Goal: Task Accomplishment & Management: Manage account settings

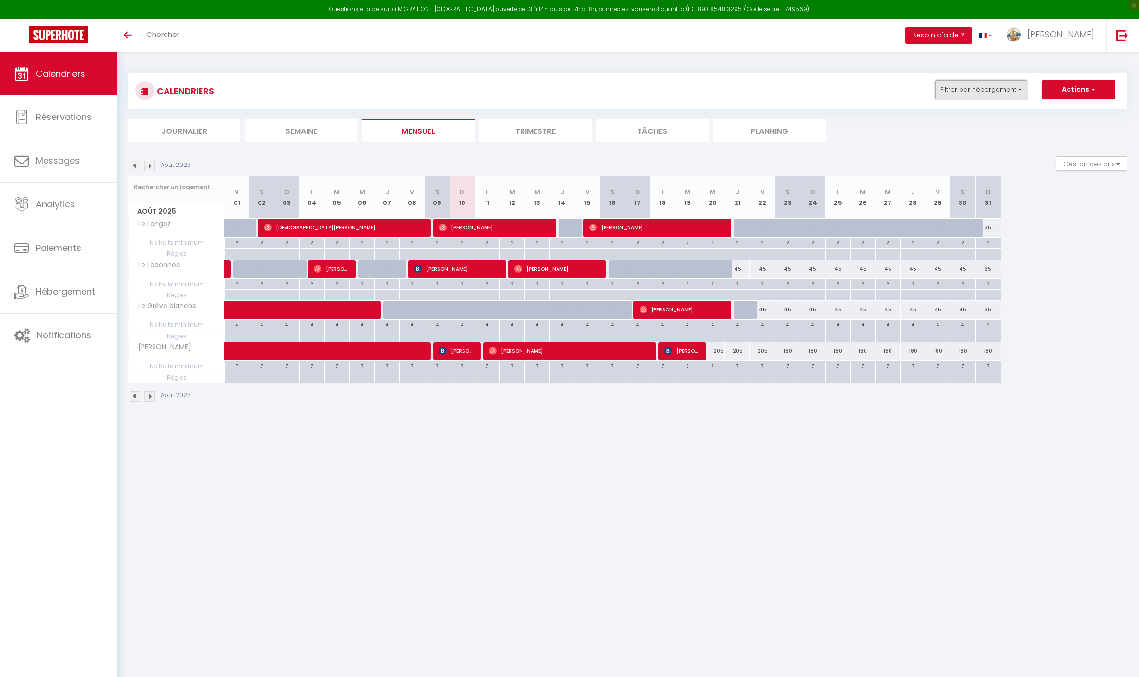
click at [1017, 93] on button "Filtrer par hébergement" at bounding box center [981, 89] width 92 height 19
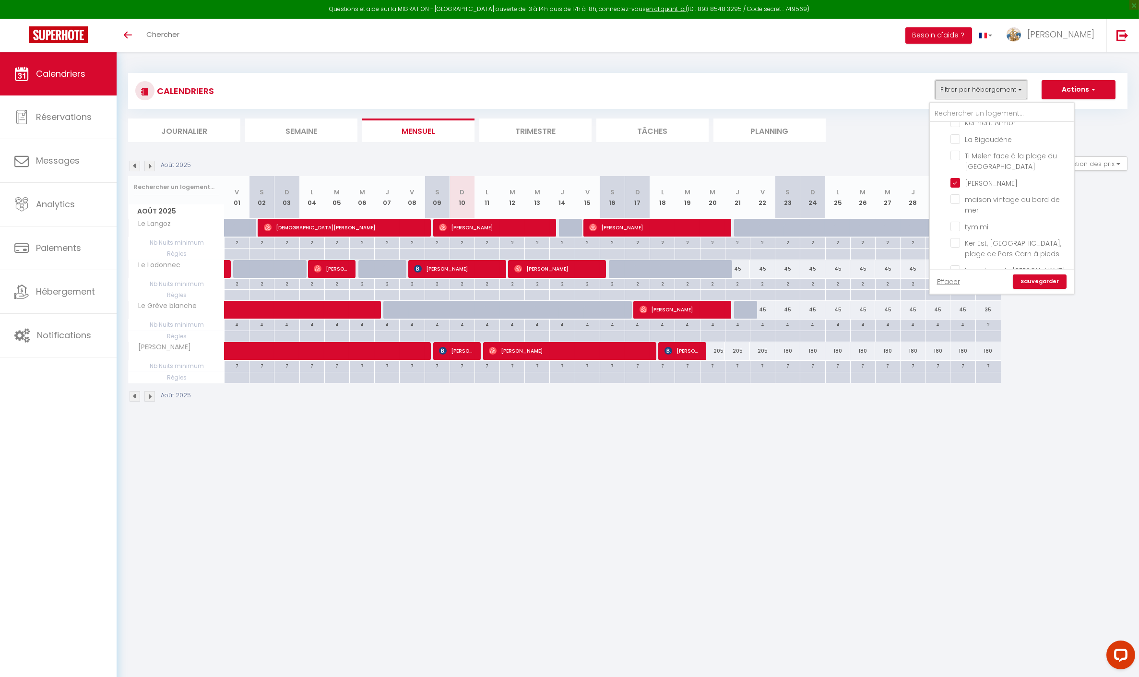
scroll to position [87, 0]
click at [980, 176] on input "[PERSON_NAME]" at bounding box center [1011, 180] width 120 height 10
checkbox input "false"
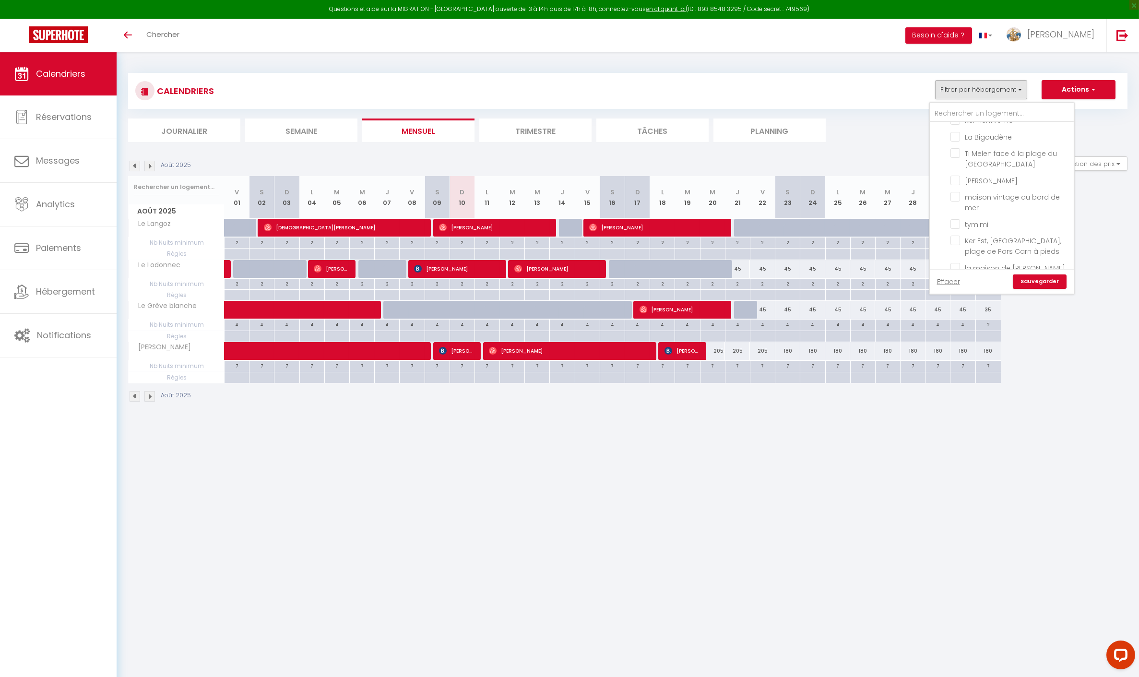
checkbox input "false"
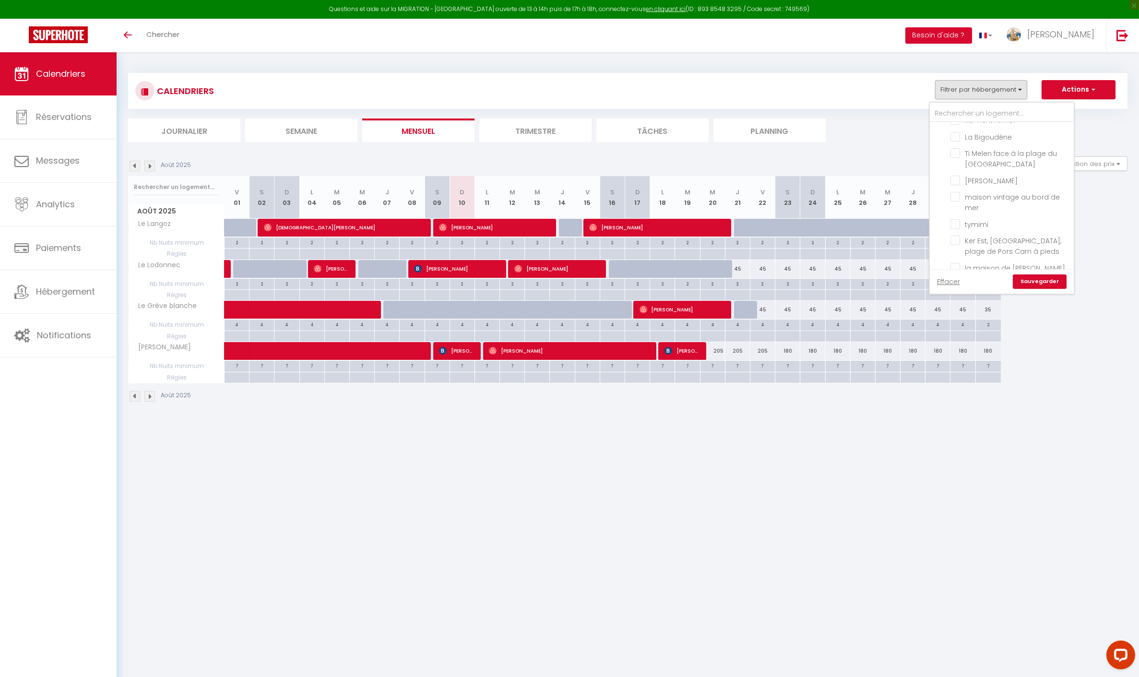
checkbox input "false"
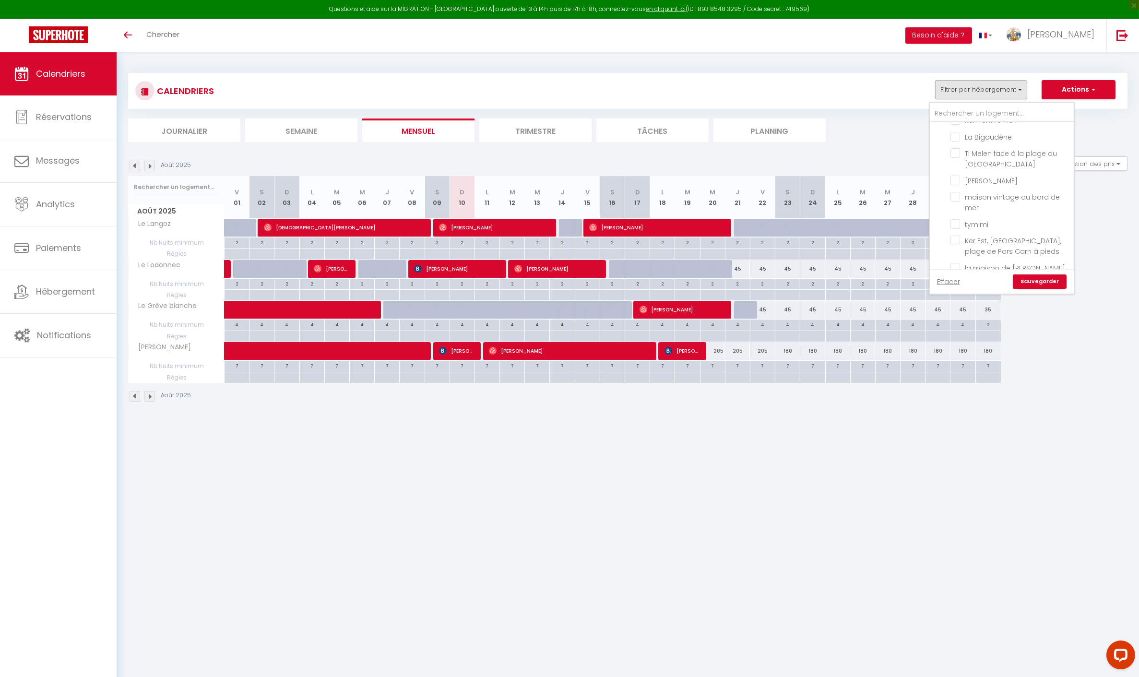
checkbox input "false"
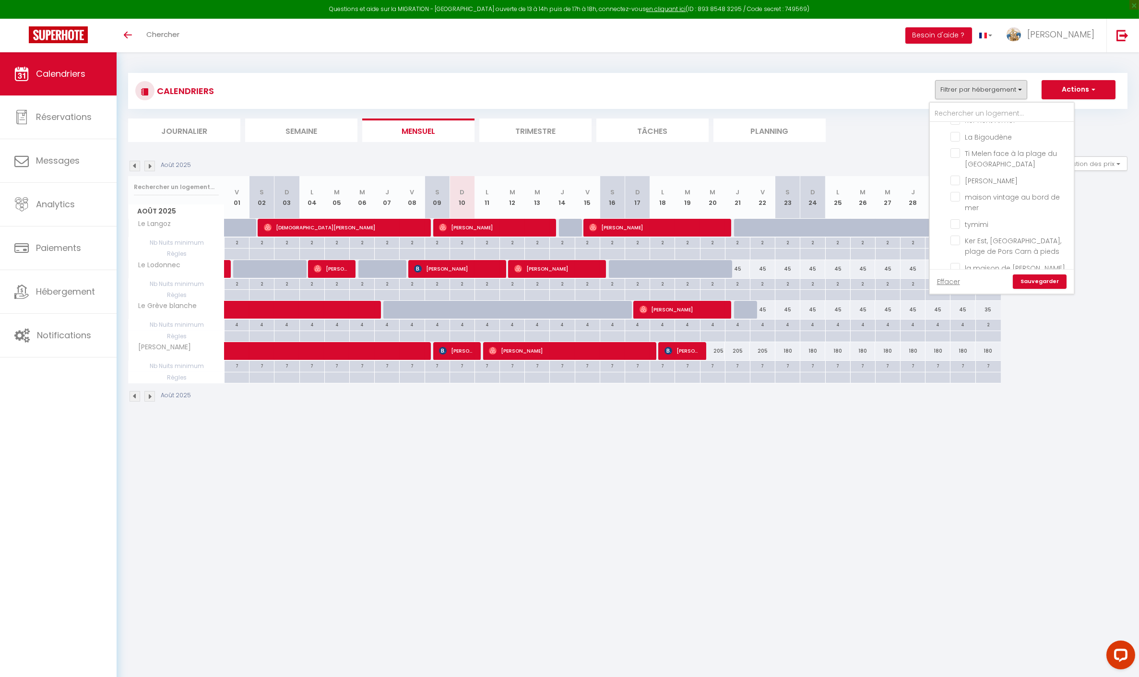
checkbox input "false"
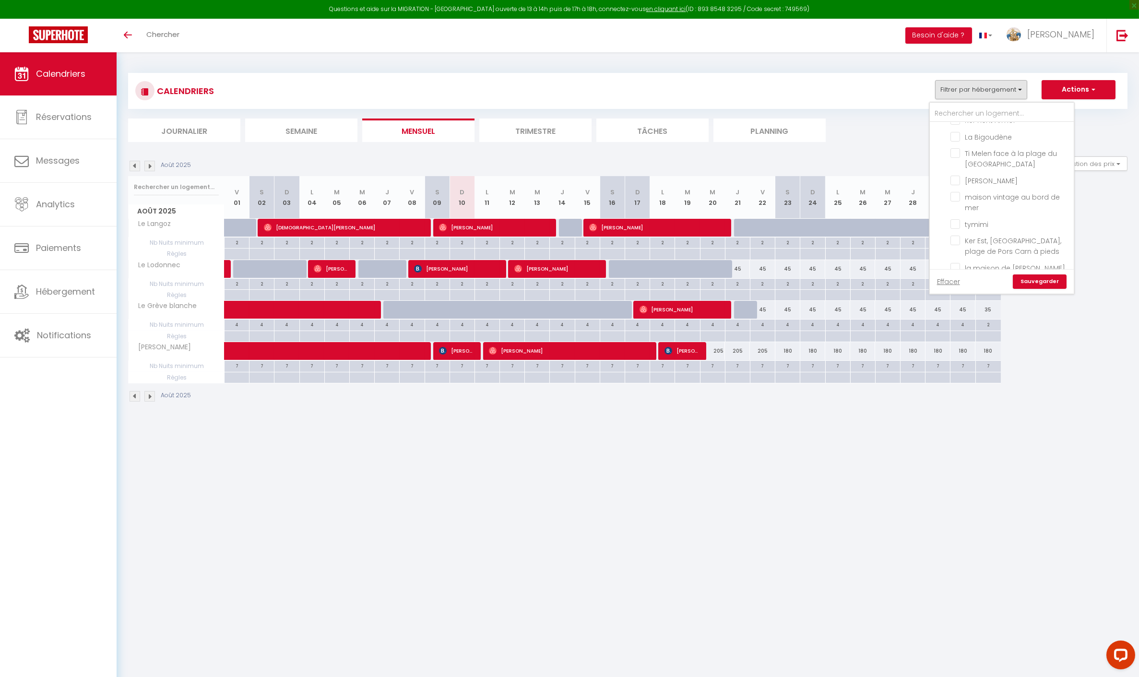
checkbox input "false"
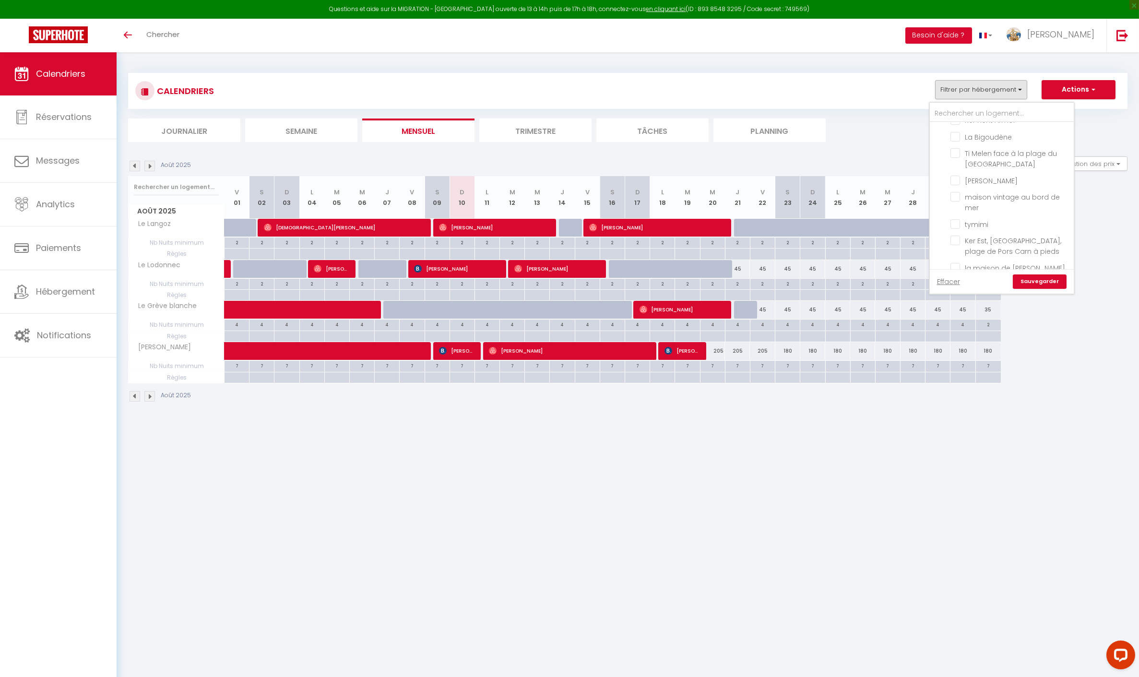
checkbox input "false"
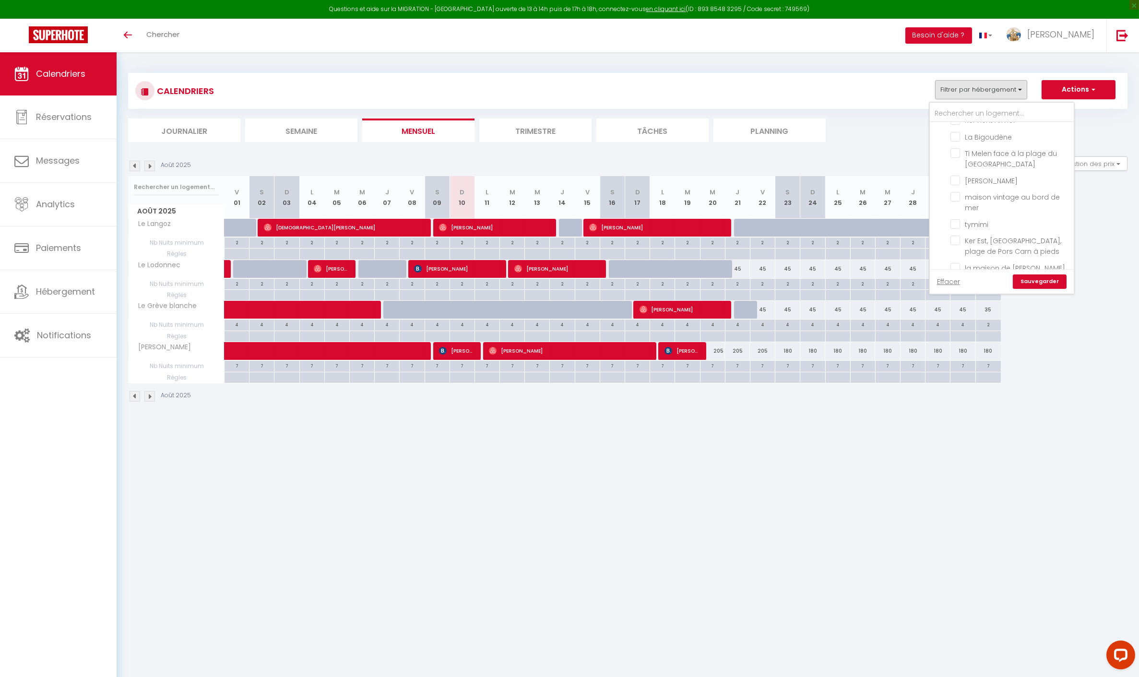
checkbox input "false"
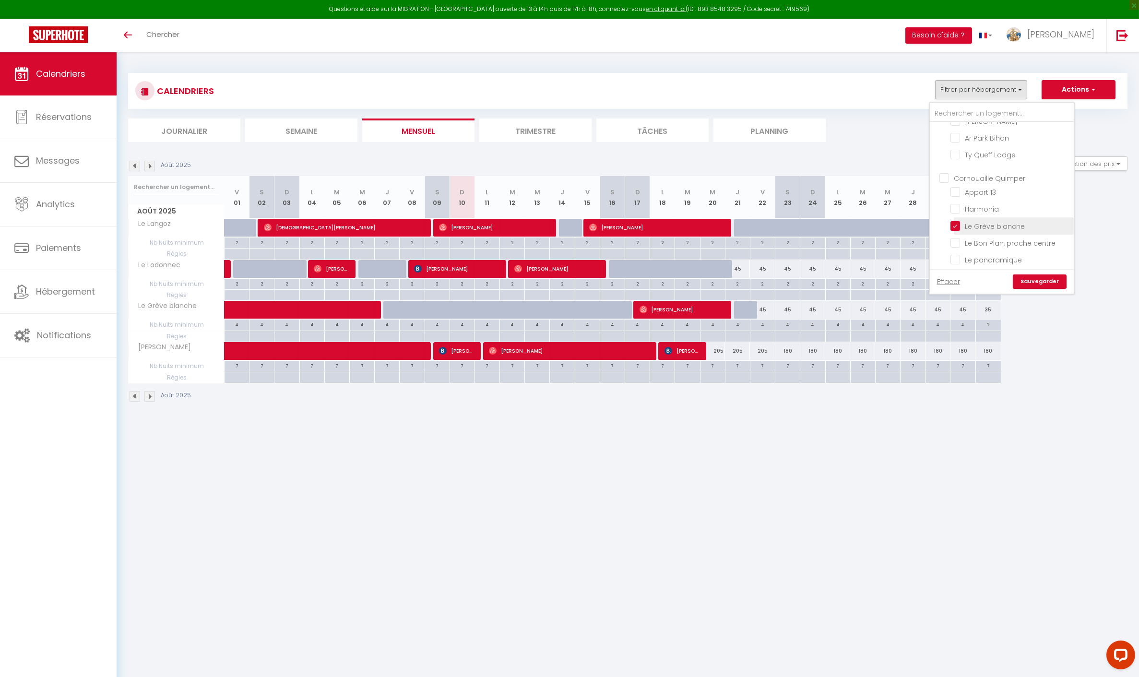
click at [982, 230] on input "Le Grève blanche" at bounding box center [1011, 225] width 120 height 10
checkbox input "false"
click at [998, 208] on input "Le Langoz" at bounding box center [1011, 203] width 120 height 10
checkbox input "false"
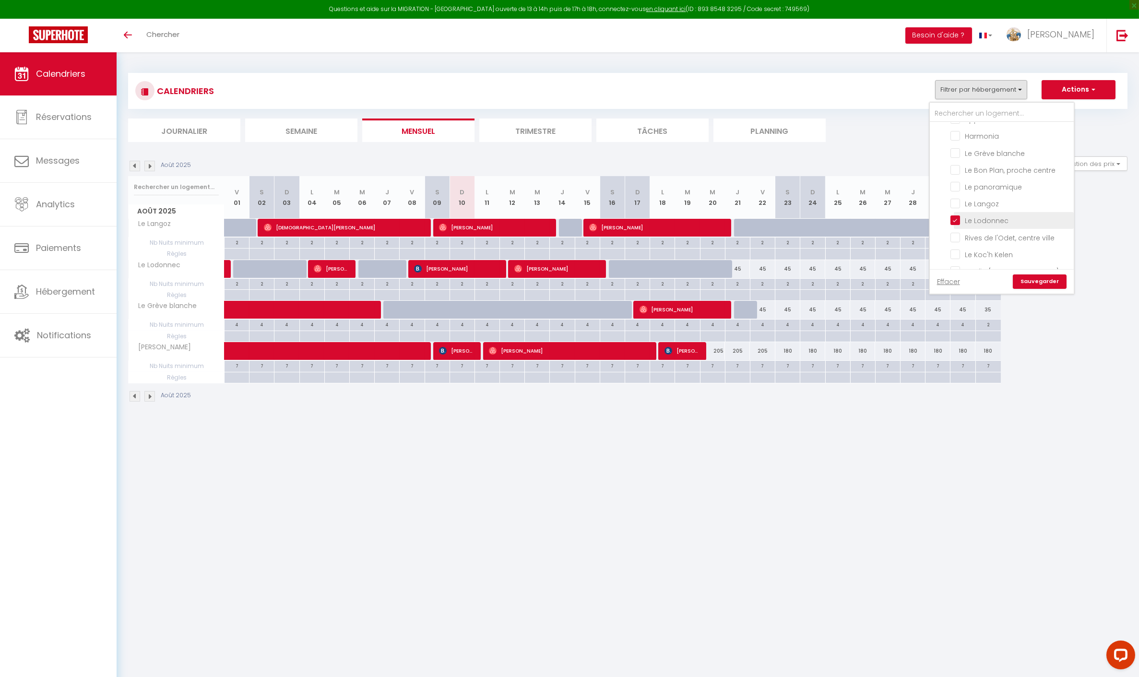
drag, startPoint x: 988, startPoint y: 224, endPoint x: 1029, endPoint y: 228, distance: 41.4
click at [988, 224] on input "Le Lodonnec" at bounding box center [1011, 220] width 120 height 10
checkbox input "false"
click at [997, 231] on input "L'éphémère" at bounding box center [1011, 232] width 120 height 10
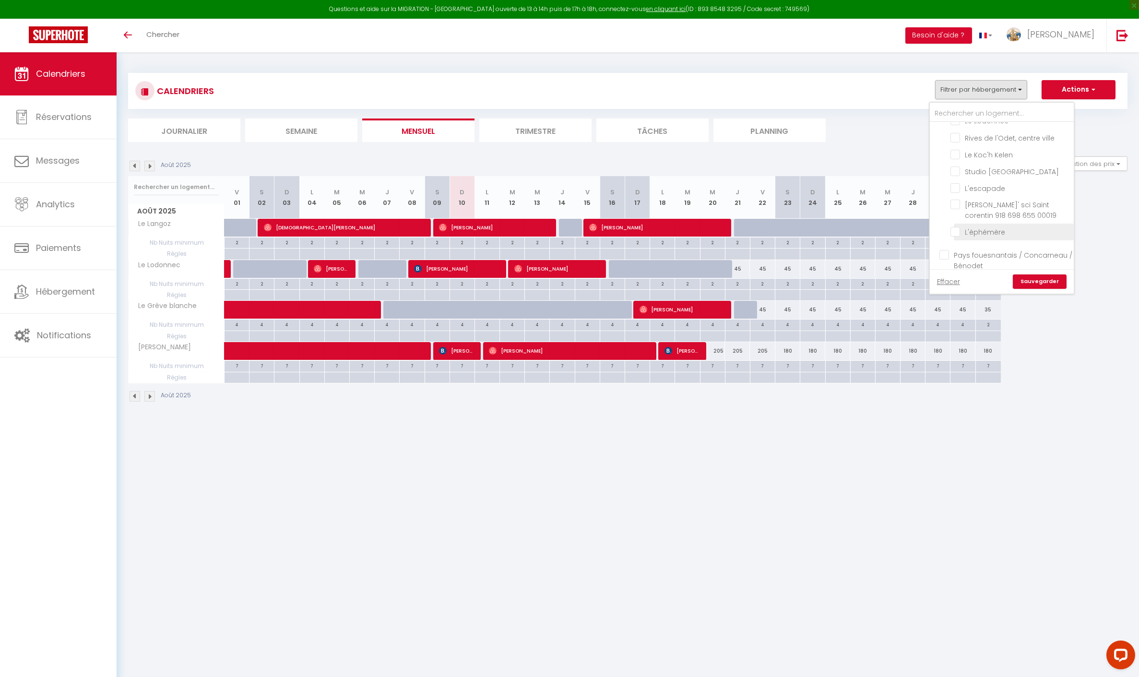
checkbox input "true"
checkbox input "false"
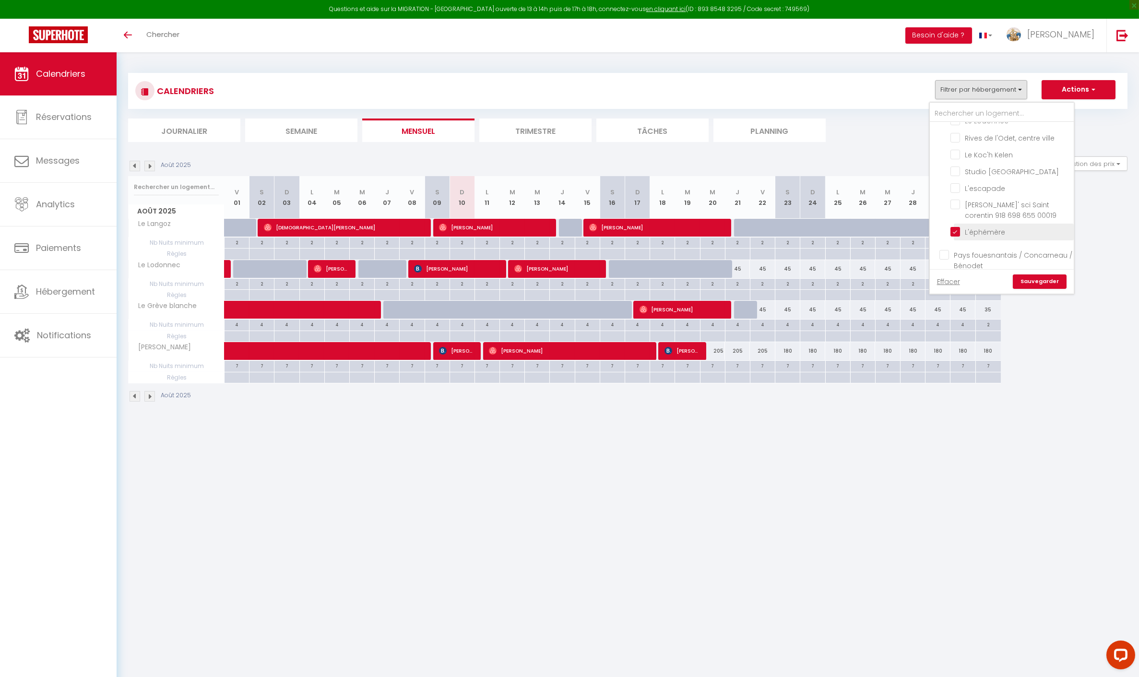
checkbox input "false"
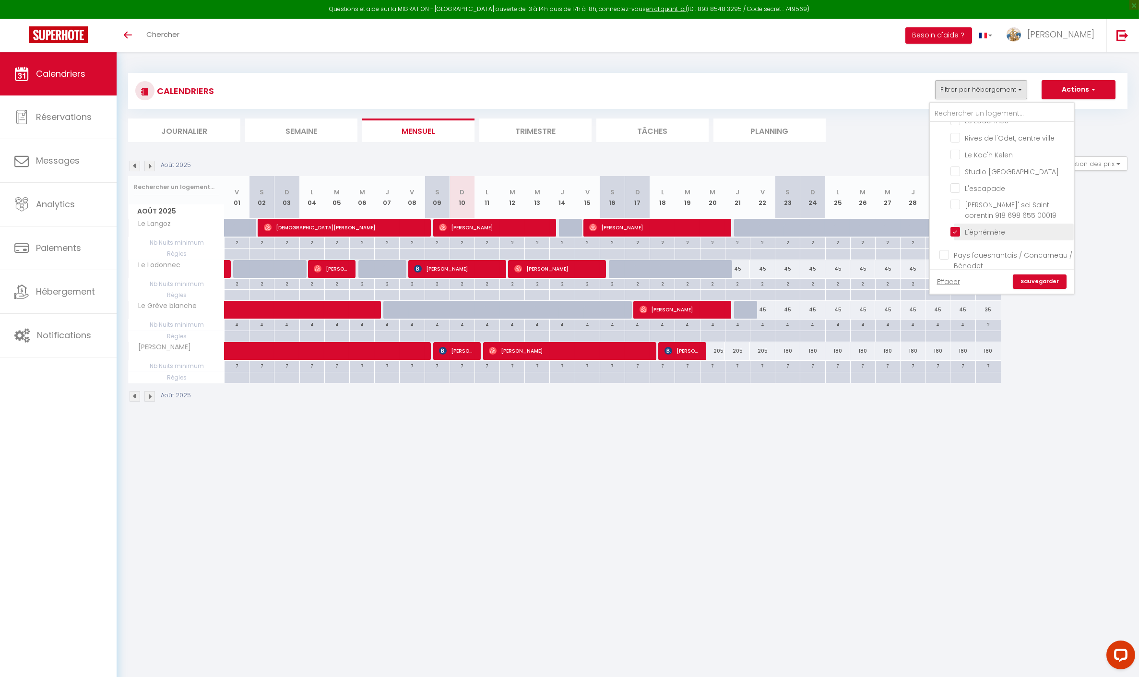
checkbox input "false"
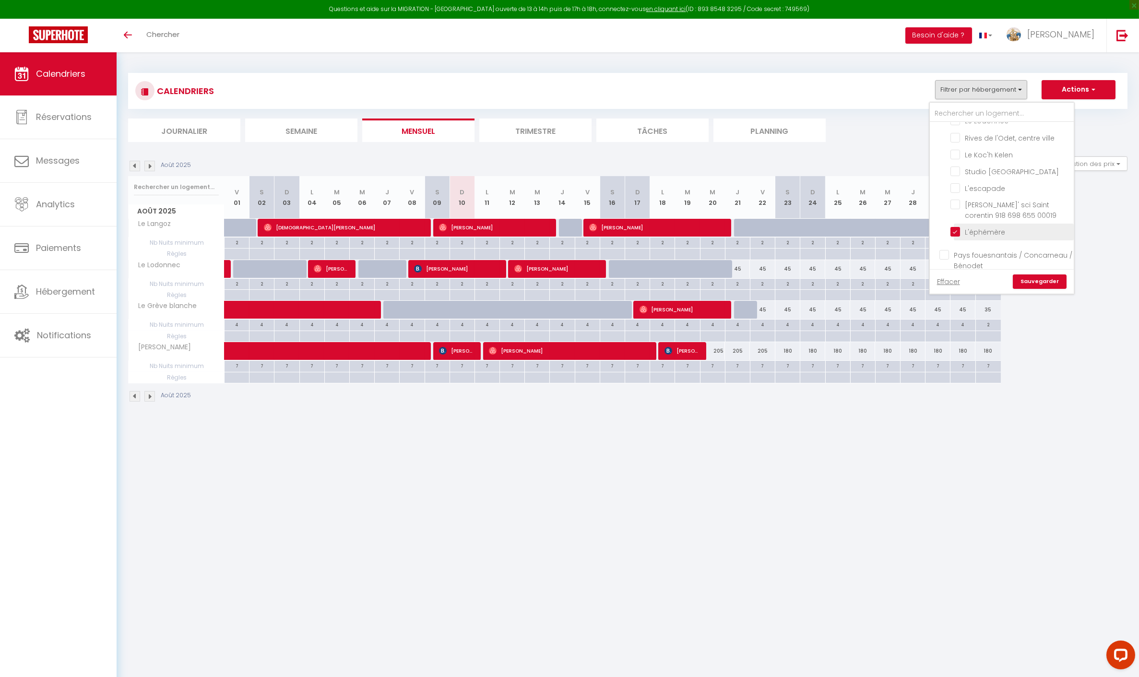
checkbox input "false"
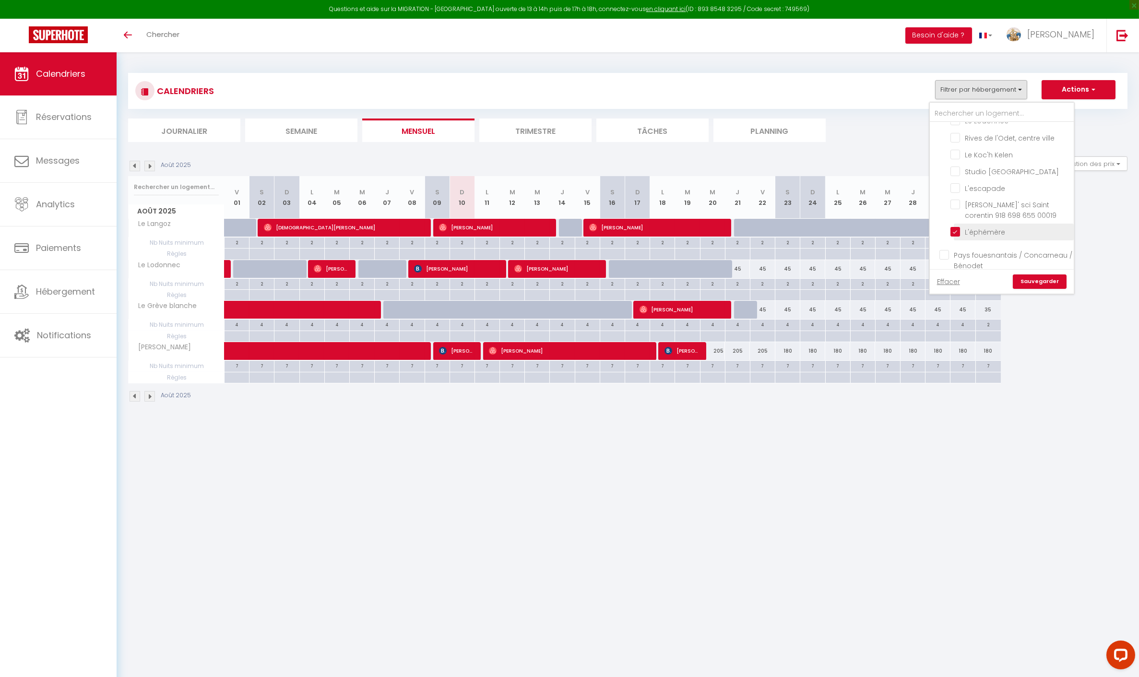
checkbox input "false"
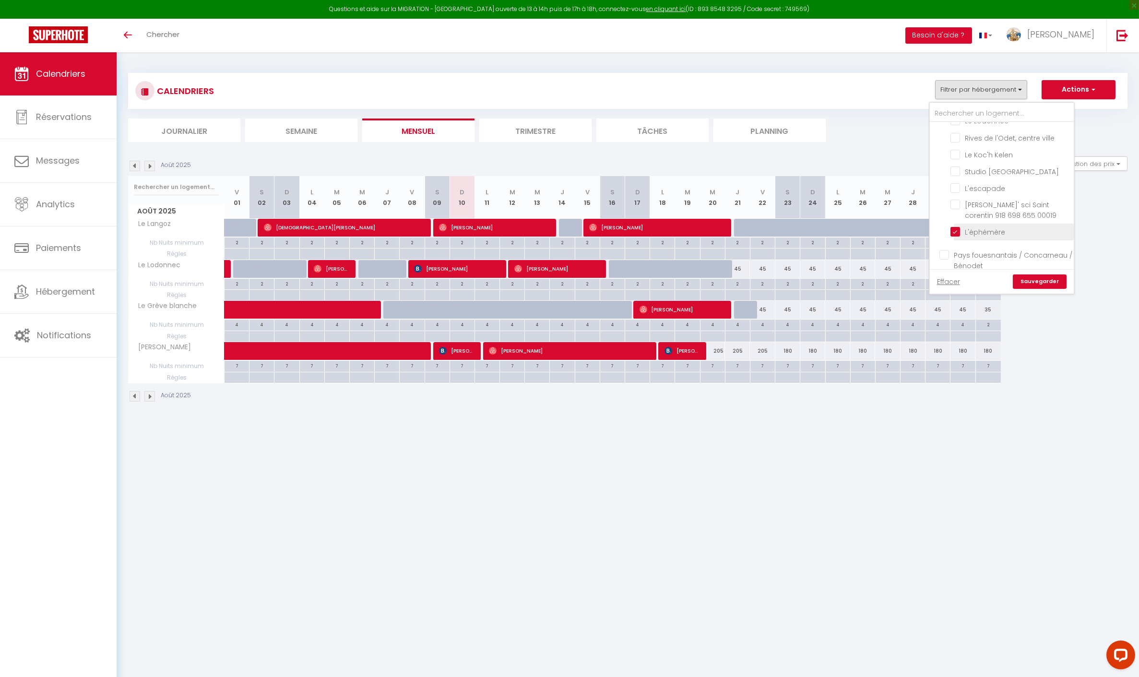
checkbox input "false"
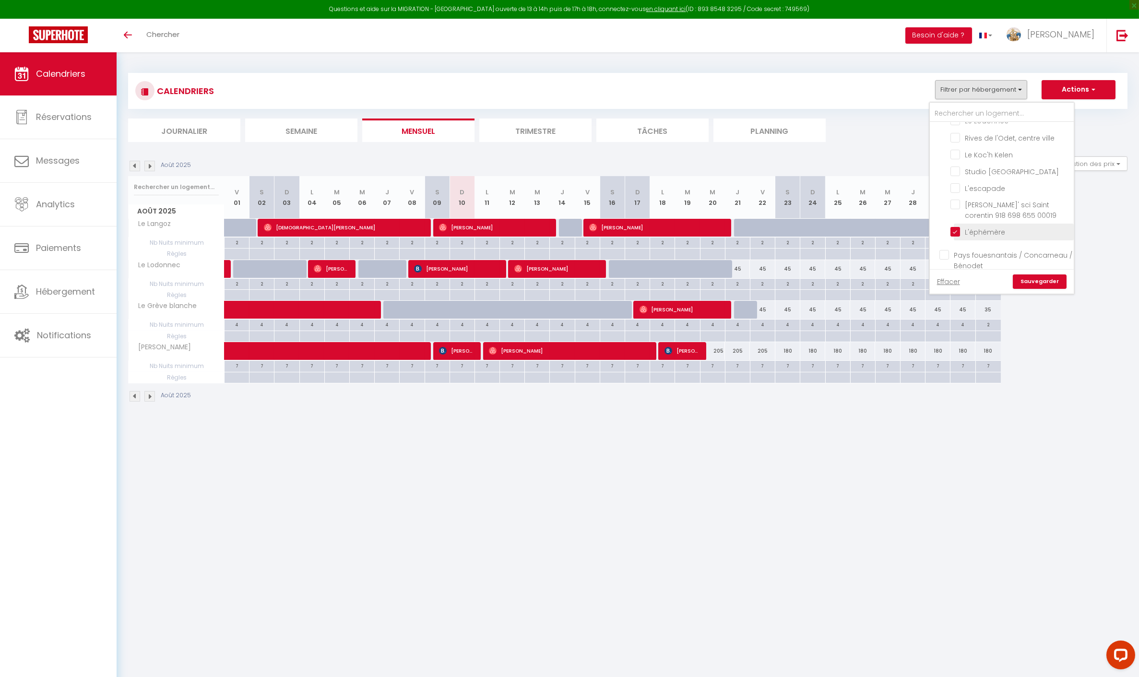
checkbox input "false"
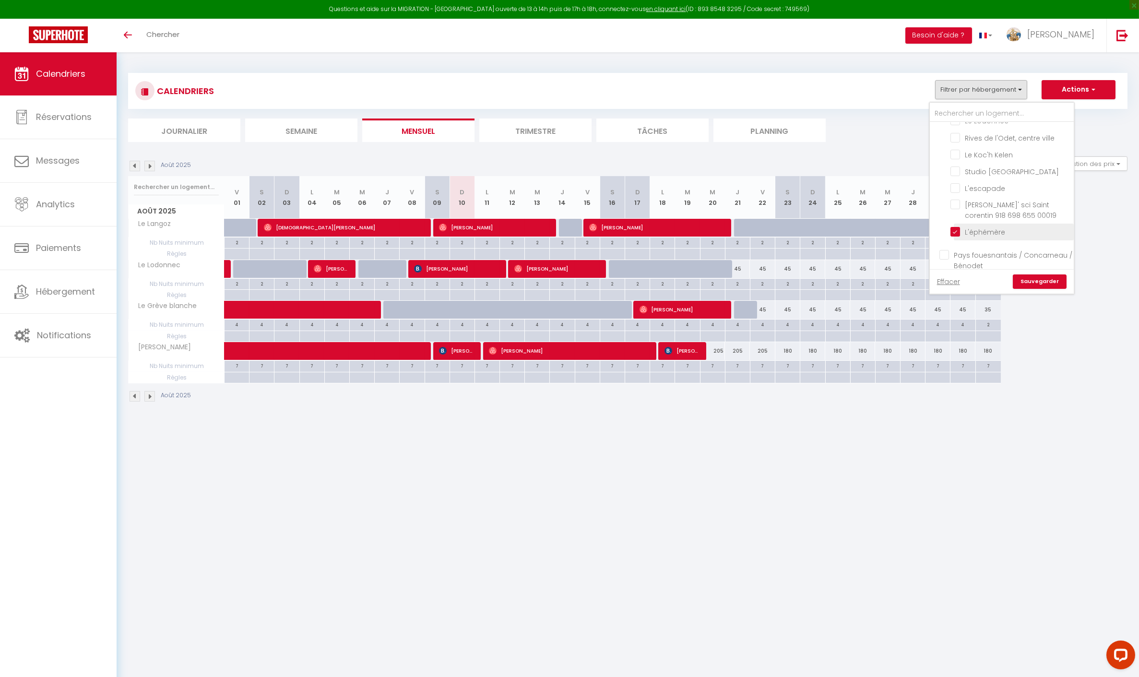
checkbox input "false"
click at [957, 220] on input "[PERSON_NAME]' sci Saint corentin 918 698 655 00019" at bounding box center [1011, 215] width 120 height 10
checkbox input "true"
checkbox input "false"
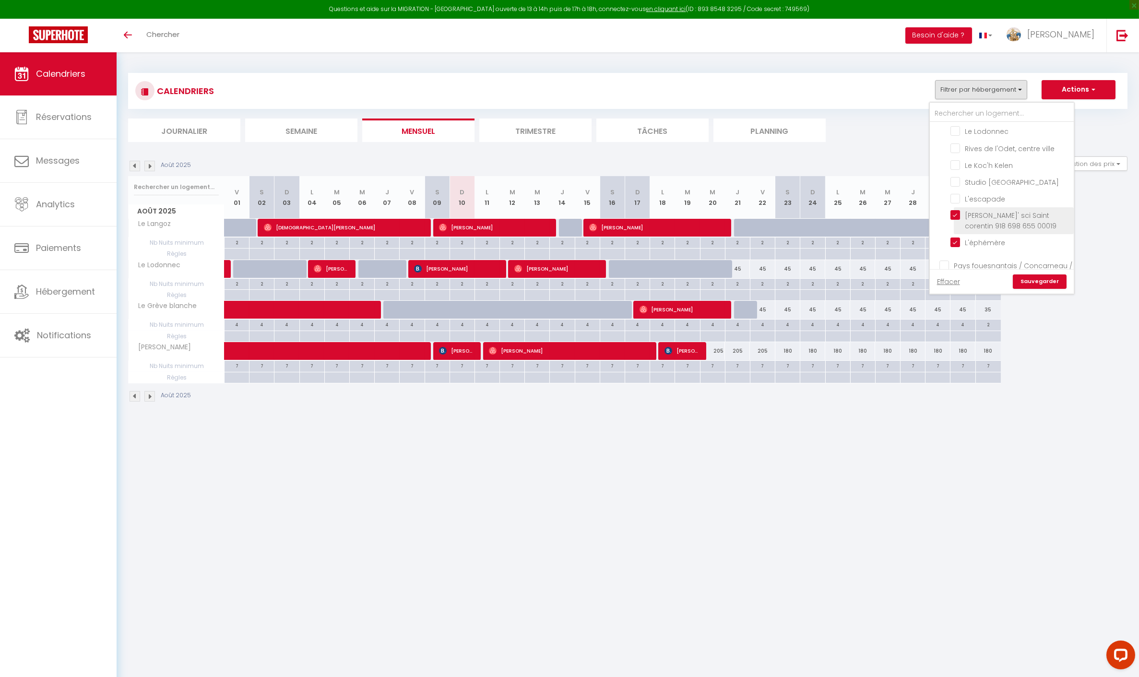
checkbox input "false"
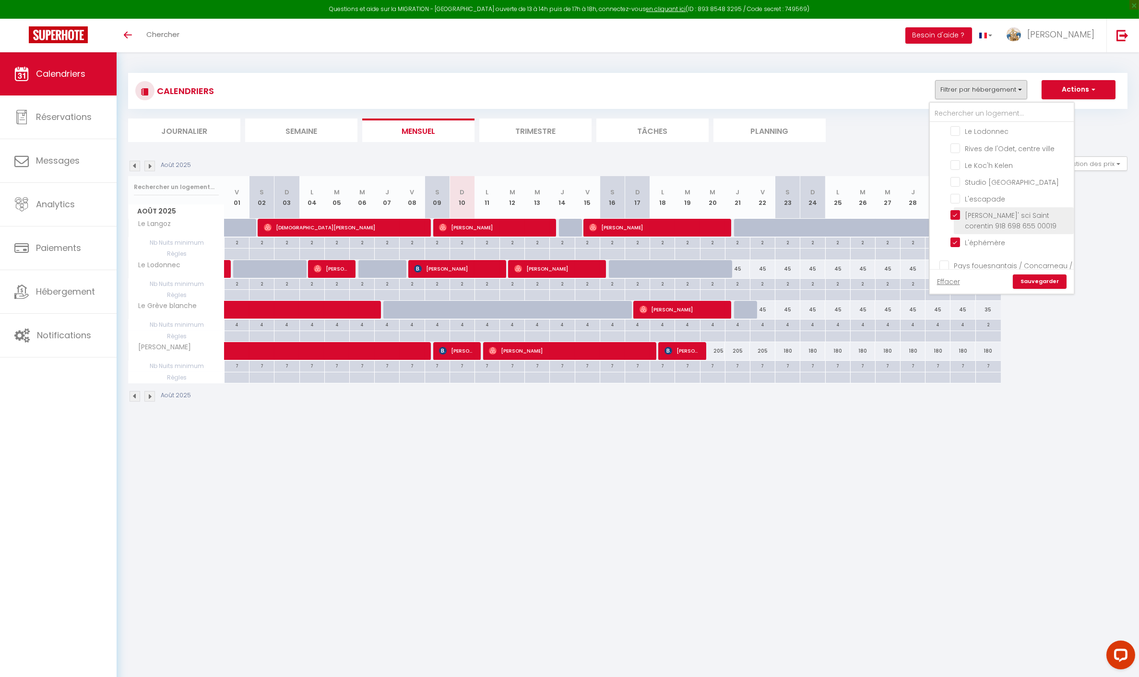
checkbox input "false"
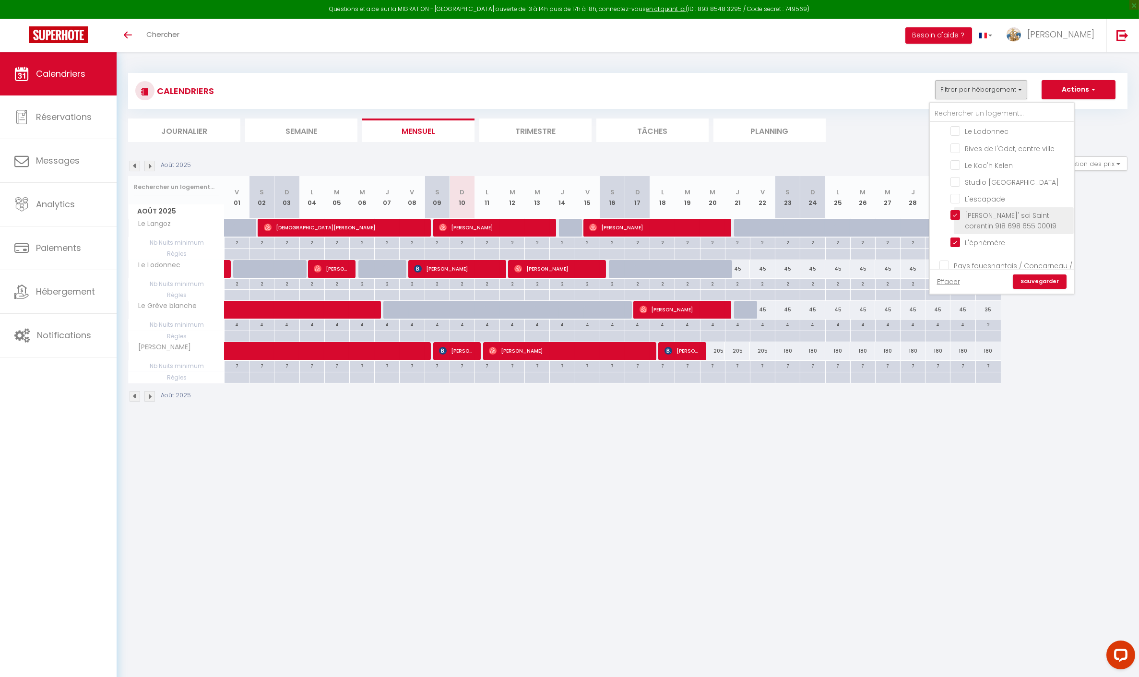
checkbox input "false"
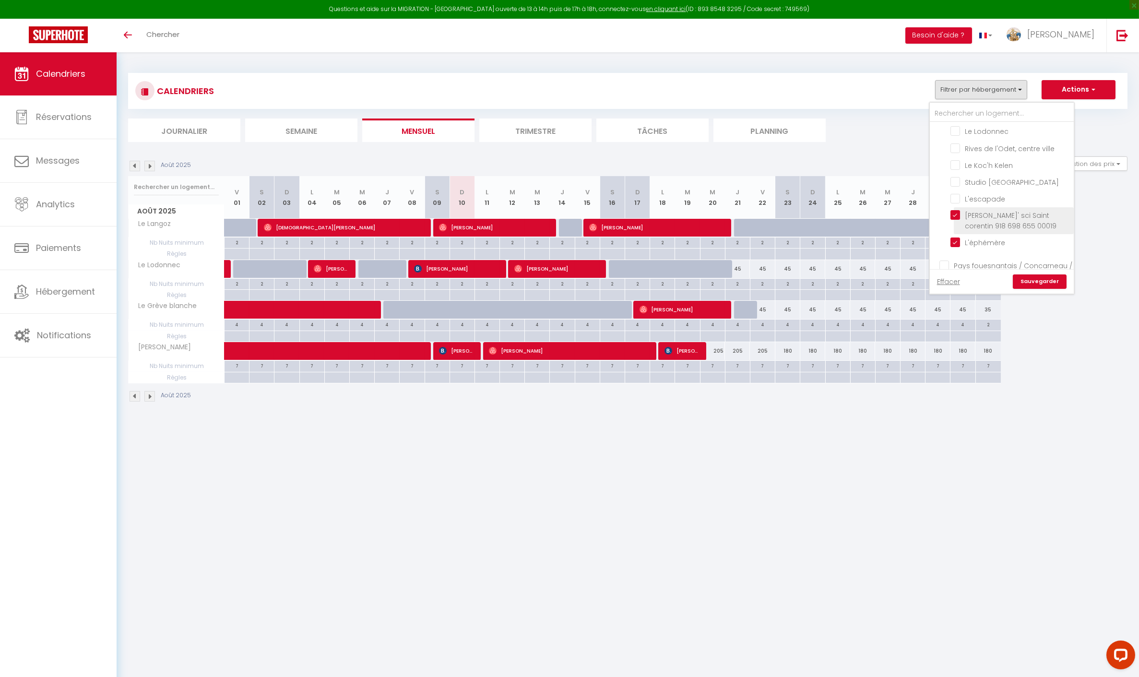
checkbox input "false"
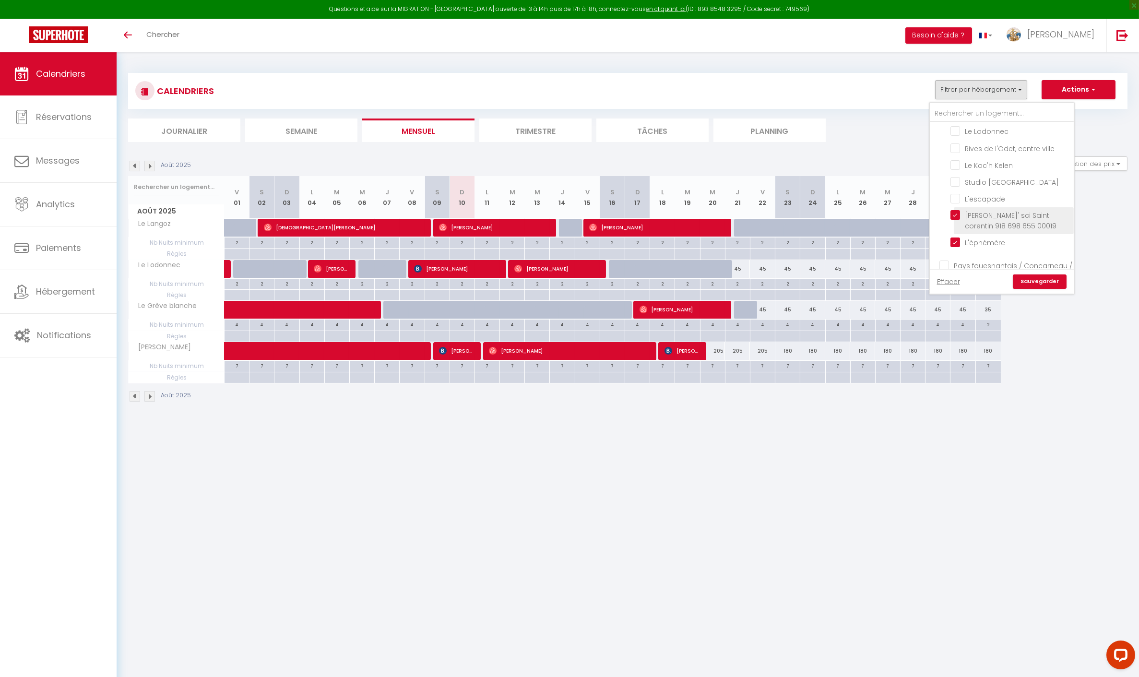
checkbox input "false"
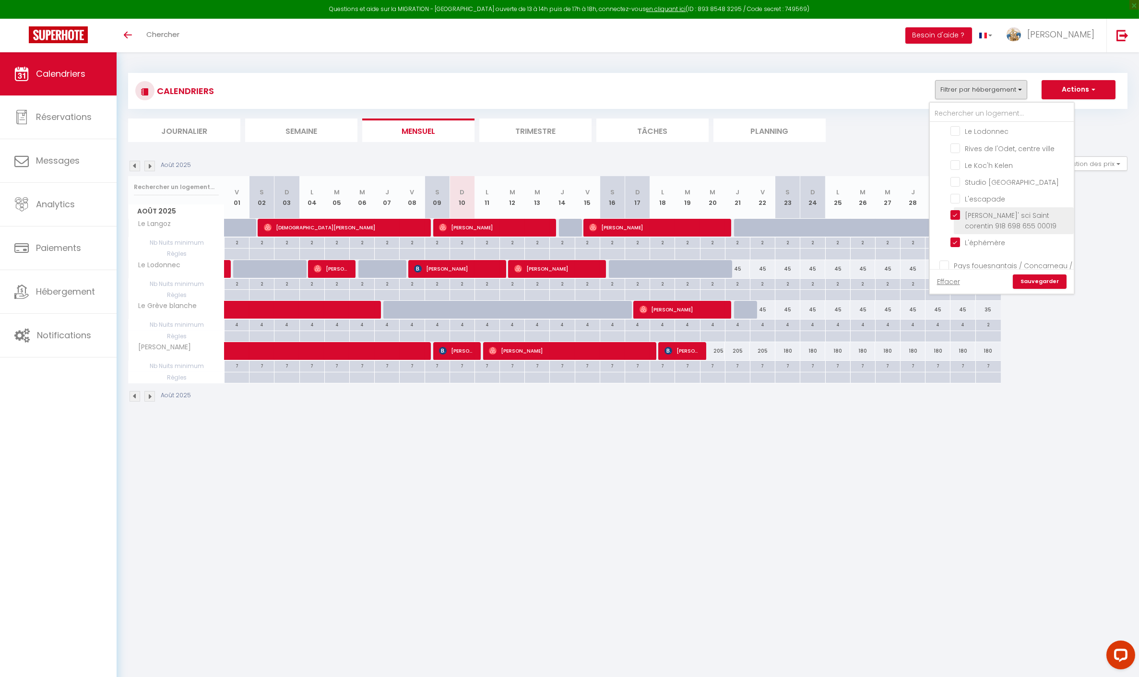
checkbox input "false"
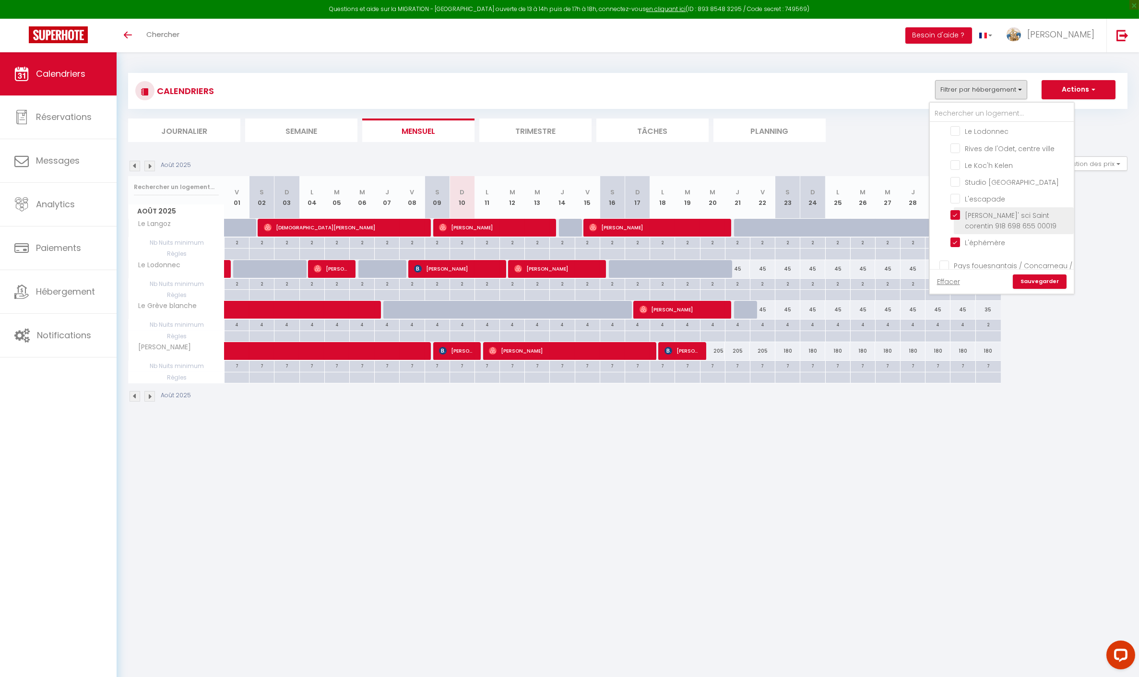
checkbox input "false"
click at [959, 219] on input "Maison de pêcheur Penmarch" at bounding box center [1011, 223] width 120 height 10
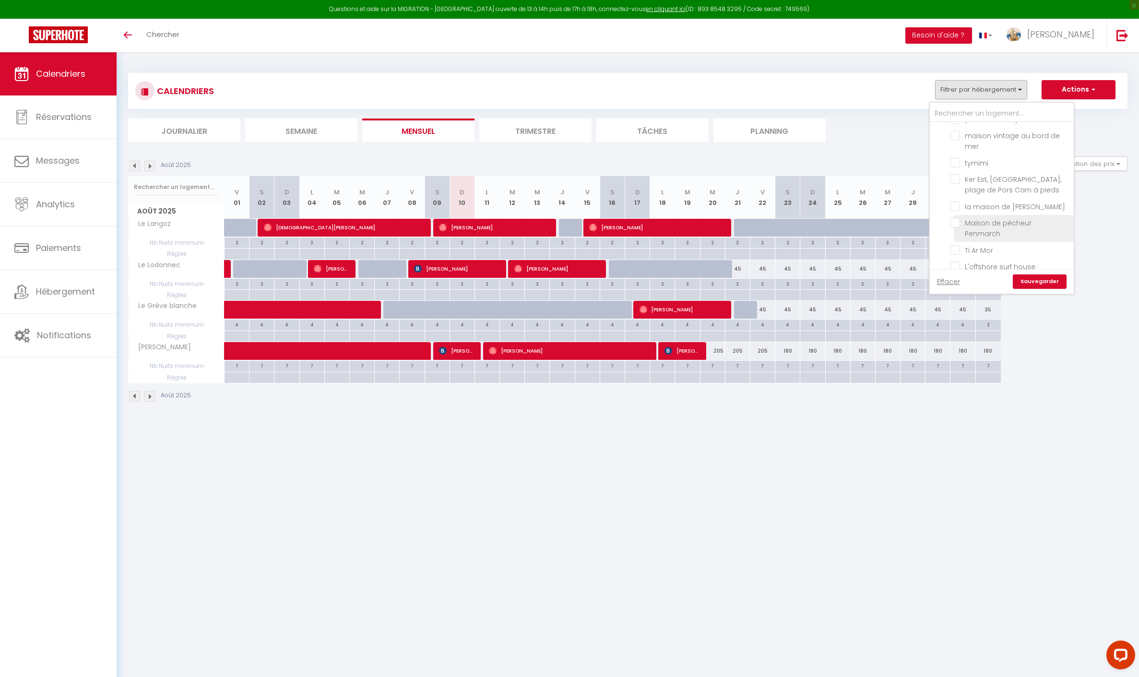
checkbox input "true"
checkbox input "false"
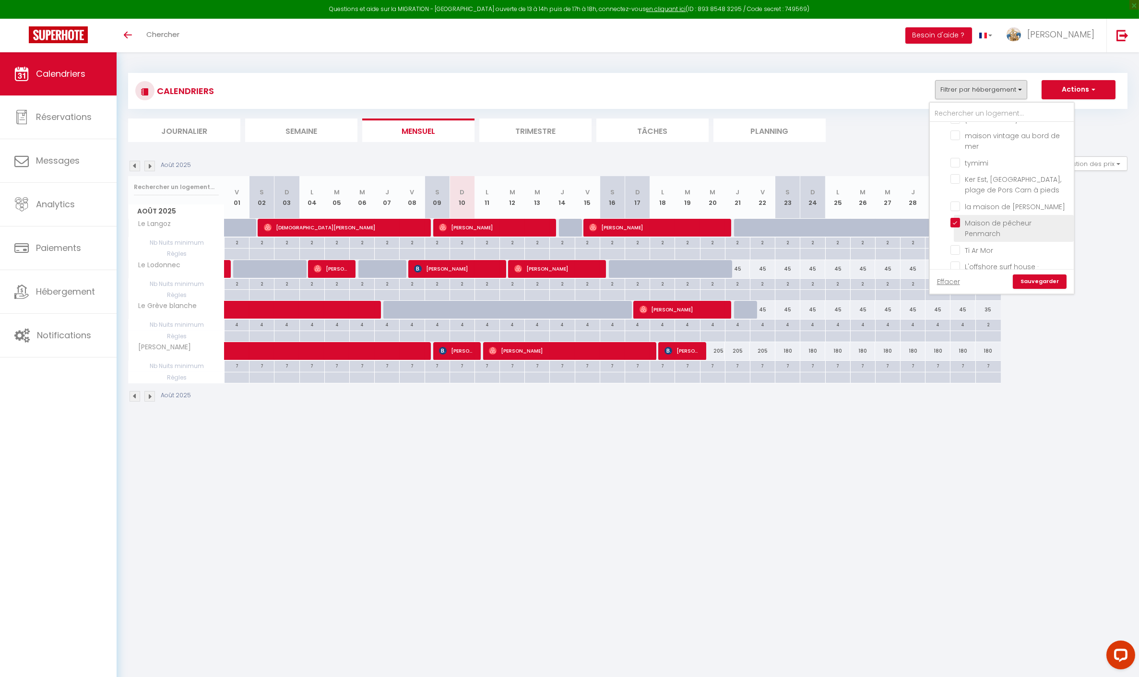
checkbox input "false"
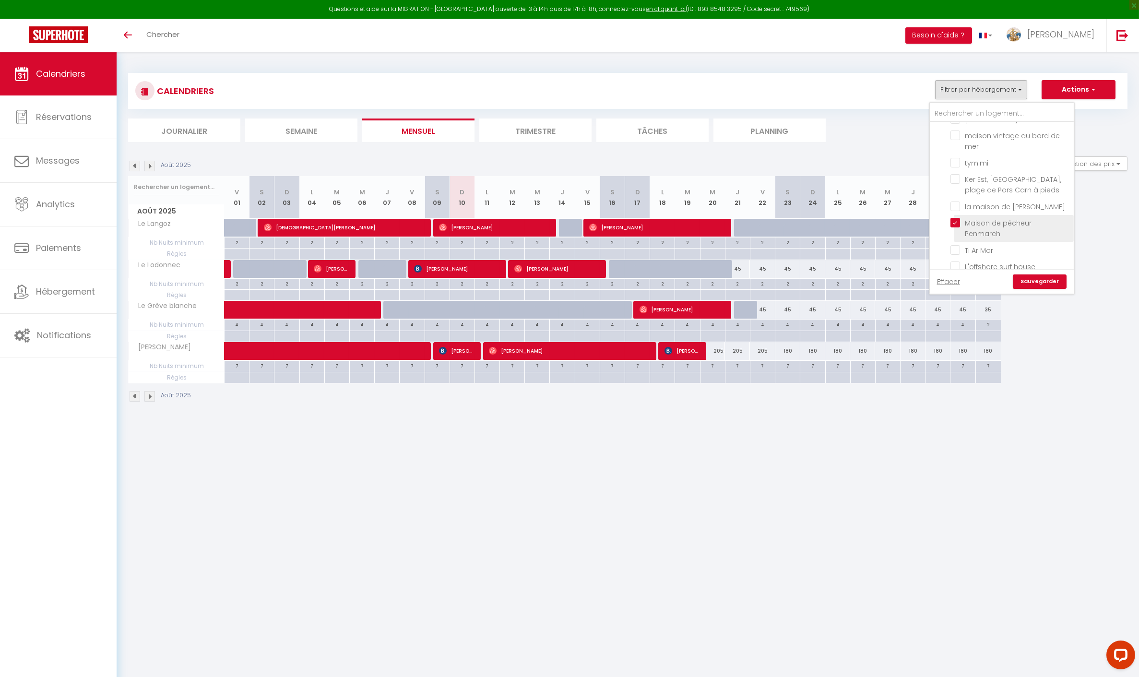
checkbox input "false"
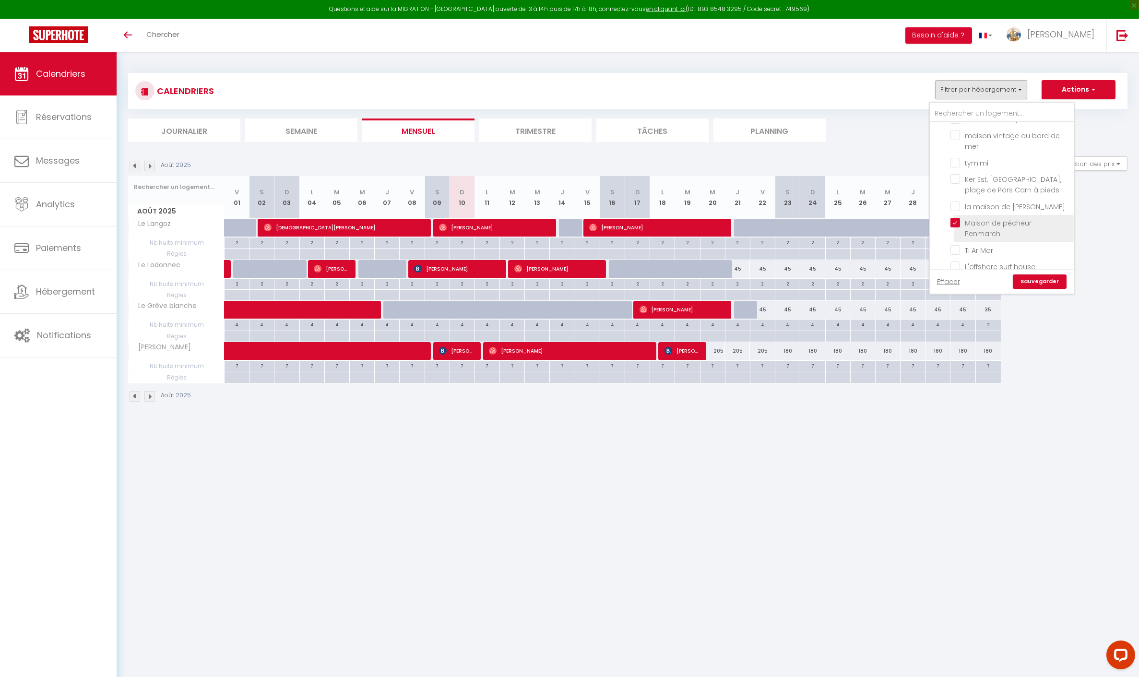
checkbox input "false"
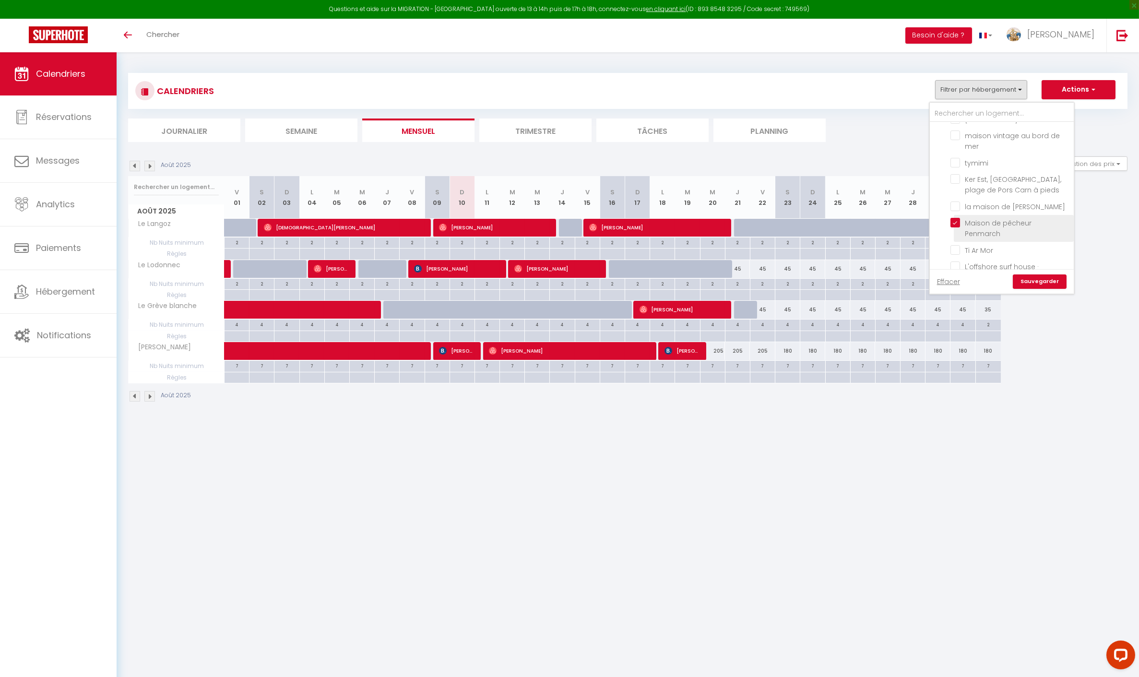
checkbox input "false"
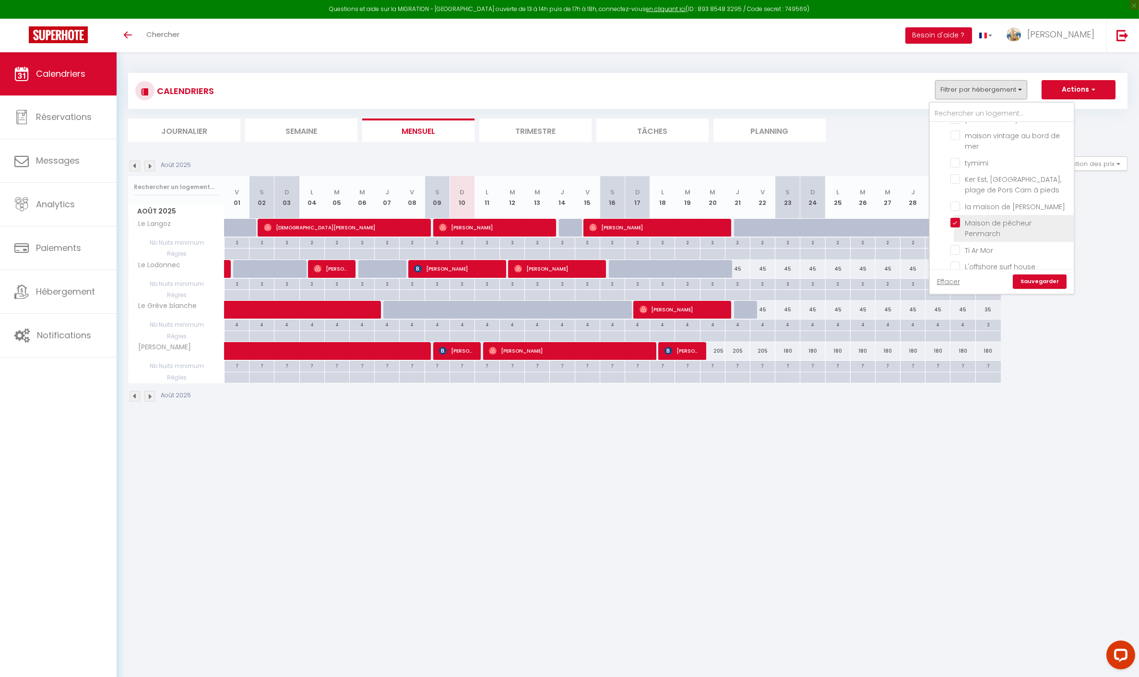
checkbox input "false"
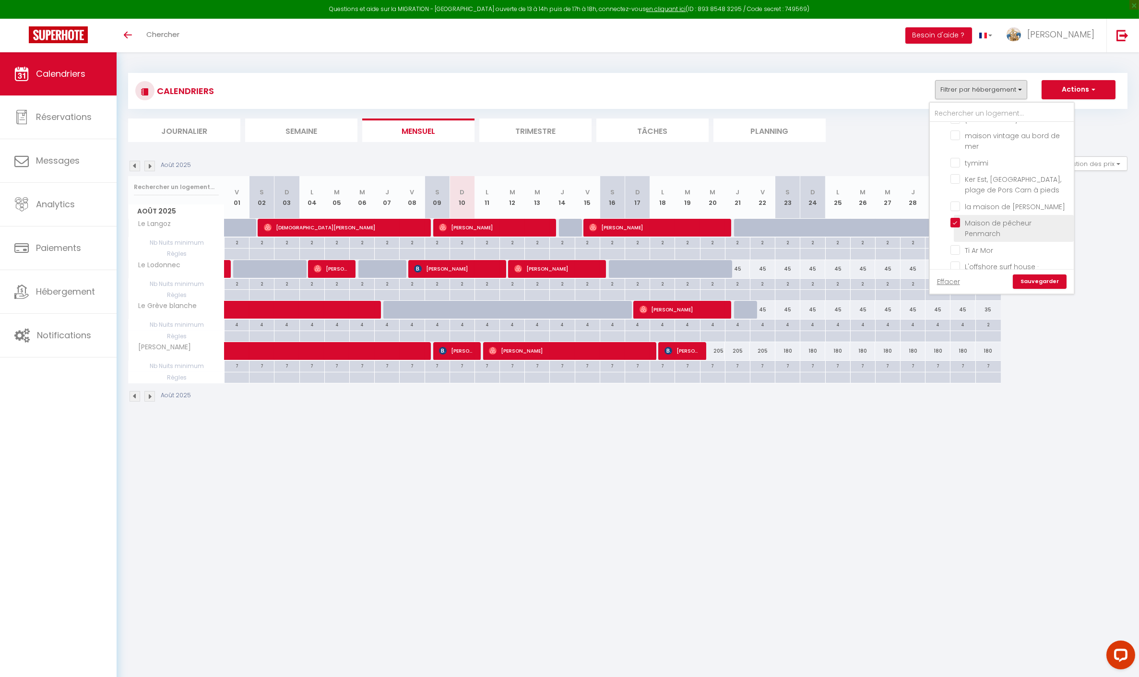
checkbox input "false"
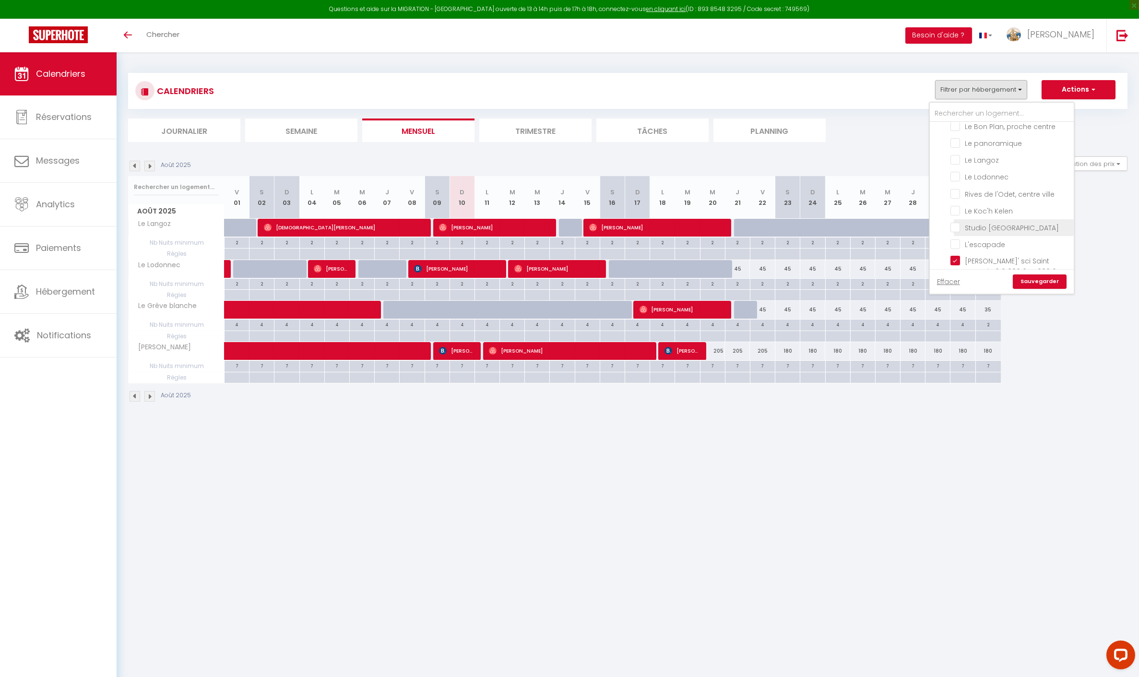
click at [999, 228] on input "Studio [GEOGRAPHIC_DATA]" at bounding box center [1011, 227] width 120 height 10
checkbox input "true"
checkbox input "false"
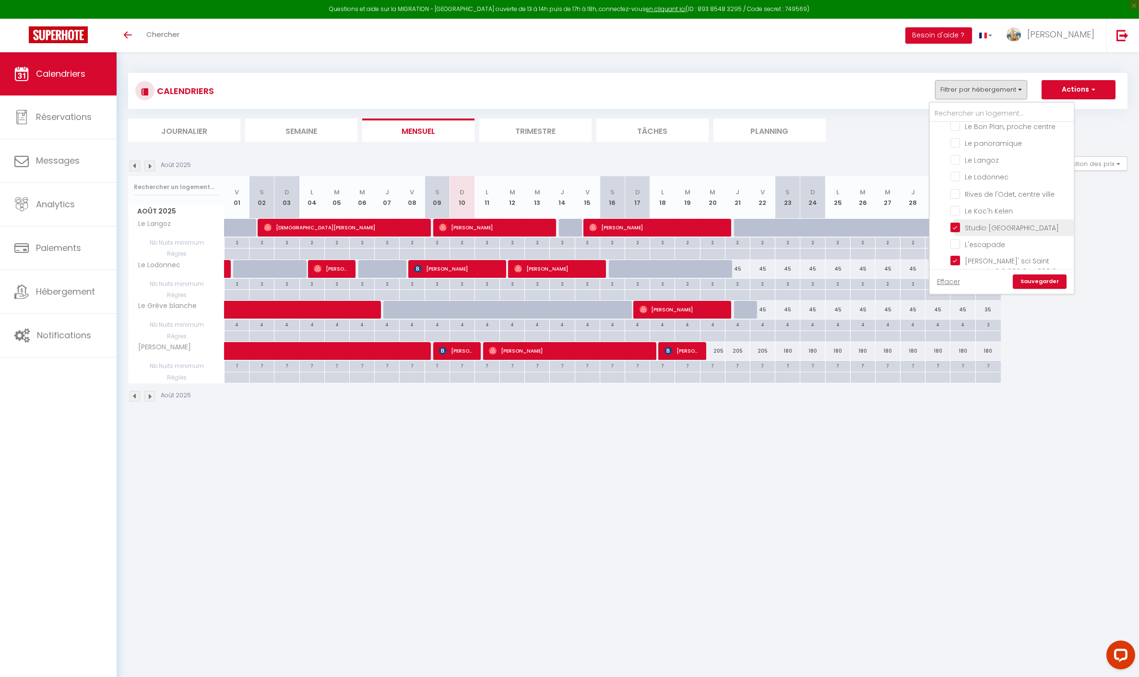
checkbox input "false"
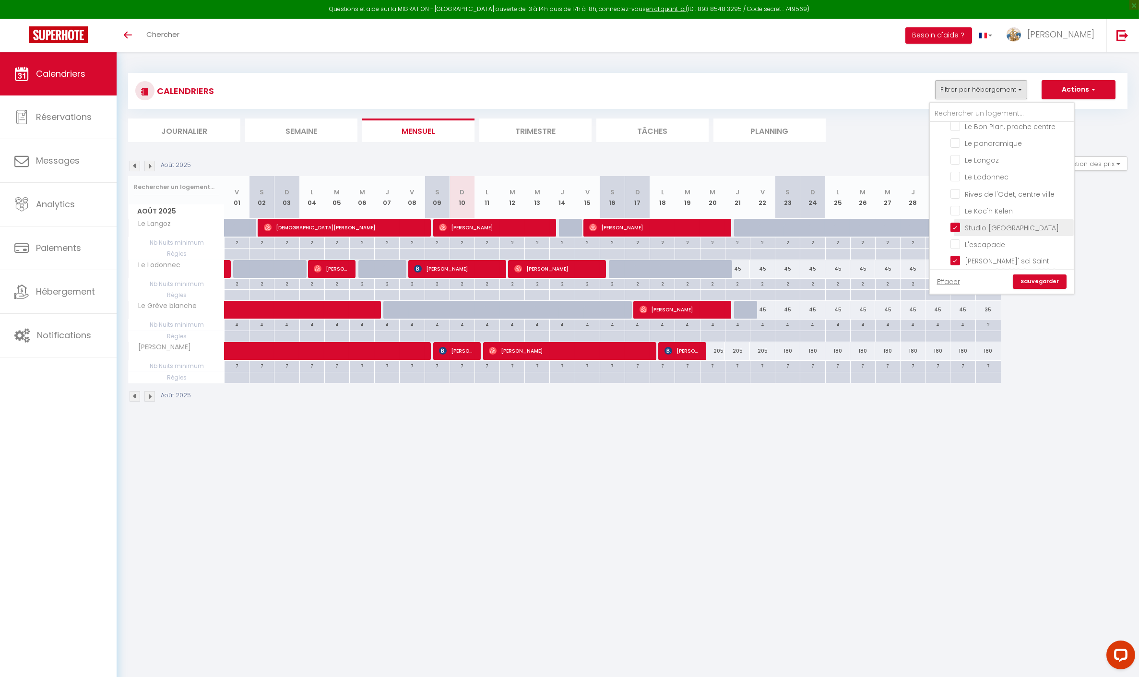
checkbox input "false"
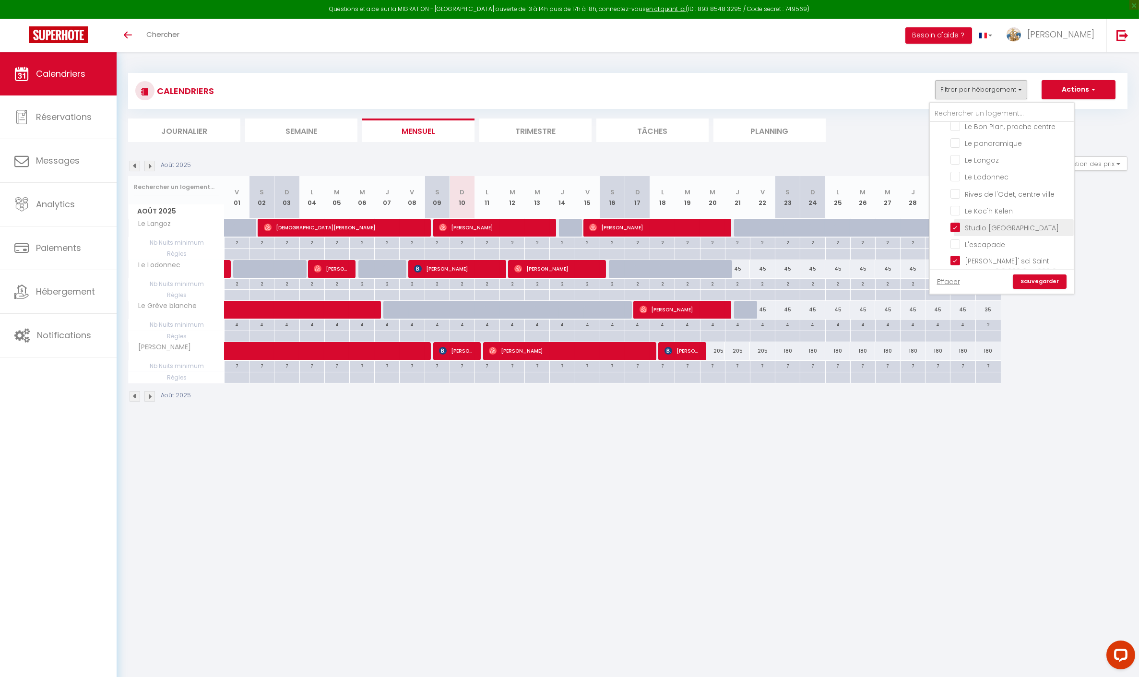
checkbox input "false"
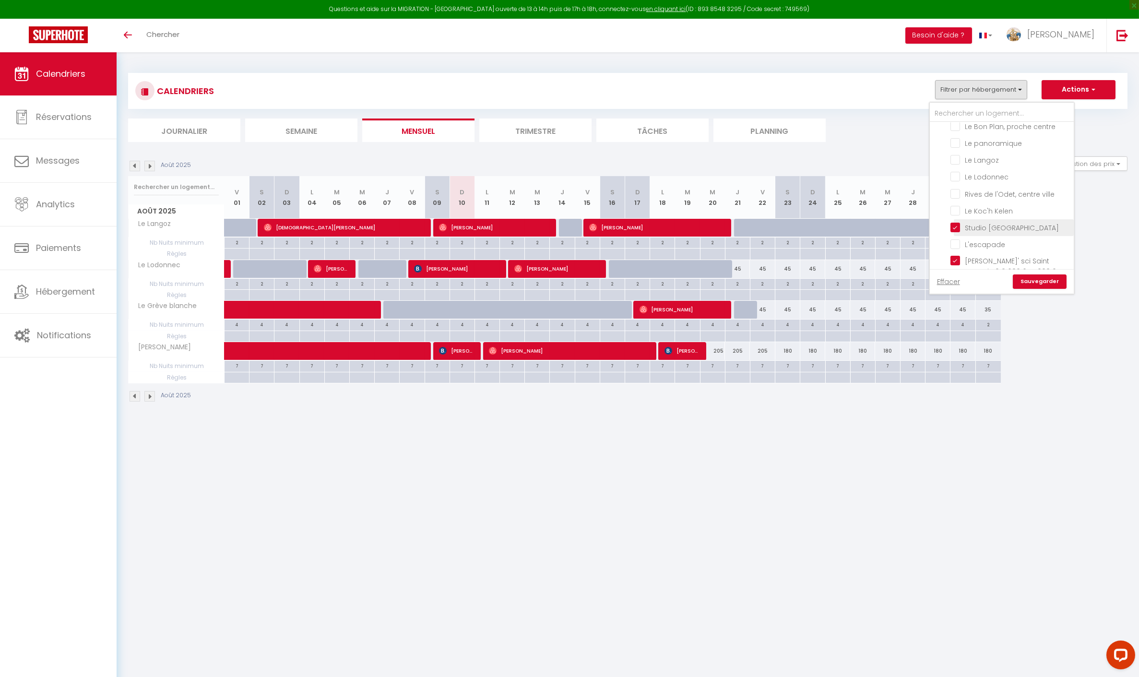
checkbox input "false"
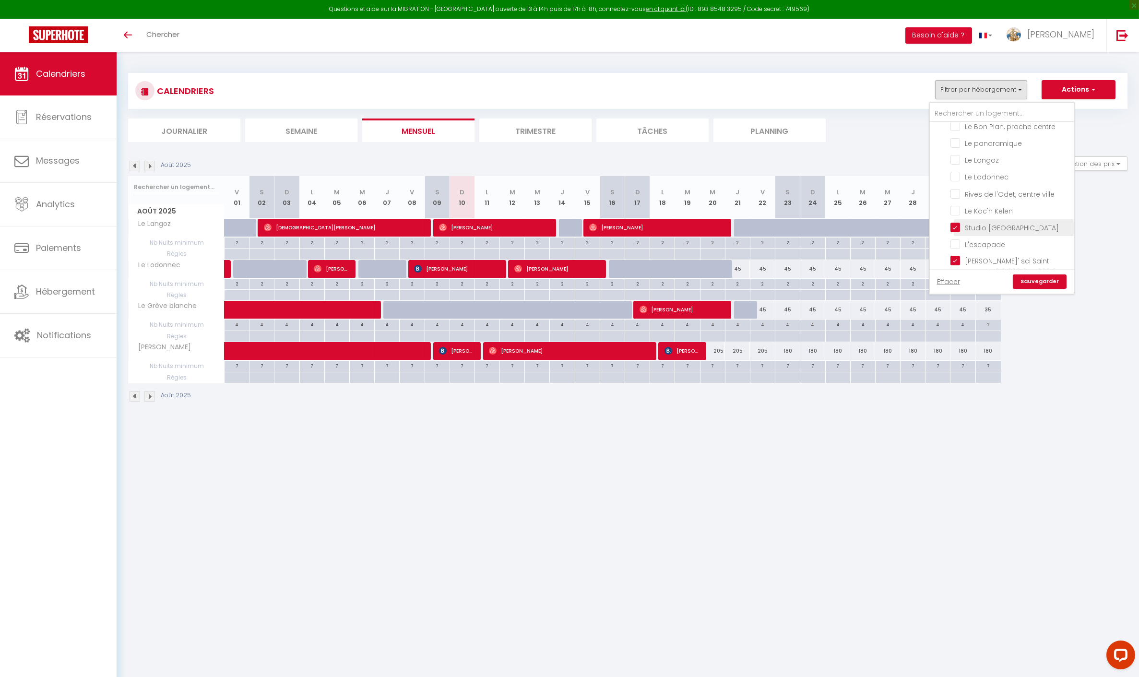
checkbox input "false"
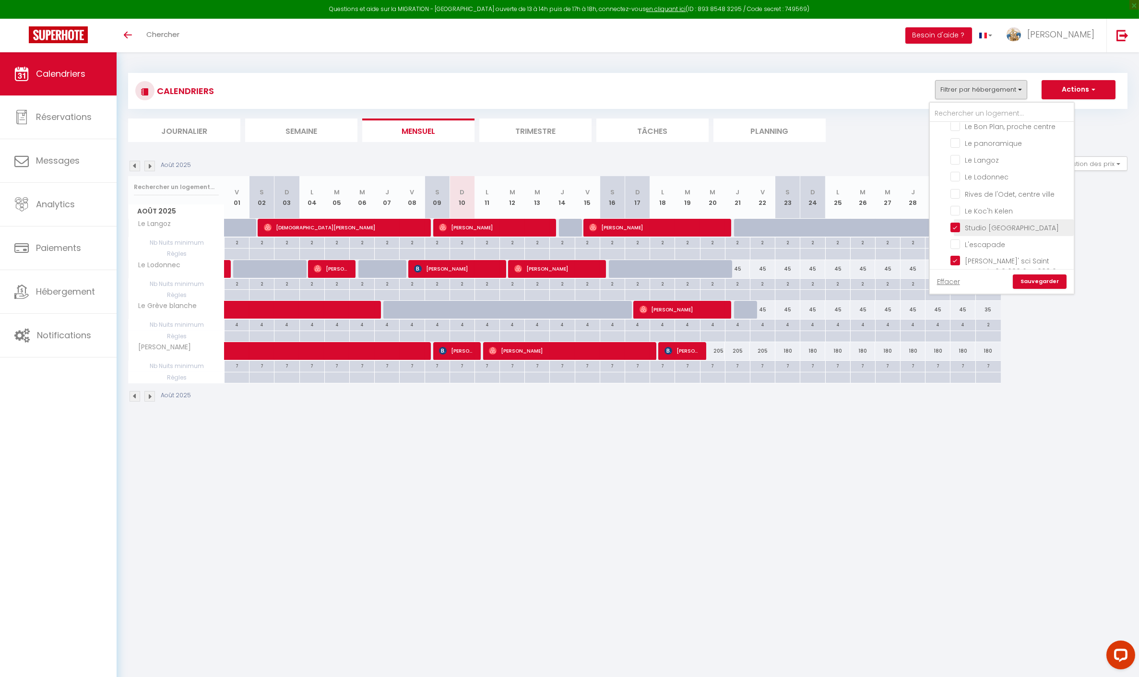
checkbox input "false"
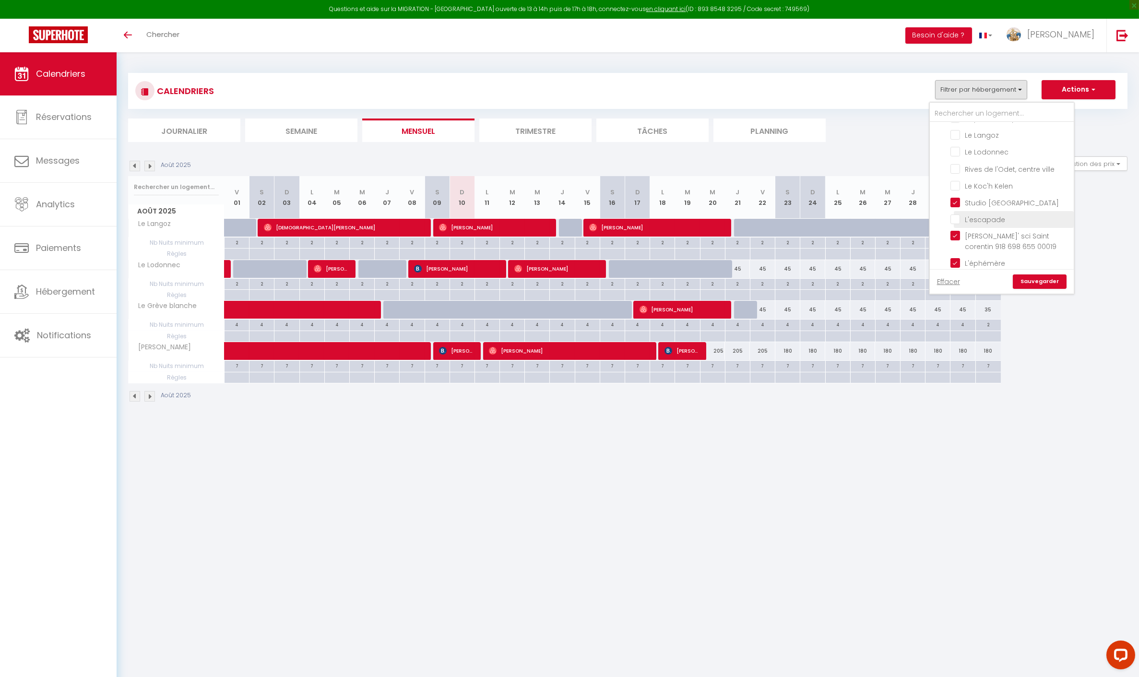
click at [970, 224] on input "L'escapade" at bounding box center [1011, 219] width 120 height 10
checkbox input "true"
checkbox input "false"
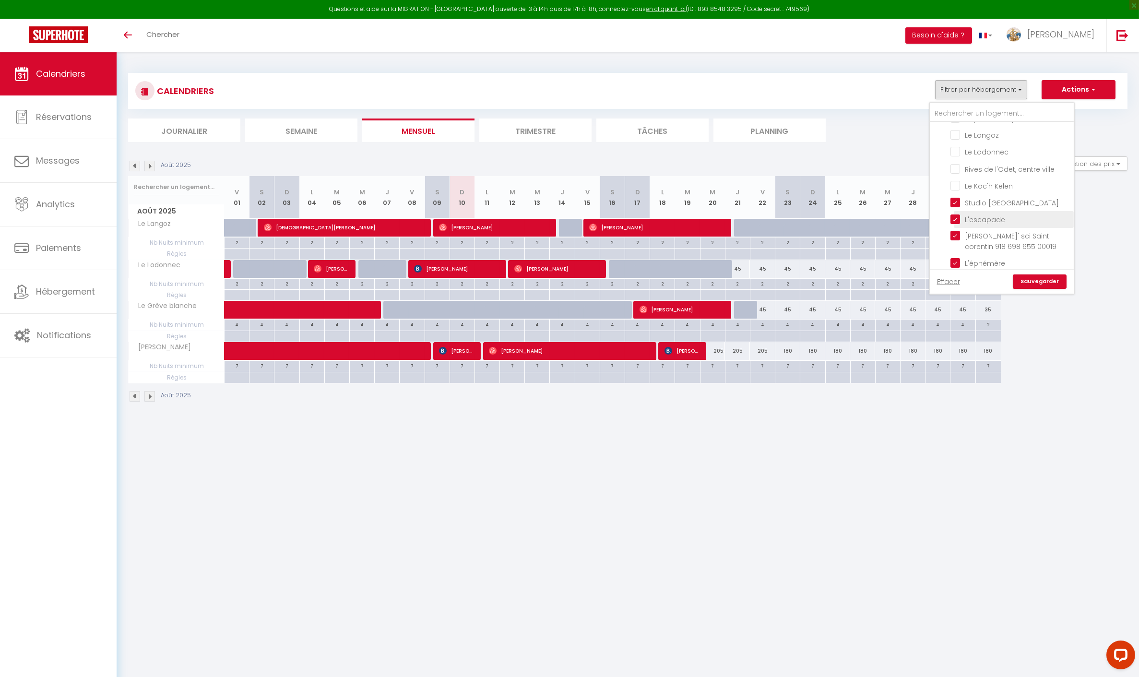
checkbox input "false"
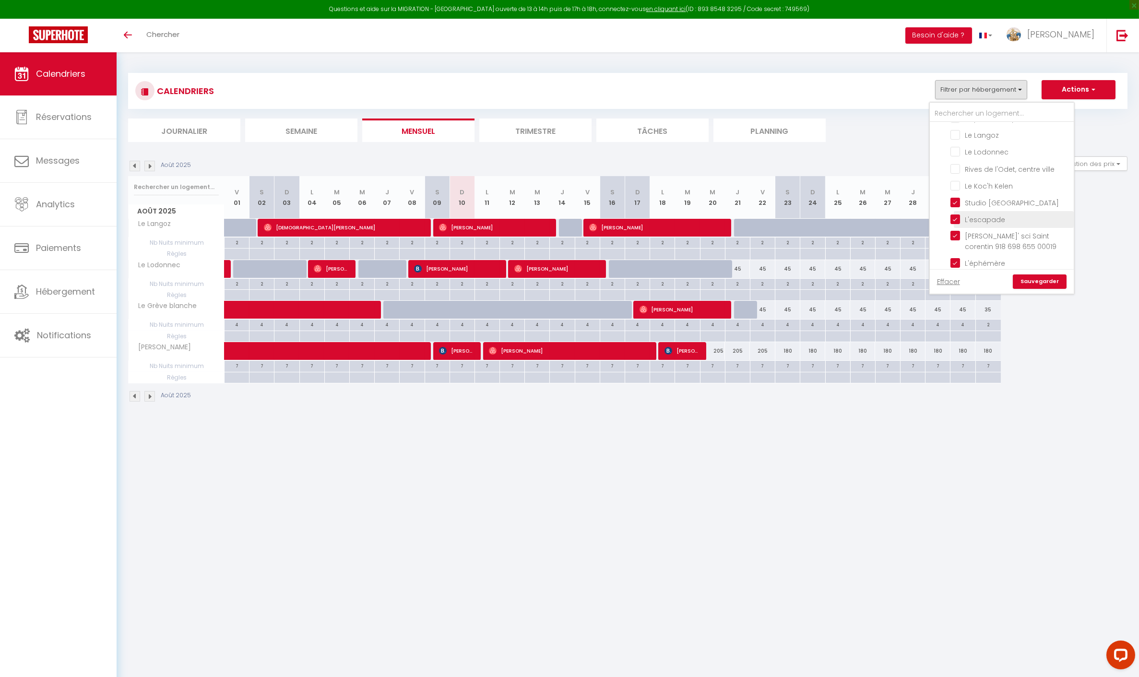
checkbox input "false"
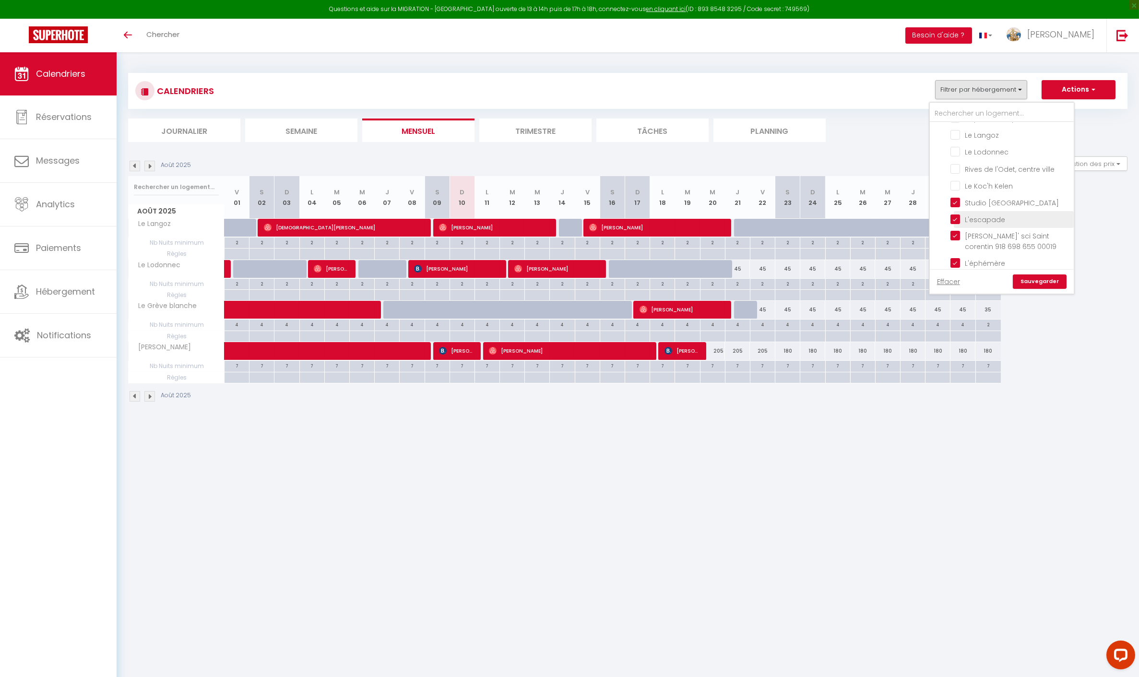
checkbox input "false"
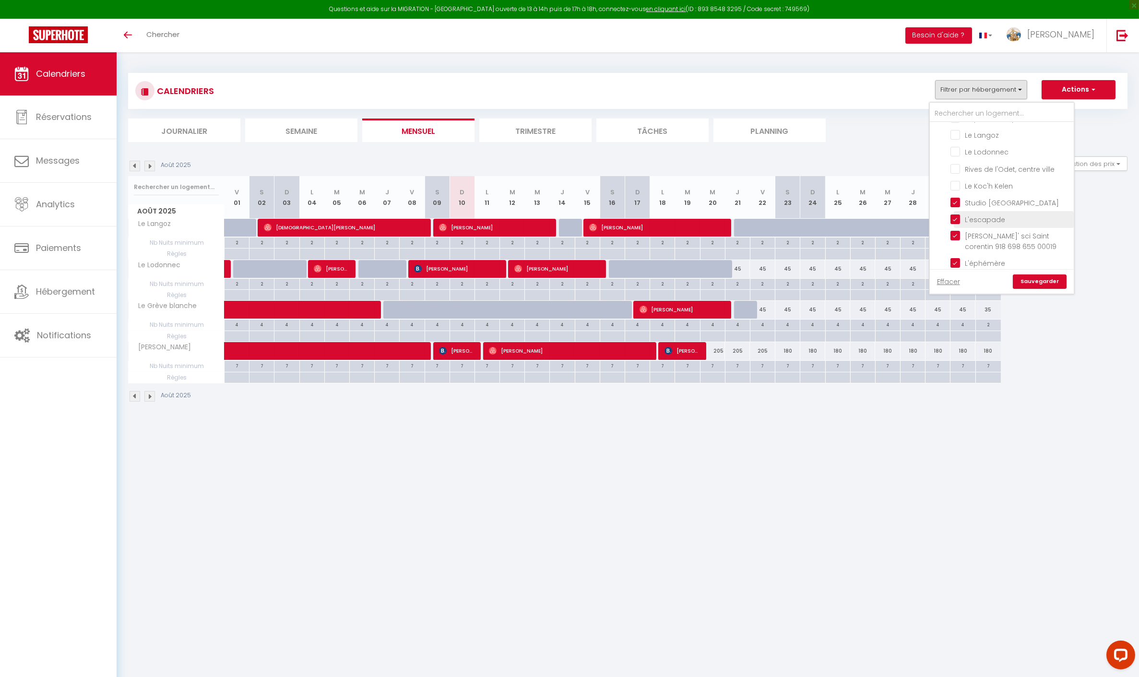
checkbox input "false"
click at [996, 198] on input "Harmonia" at bounding box center [1011, 193] width 120 height 10
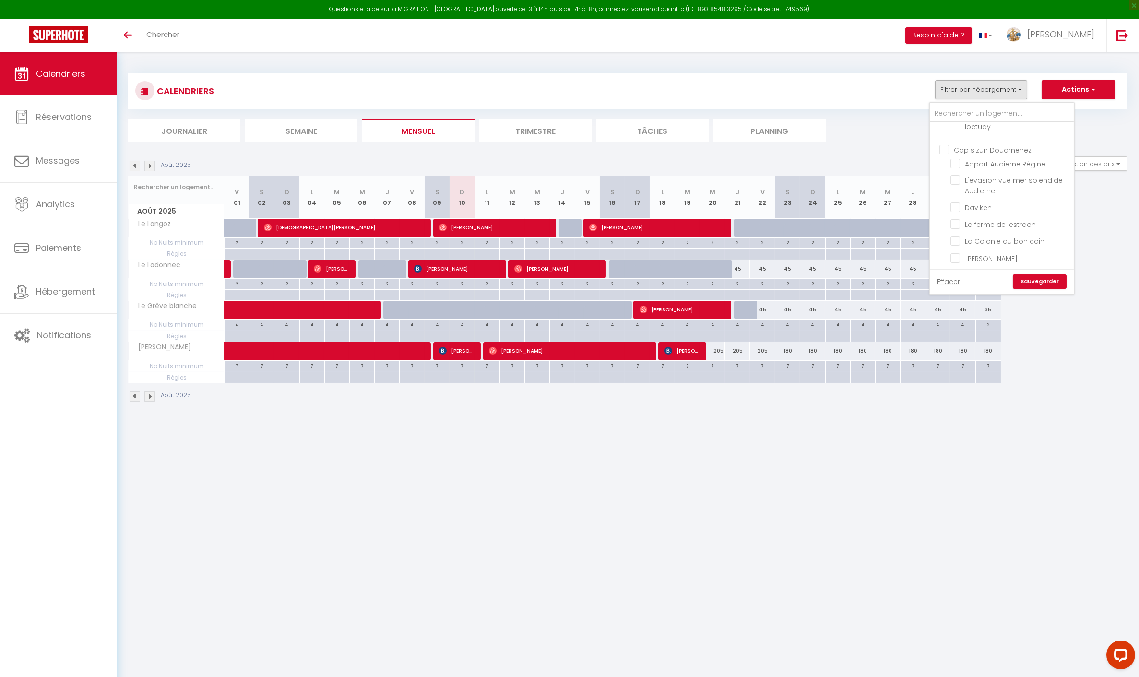
scroll to position [341, 0]
click at [976, 214] on input "Daviken" at bounding box center [1011, 209] width 120 height 10
click at [956, 149] on input "Appartement vue mer loctudy" at bounding box center [1011, 145] width 120 height 10
click at [1041, 279] on link "Sauvegarder" at bounding box center [1040, 282] width 54 height 14
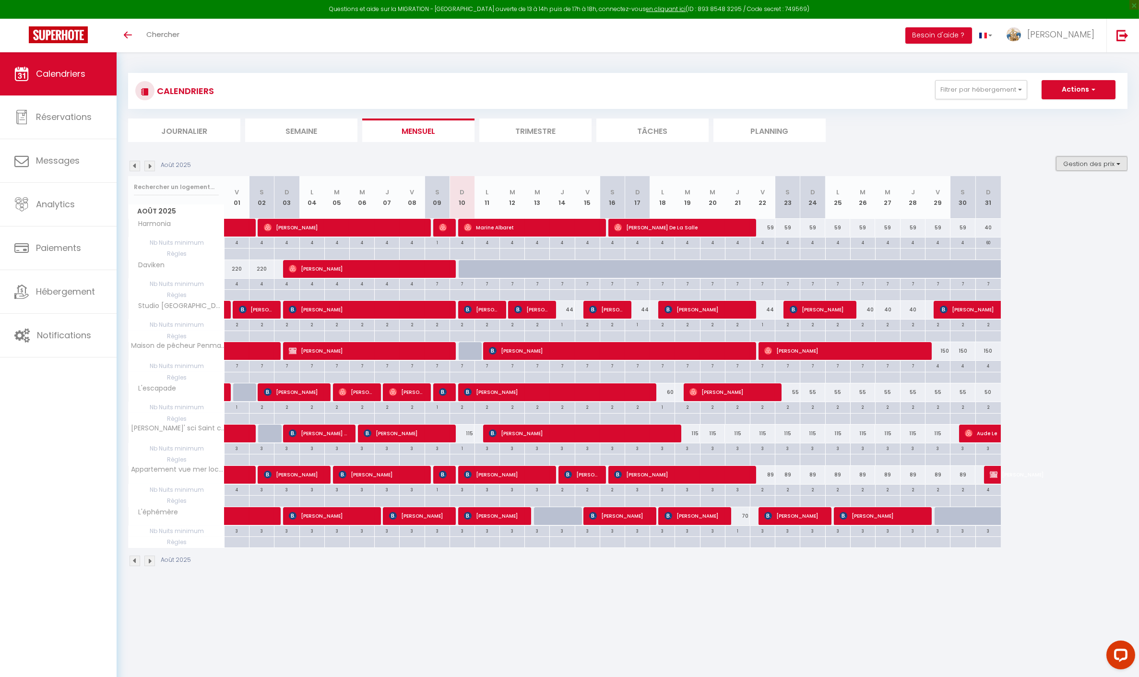
click at [1074, 165] on button "Gestion des prix" at bounding box center [1092, 163] width 72 height 14
click at [1065, 209] on input "Règles" at bounding box center [1084, 210] width 86 height 10
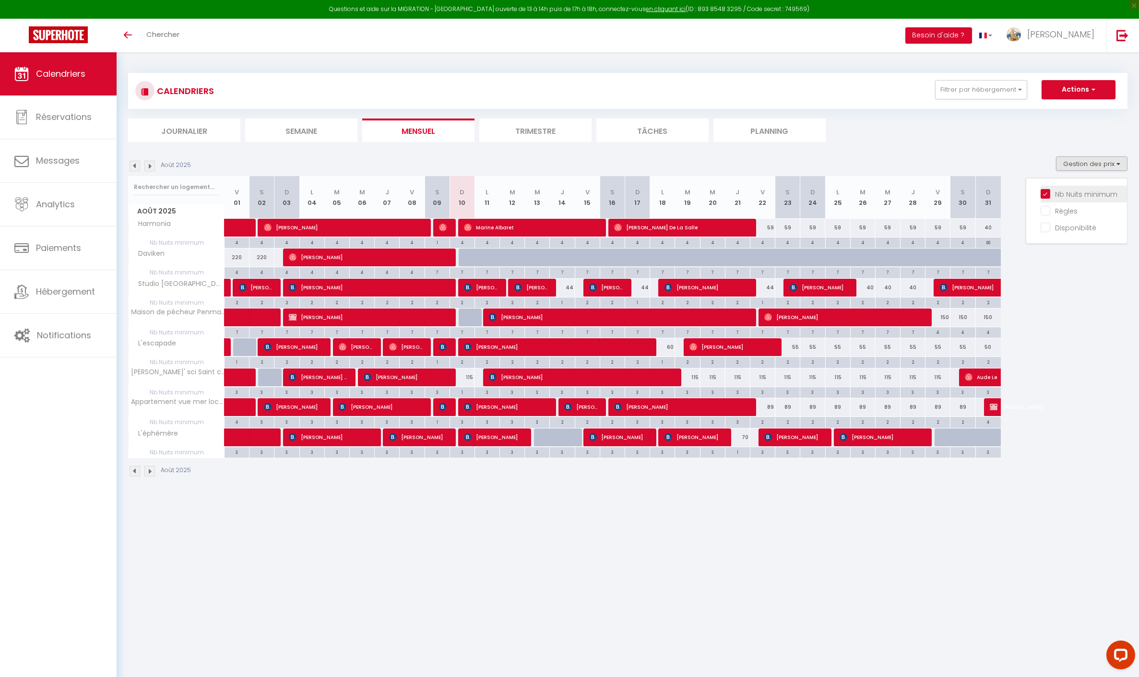
drag, startPoint x: 1066, startPoint y: 192, endPoint x: 1061, endPoint y: 196, distance: 5.8
click at [1065, 192] on input "Nb Nuits minimum" at bounding box center [1084, 194] width 86 height 10
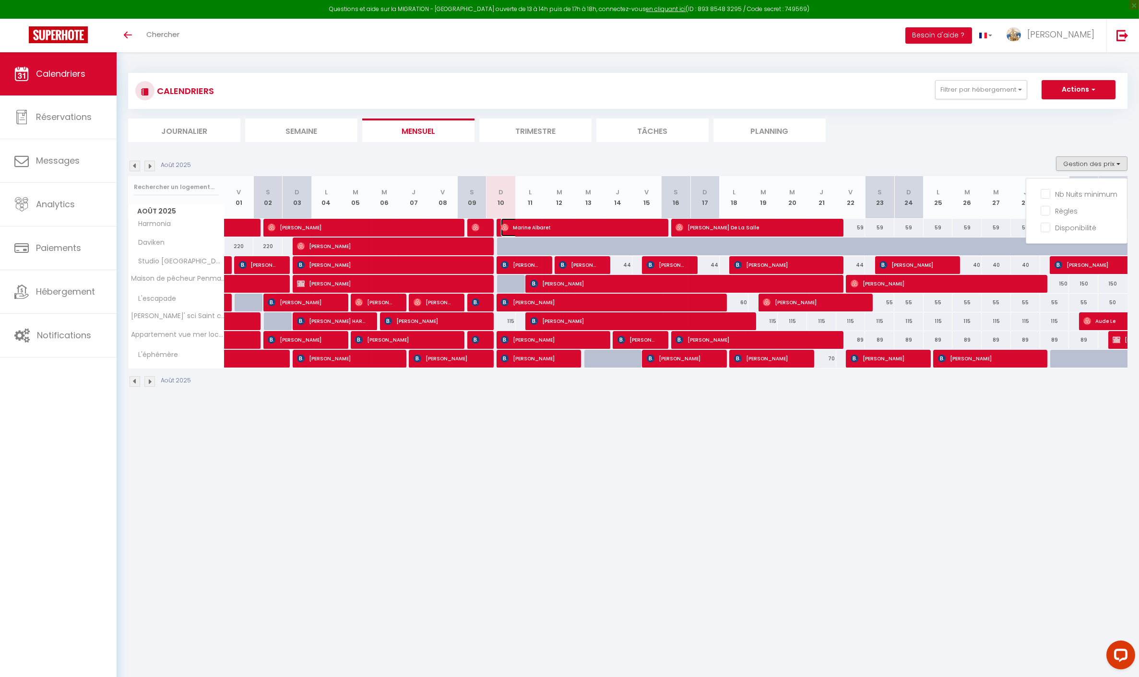
click at [540, 229] on span "Marine Albaret" at bounding box center [579, 227] width 156 height 18
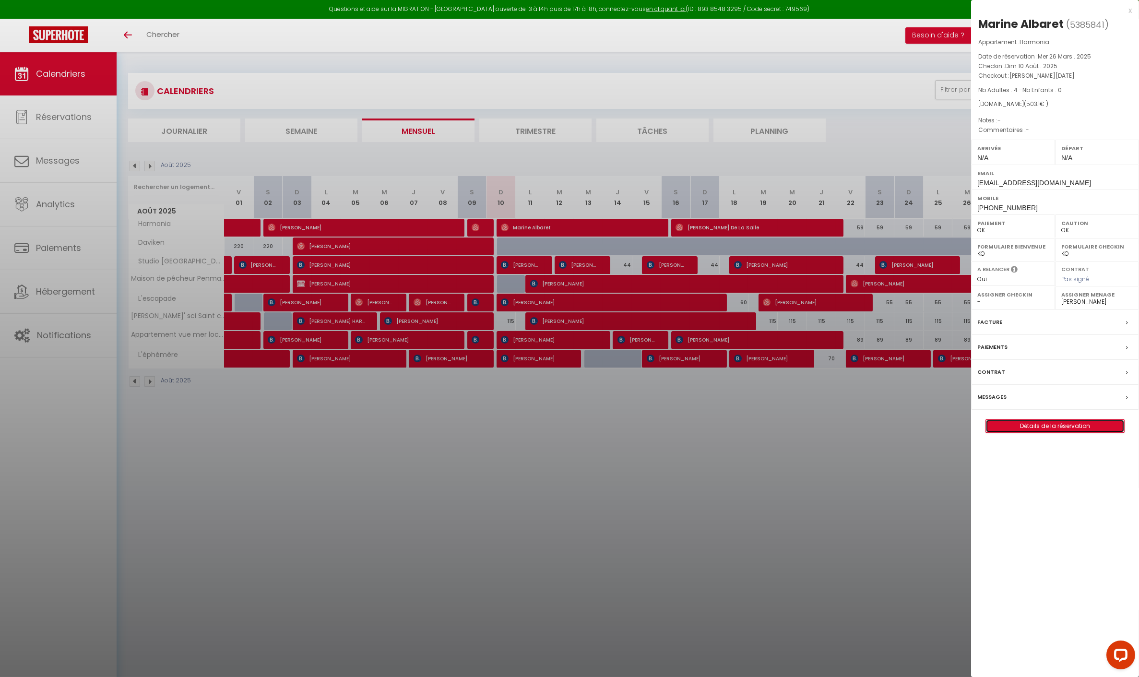
click at [1054, 427] on link "Détails de la réservation" at bounding box center [1055, 426] width 138 height 12
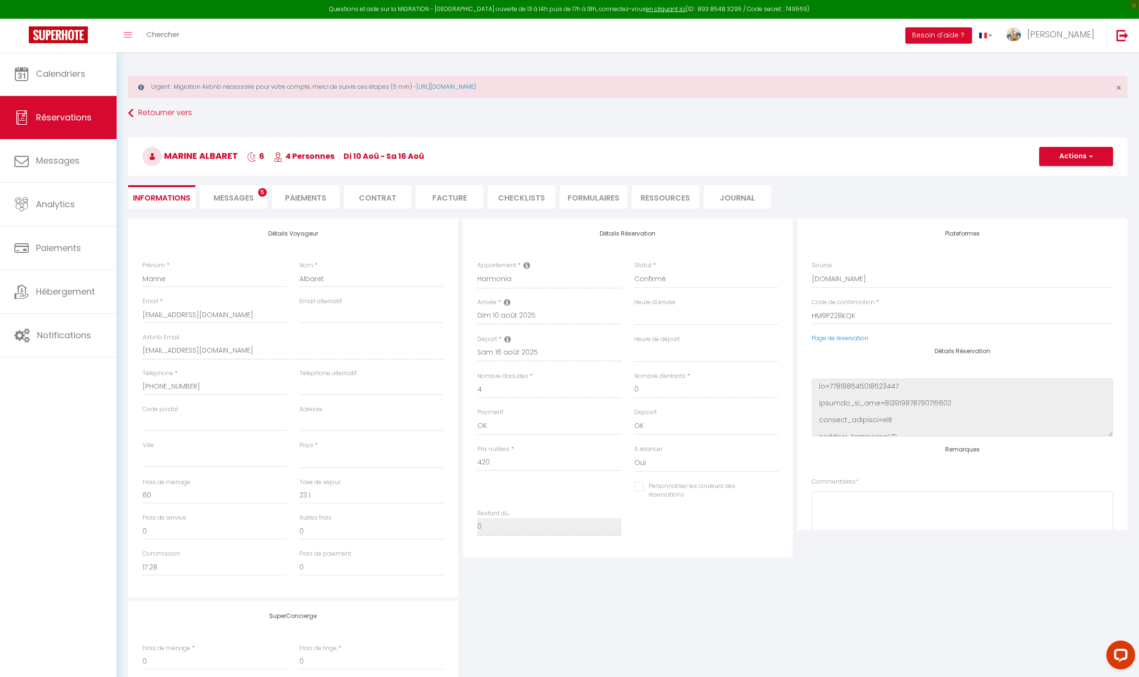
click at [229, 200] on span "Messages" at bounding box center [234, 197] width 40 height 11
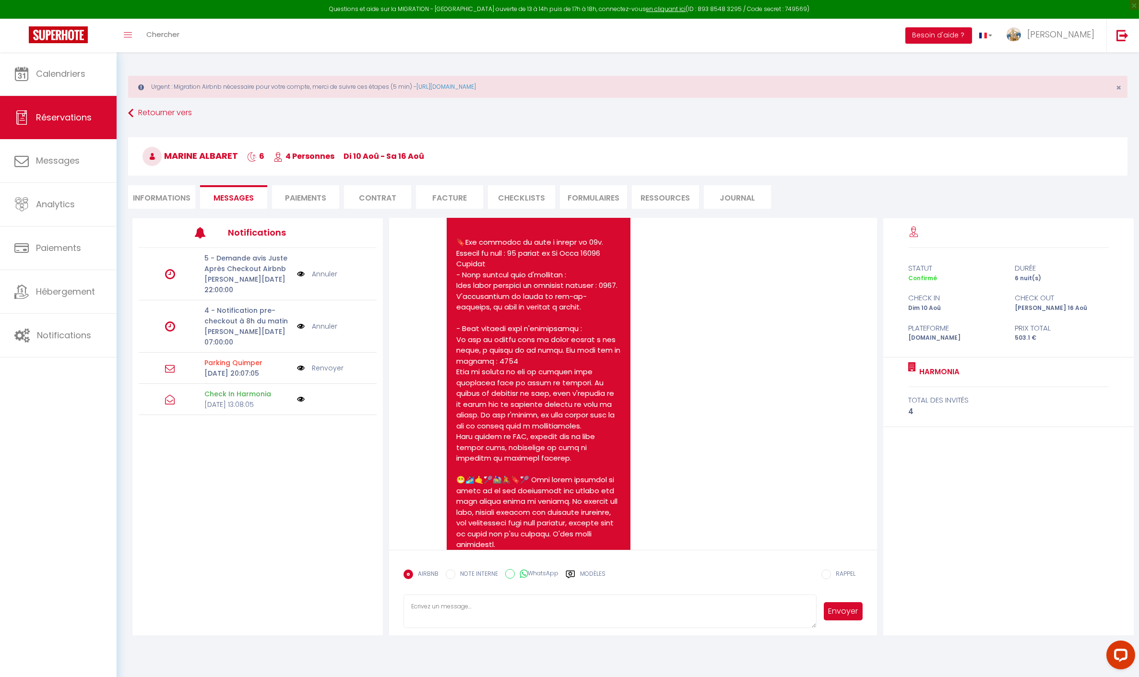
scroll to position [272, 0]
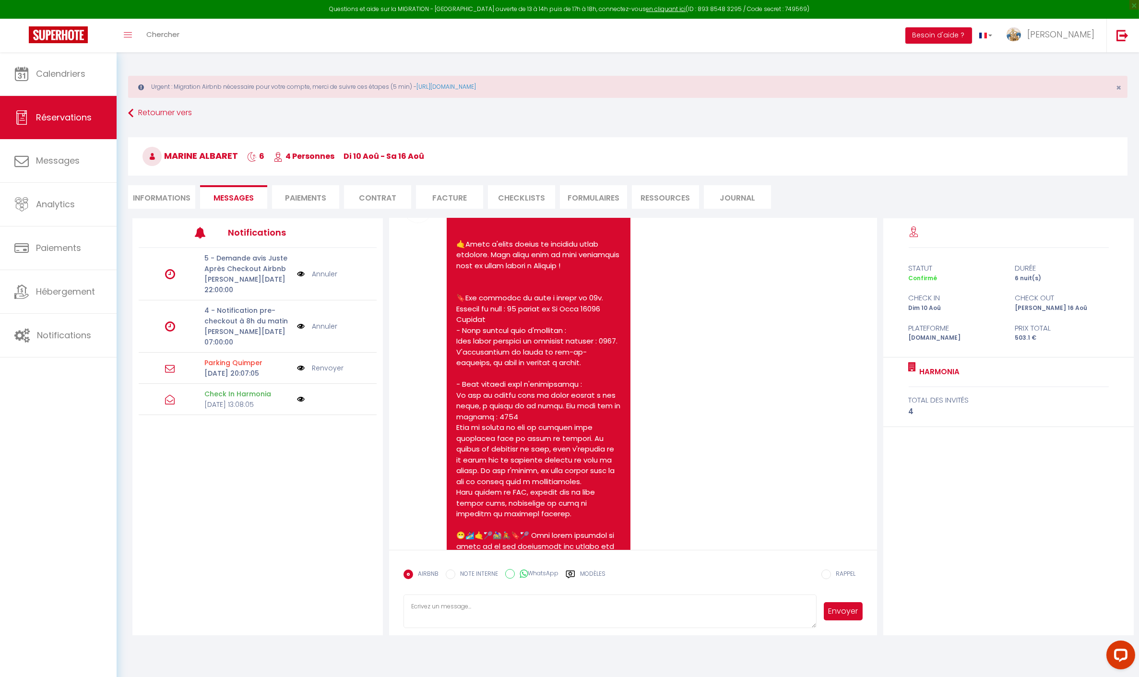
drag, startPoint x: 307, startPoint y: 198, endPoint x: 276, endPoint y: 199, distance: 30.3
click at [307, 197] on li "Paiements" at bounding box center [305, 197] width 67 height 24
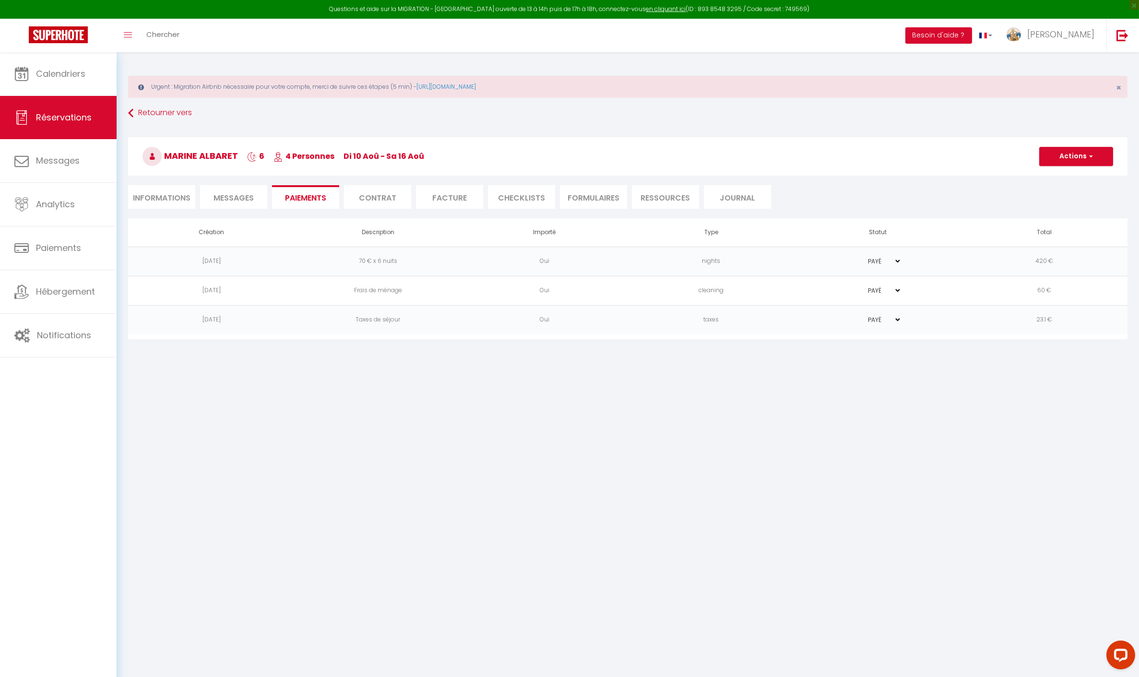
click at [156, 197] on li "Informations" at bounding box center [161, 197] width 67 height 24
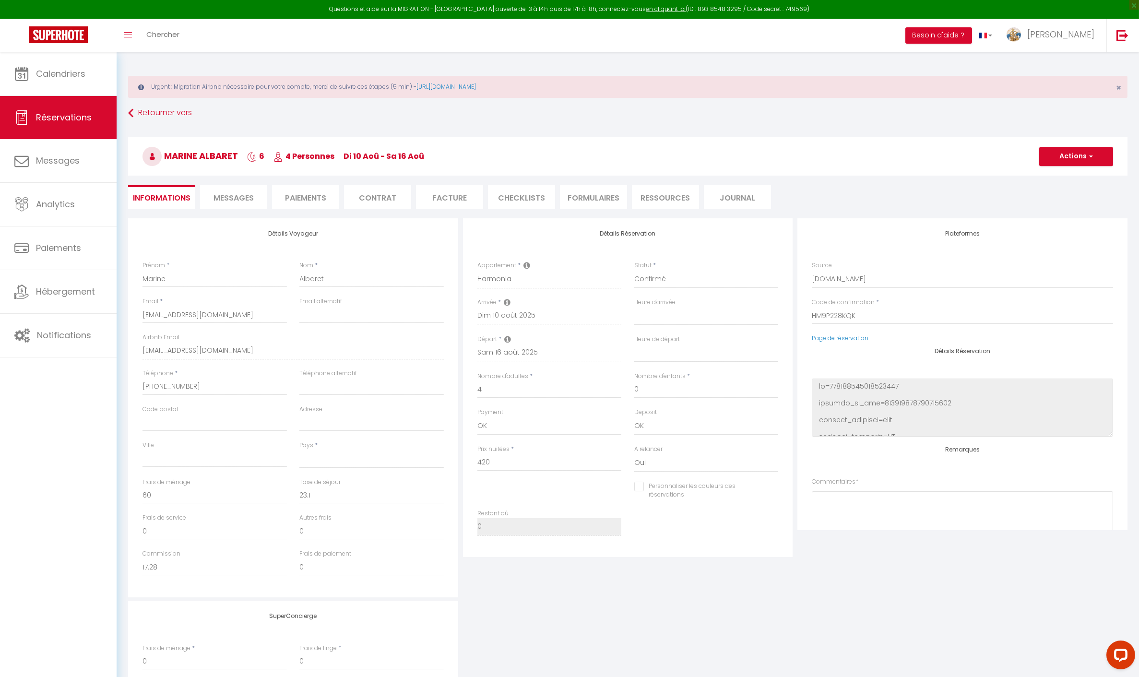
click at [244, 197] on span "Messages" at bounding box center [234, 197] width 40 height 11
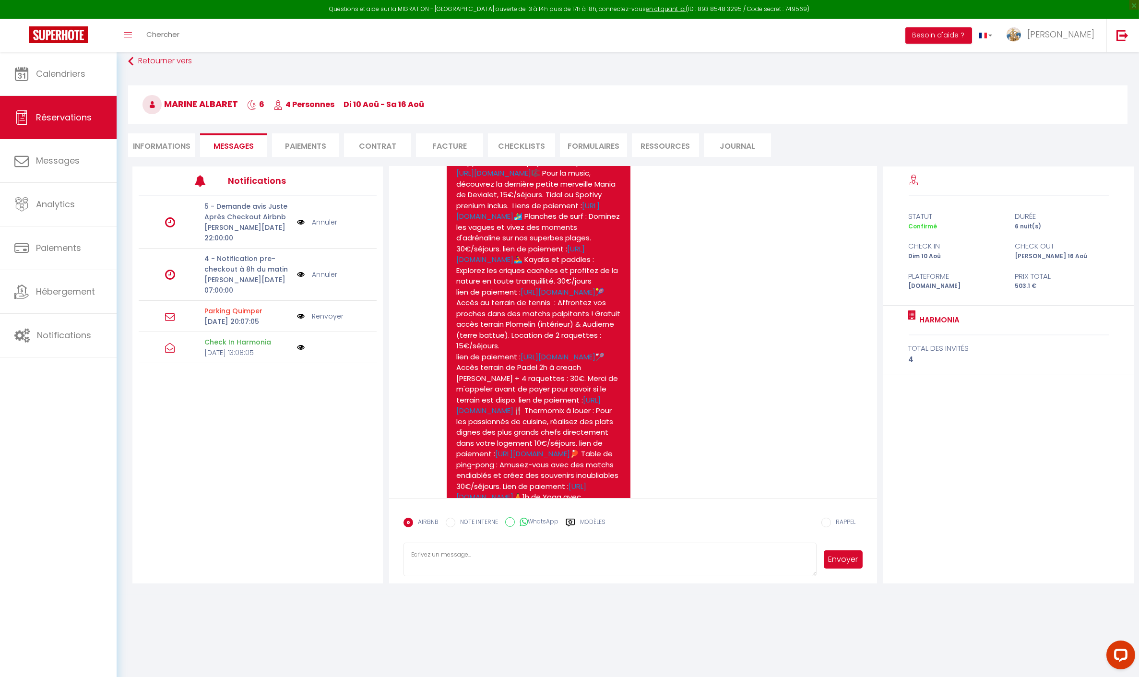
scroll to position [1321, 0]
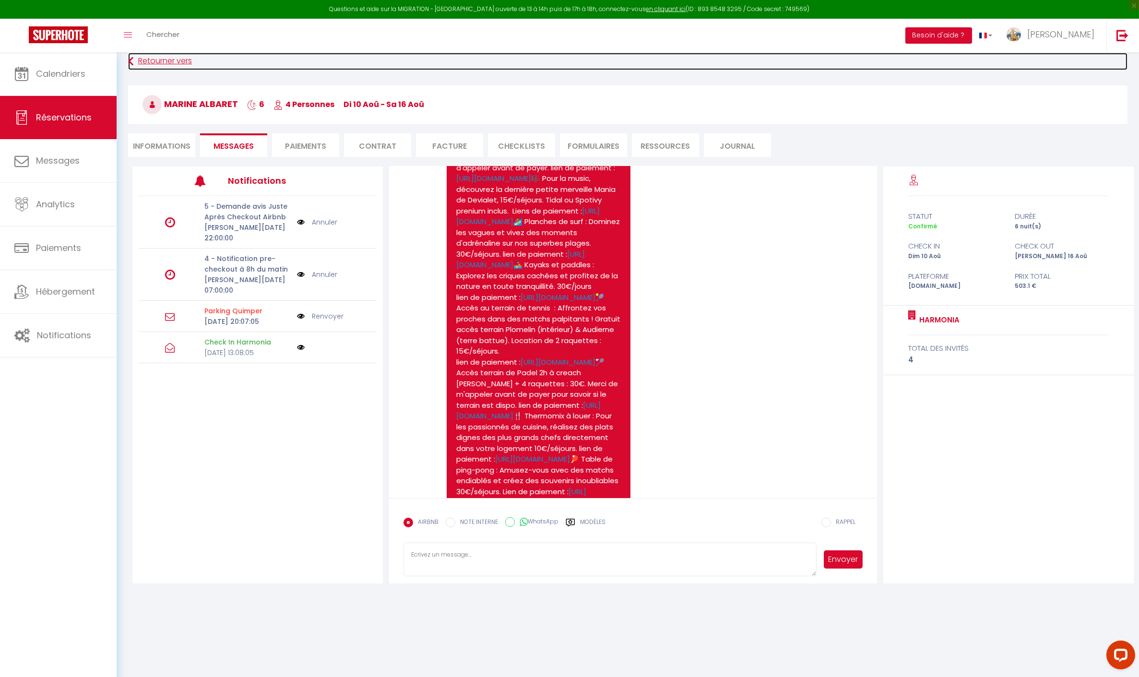
click at [162, 57] on link "Retourner vers" at bounding box center [628, 61] width 1000 height 17
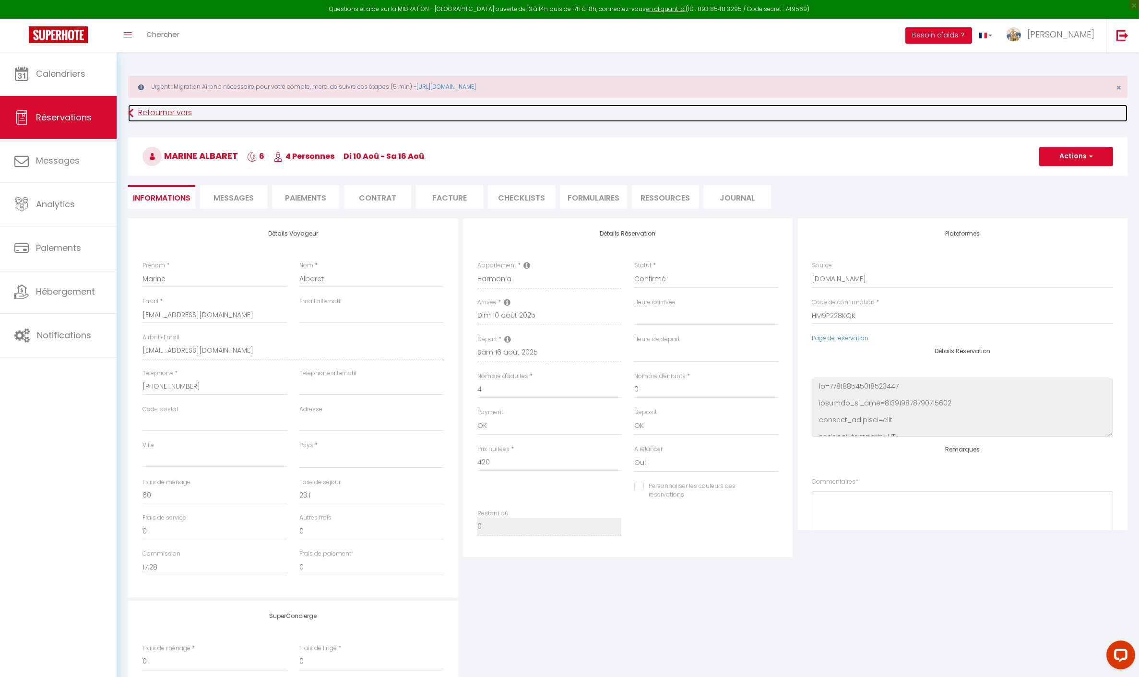
click at [146, 110] on link "Retourner vers" at bounding box center [628, 113] width 1000 height 17
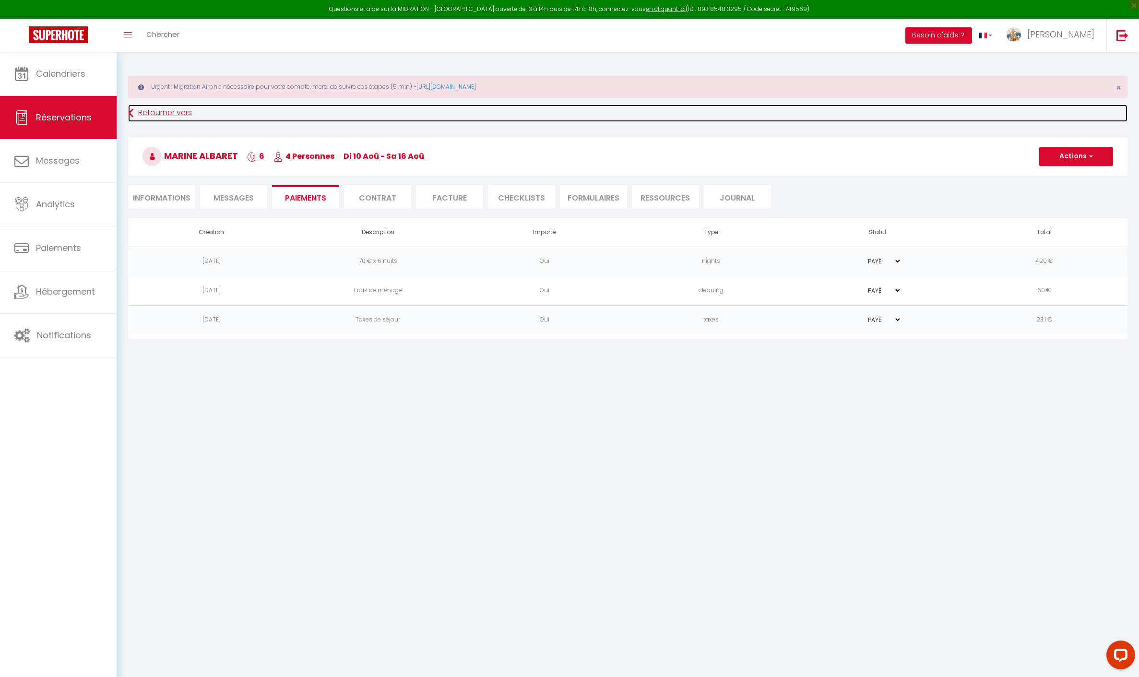
click at [148, 110] on link "Retourner vers" at bounding box center [628, 113] width 1000 height 17
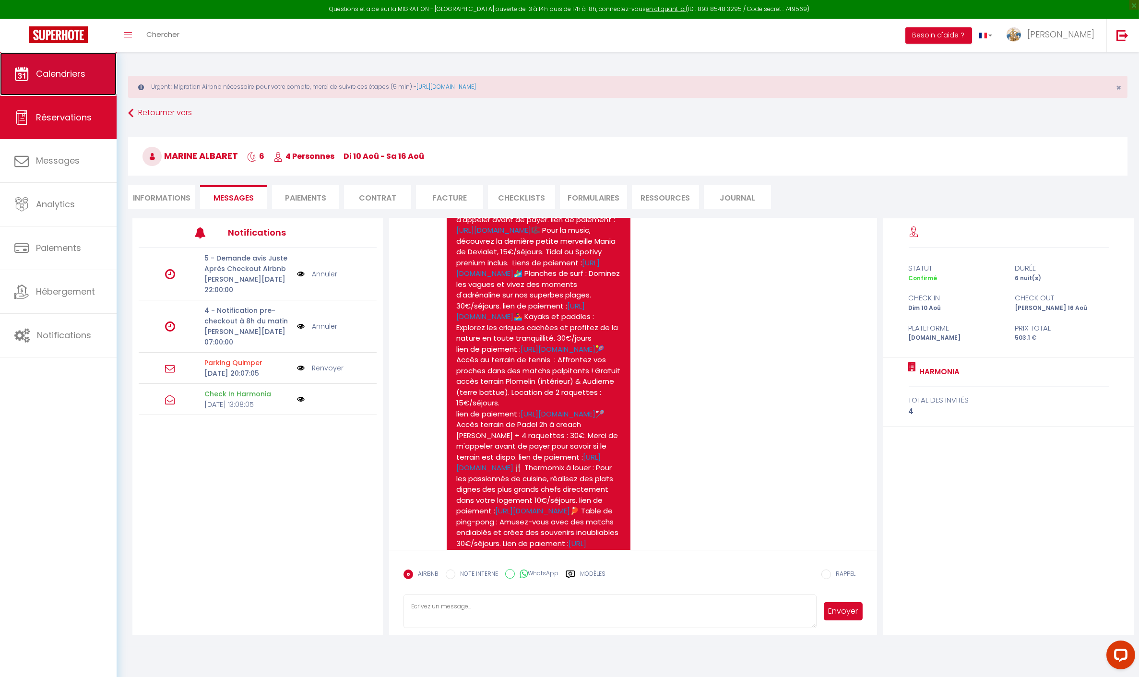
click at [70, 76] on span "Calendriers" at bounding box center [60, 74] width 49 height 12
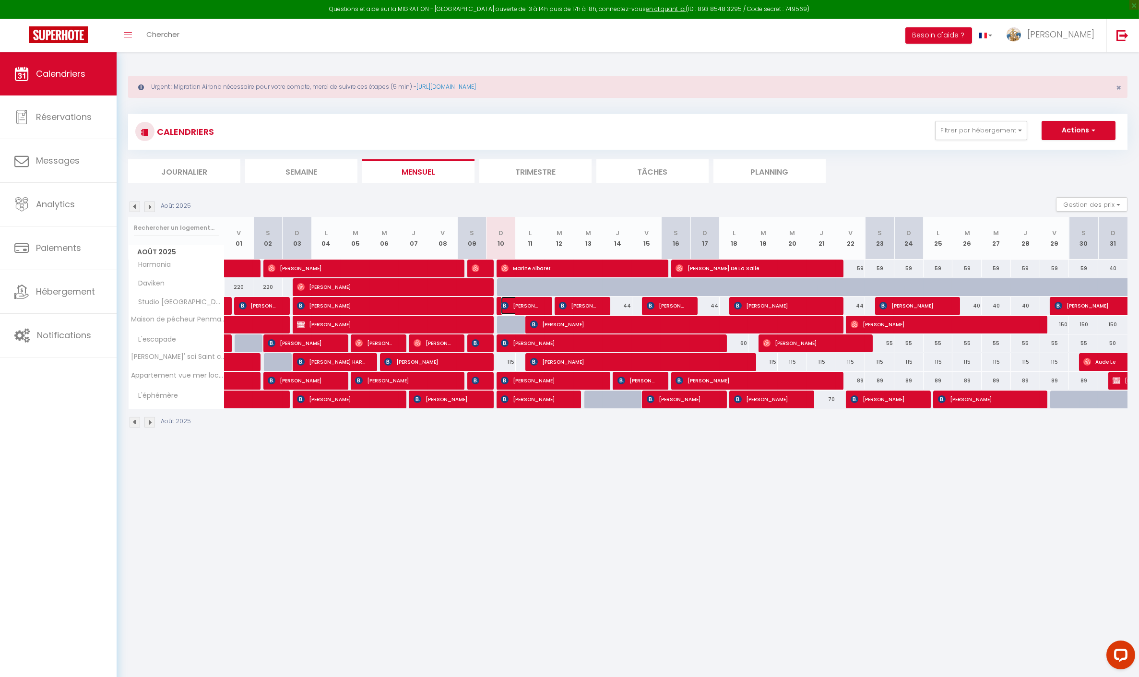
click at [519, 311] on span "[PERSON_NAME]" at bounding box center [520, 306] width 39 height 18
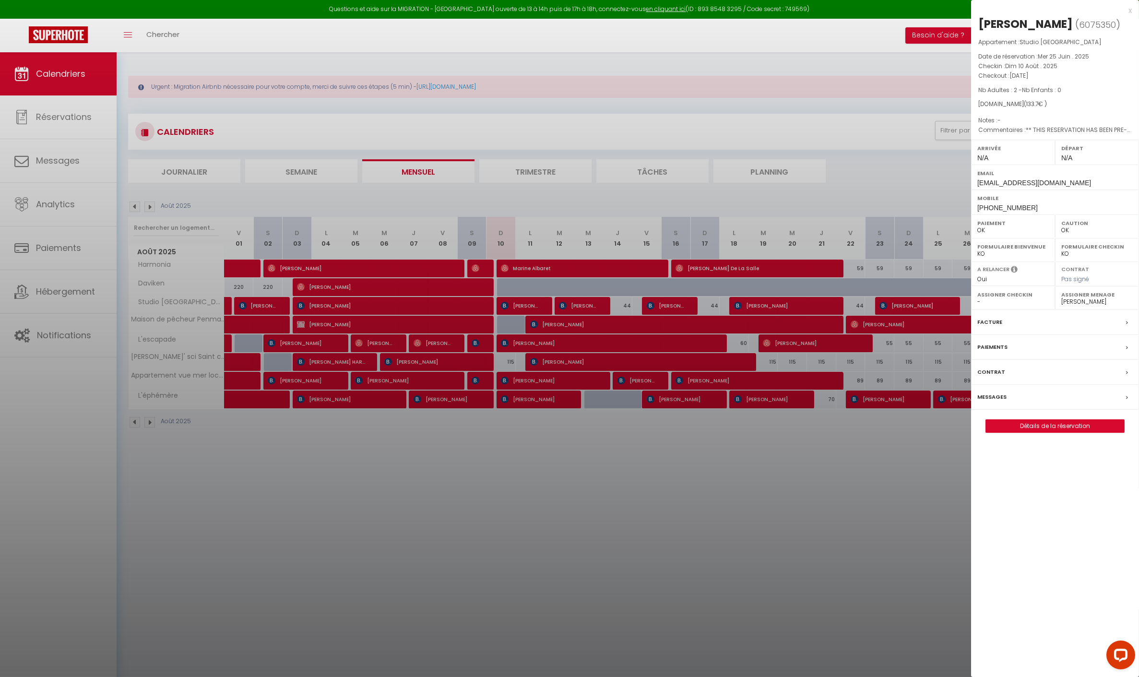
click at [586, 523] on div at bounding box center [569, 338] width 1139 height 677
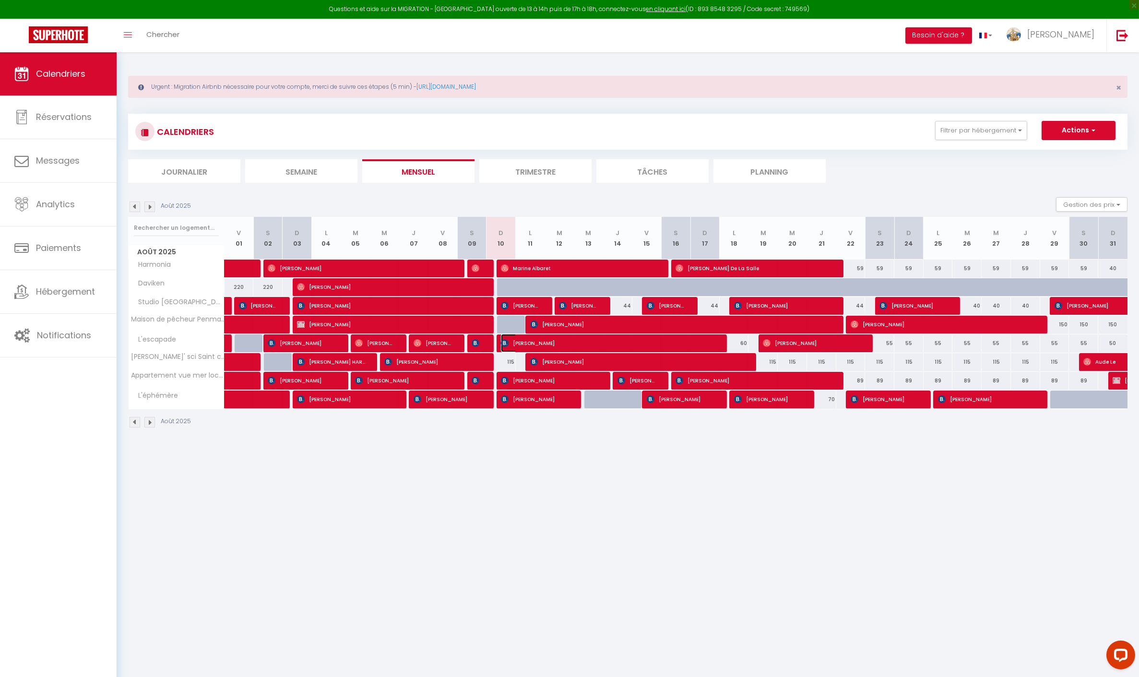
click at [522, 346] on span "[PERSON_NAME]" at bounding box center [608, 343] width 215 height 18
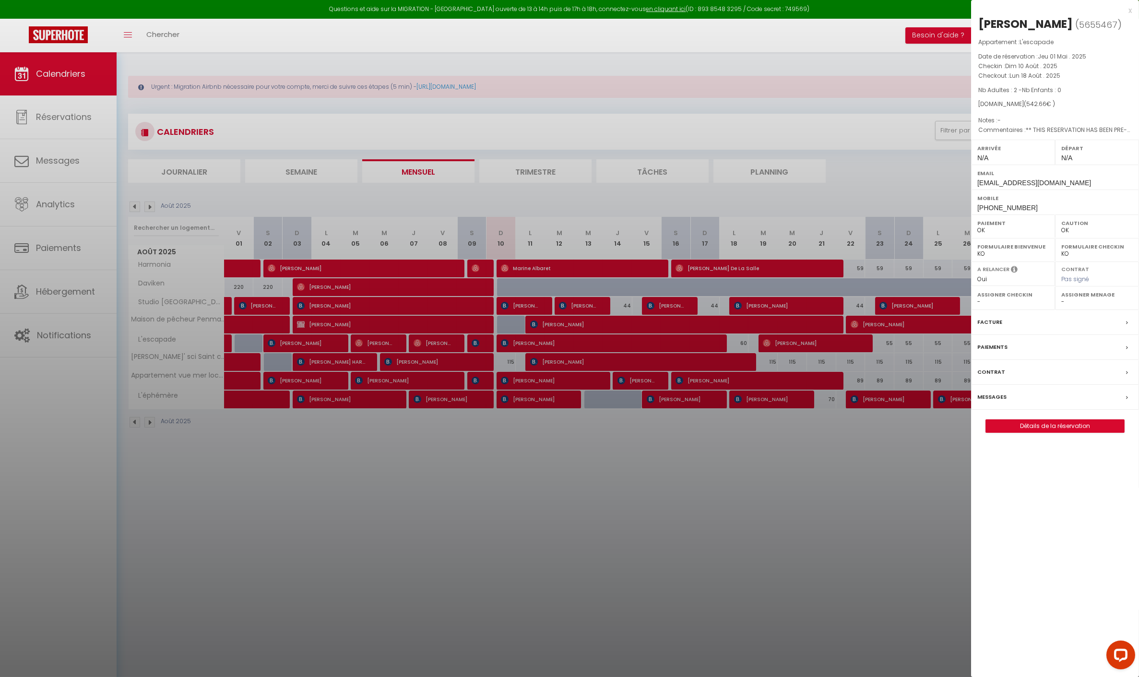
click at [529, 478] on div at bounding box center [569, 338] width 1139 height 677
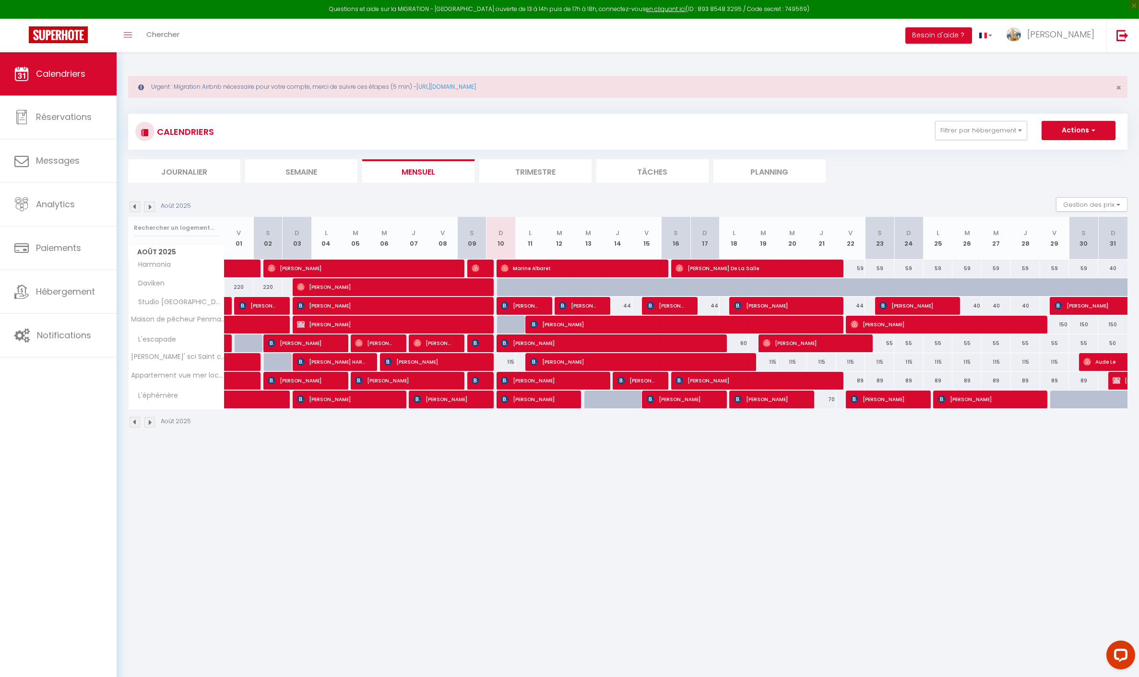
click at [508, 359] on div "115" at bounding box center [501, 362] width 29 height 18
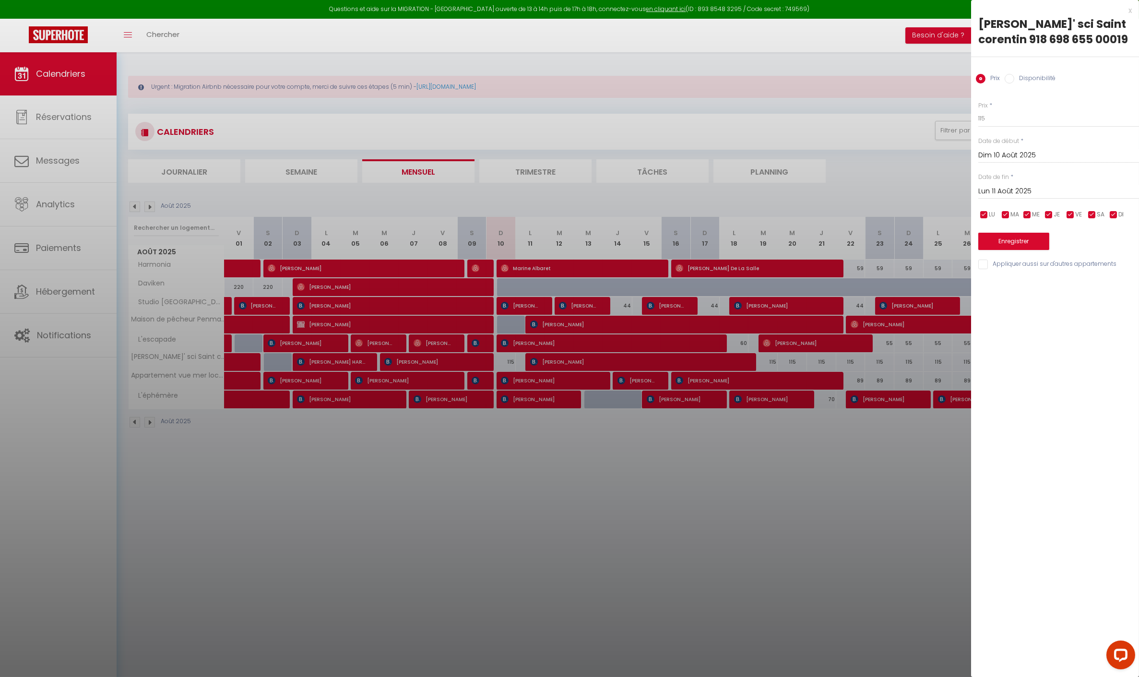
click at [1030, 84] on div "Prix Disponibilité" at bounding box center [1055, 73] width 168 height 32
click at [1030, 80] on label "Disponibilité" at bounding box center [1035, 79] width 41 height 11
click at [1015, 80] on input "Disponibilité" at bounding box center [1010, 79] width 10 height 10
click at [1018, 121] on select "Disponible Indisponible" at bounding box center [1059, 119] width 161 height 18
click at [979, 110] on select "Disponible Indisponible" at bounding box center [1059, 119] width 161 height 18
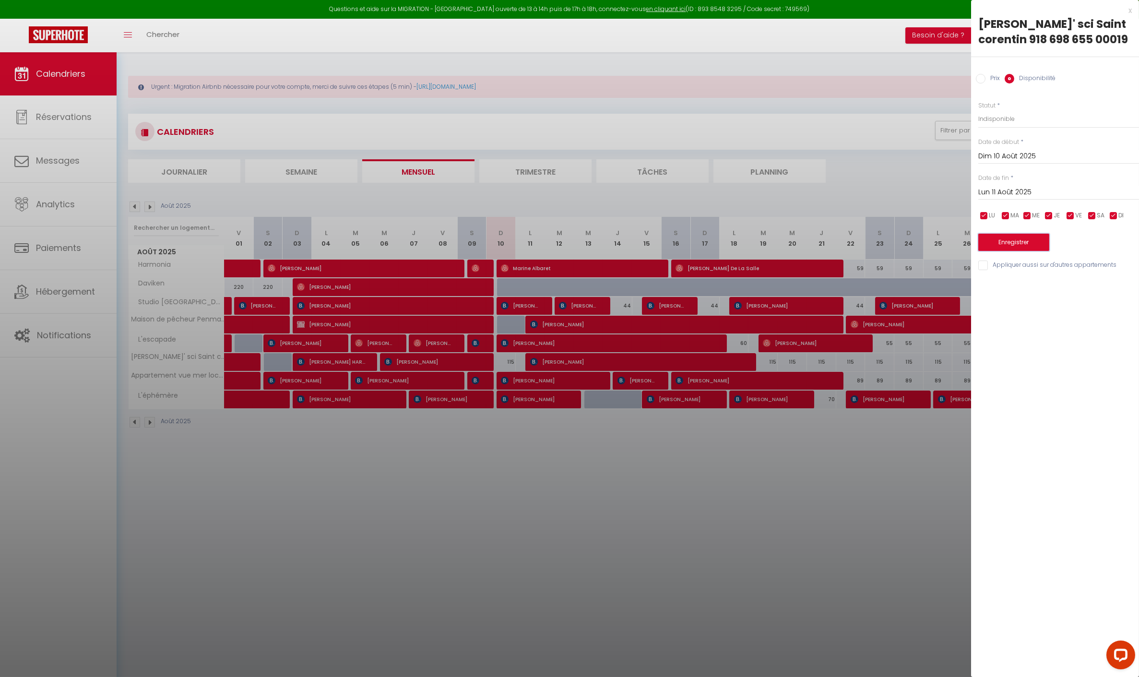
click at [1020, 242] on button "Enregistrer" at bounding box center [1014, 242] width 71 height 17
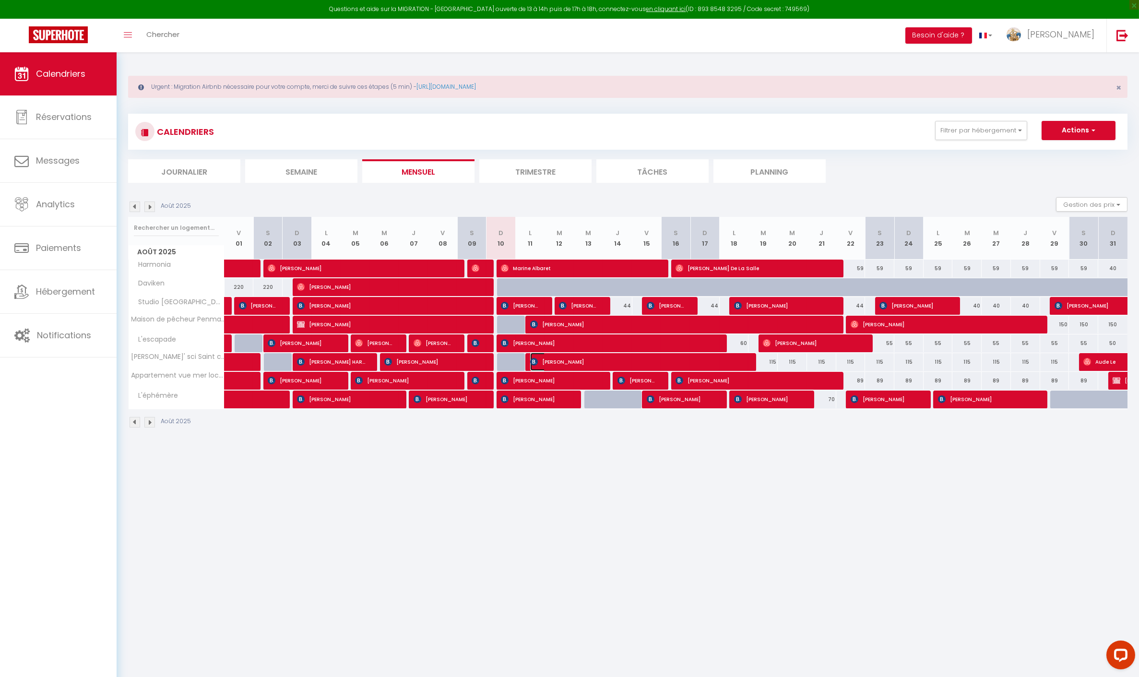
click at [548, 360] on span "[PERSON_NAME]" at bounding box center [637, 362] width 215 height 18
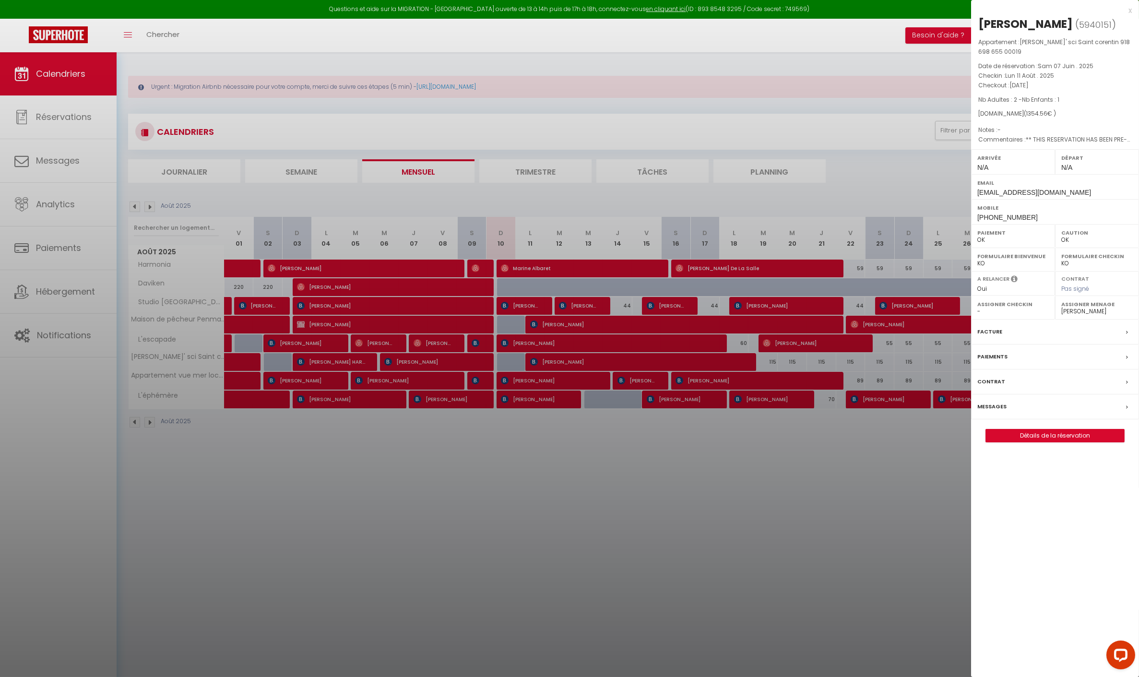
click at [548, 360] on div at bounding box center [569, 338] width 1139 height 677
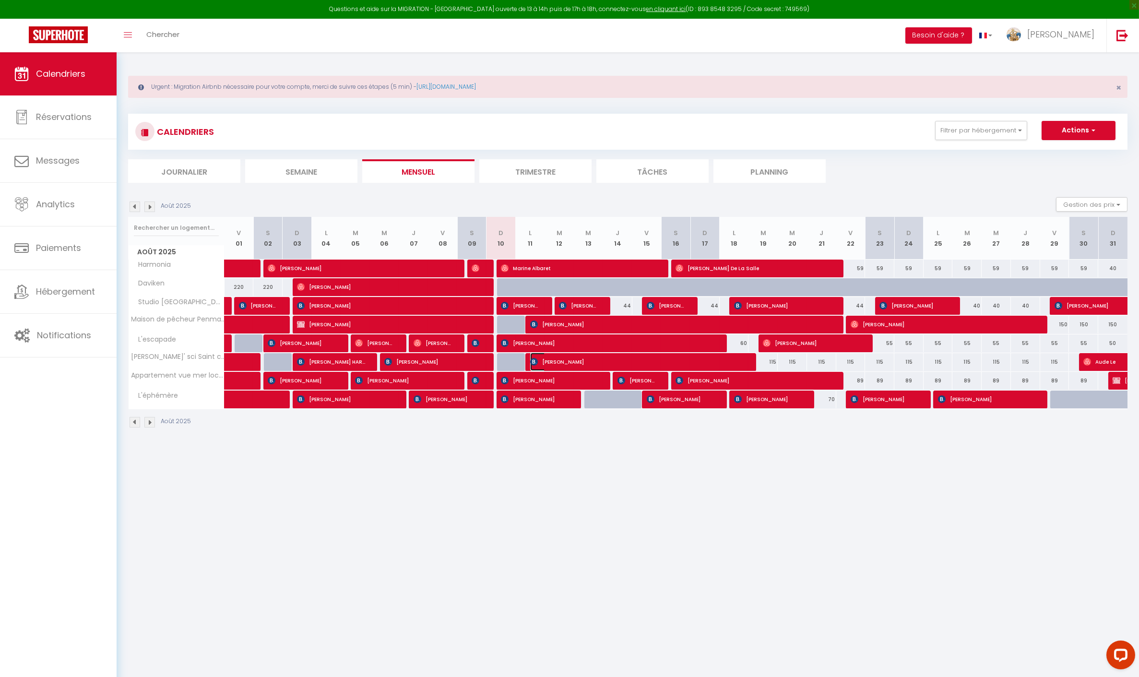
click at [588, 359] on span "[PERSON_NAME]" at bounding box center [637, 362] width 215 height 18
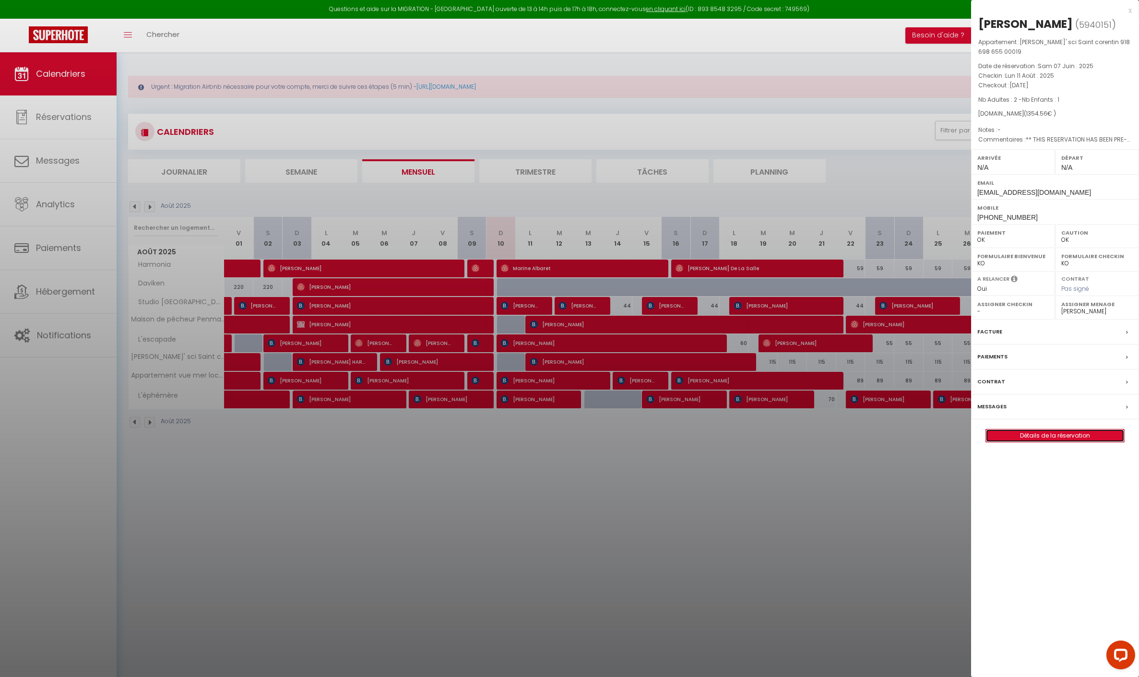
click at [1039, 431] on link "Détails de la réservation" at bounding box center [1055, 436] width 138 height 12
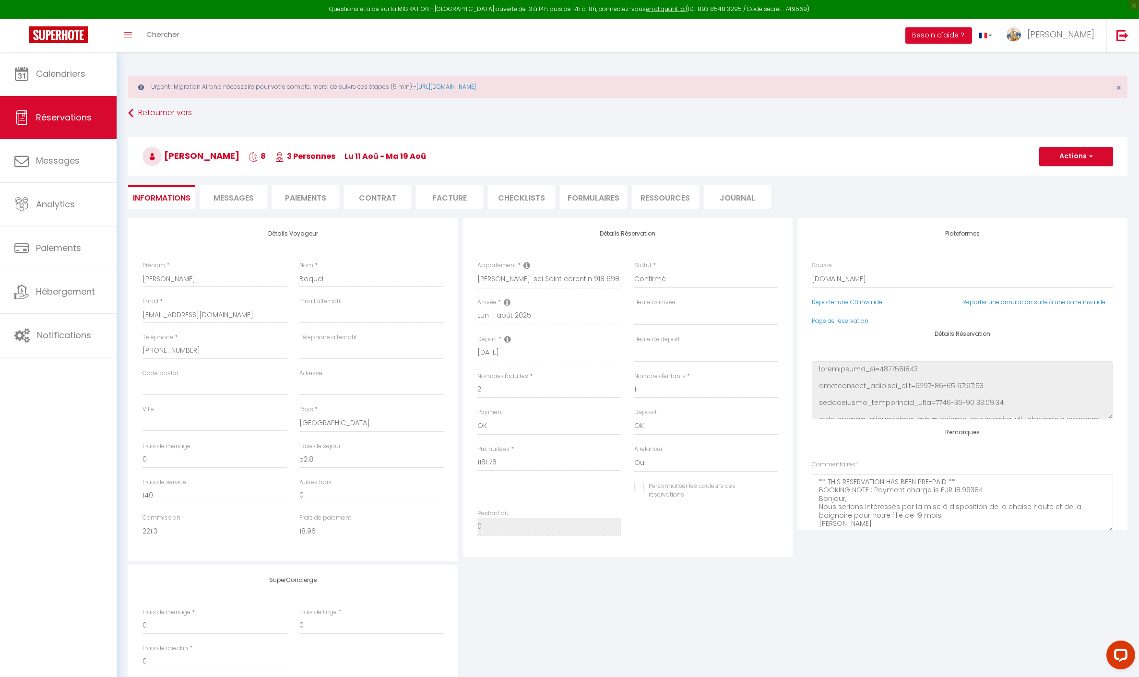
click at [246, 200] on span "Messages" at bounding box center [234, 197] width 40 height 11
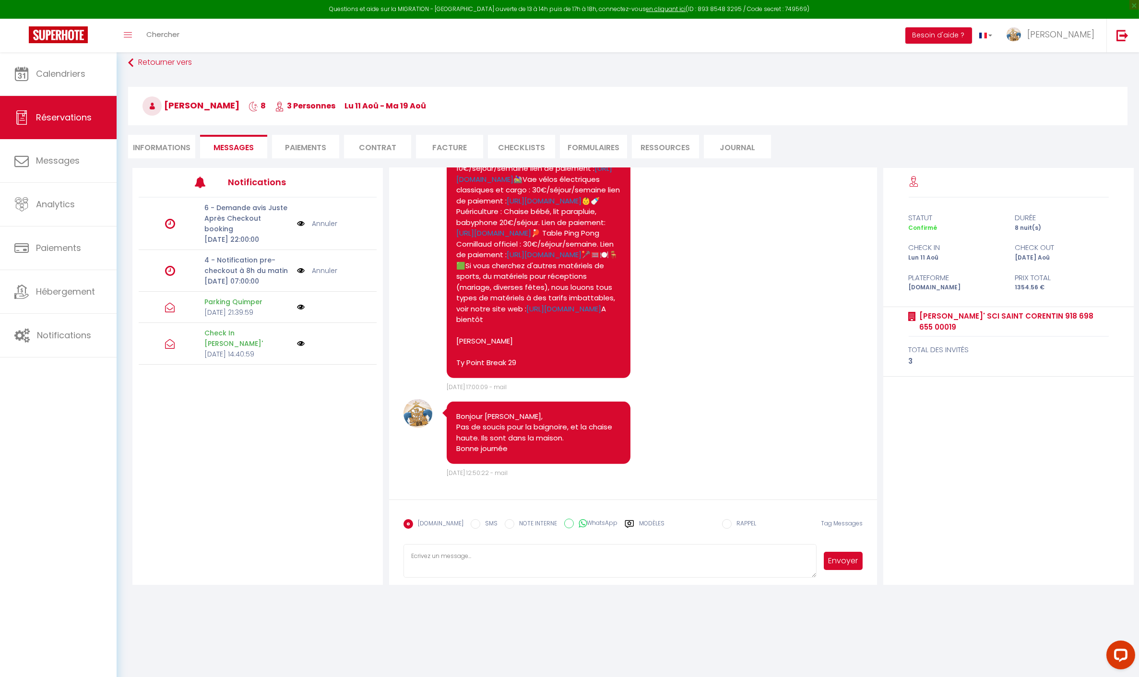
scroll to position [52, 0]
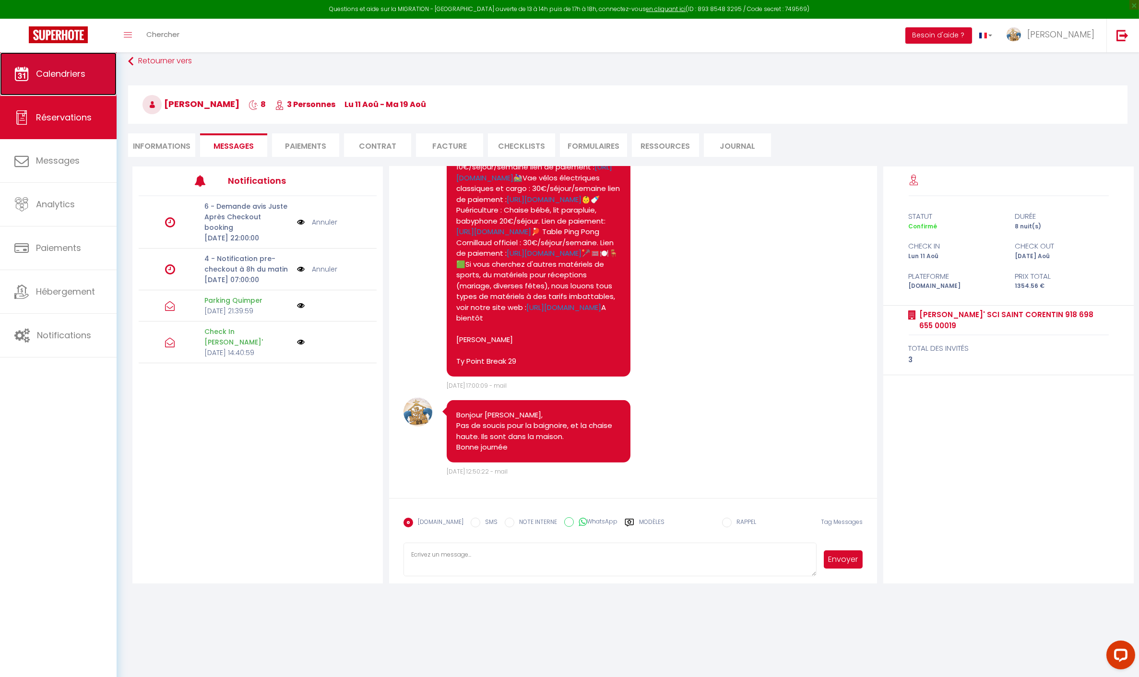
click at [43, 69] on span "Calendriers" at bounding box center [60, 74] width 49 height 12
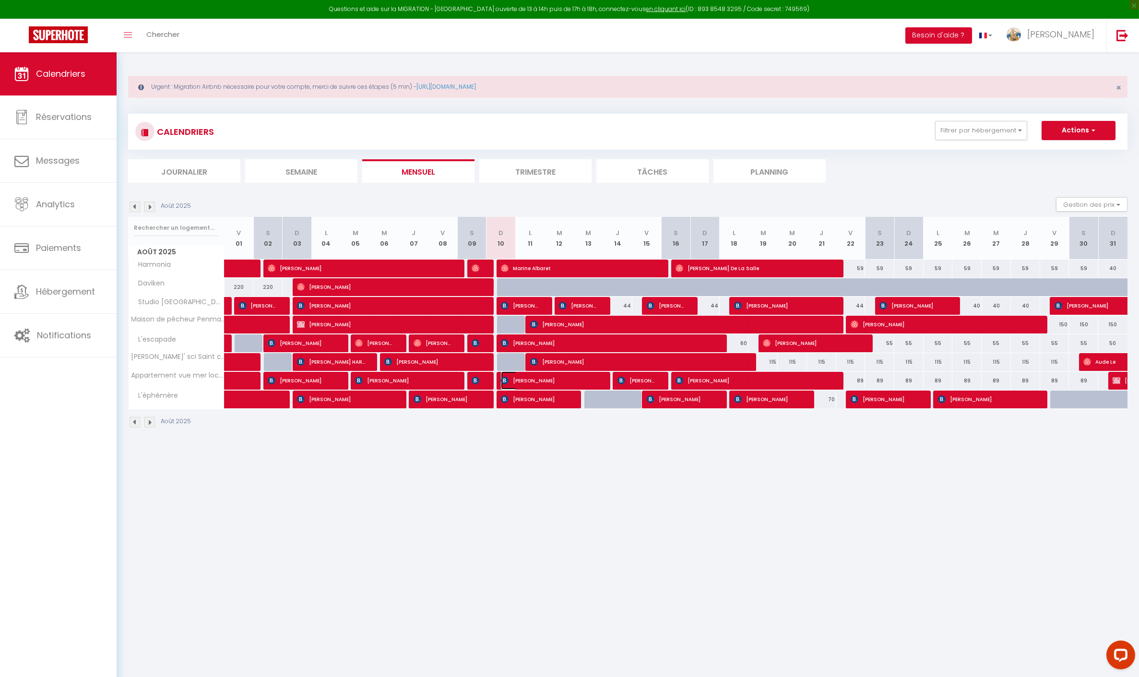
click at [541, 377] on span "[PERSON_NAME]" at bounding box center [549, 380] width 97 height 18
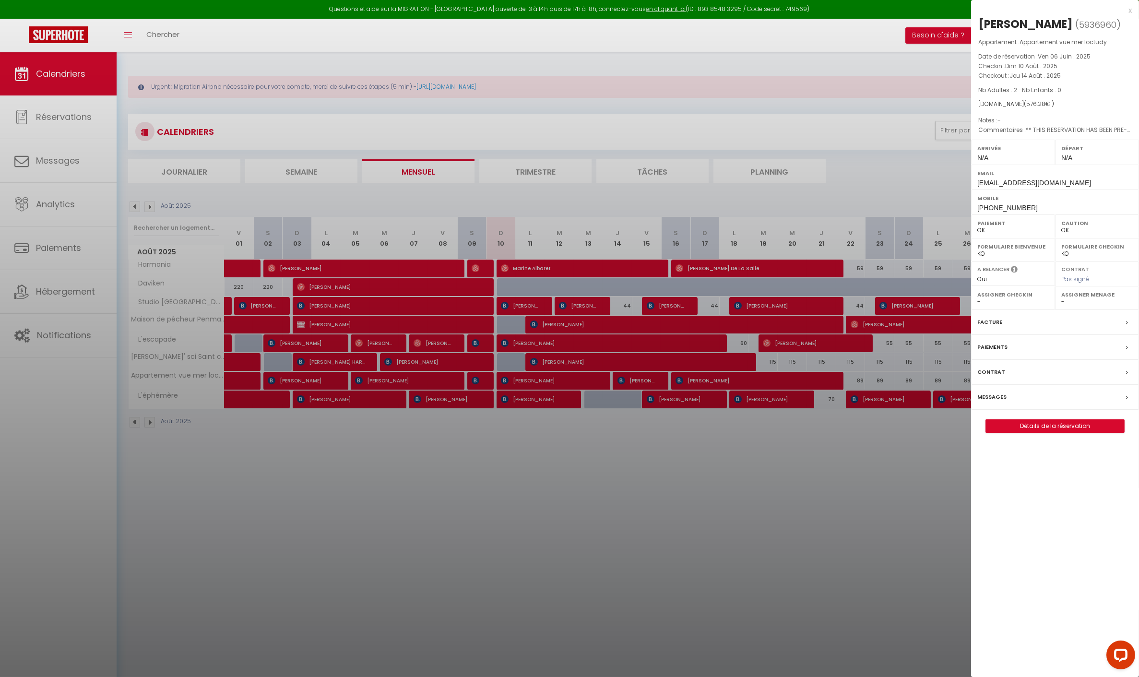
click at [539, 381] on div at bounding box center [569, 338] width 1139 height 677
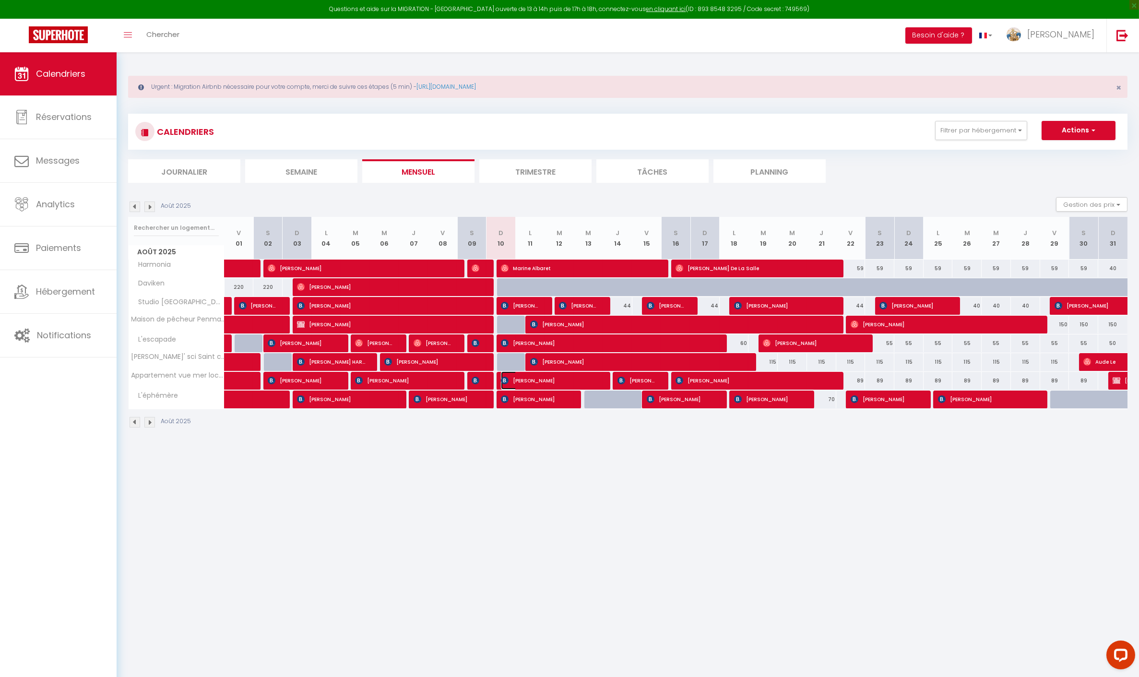
click at [539, 381] on span "[PERSON_NAME]" at bounding box center [549, 380] width 97 height 18
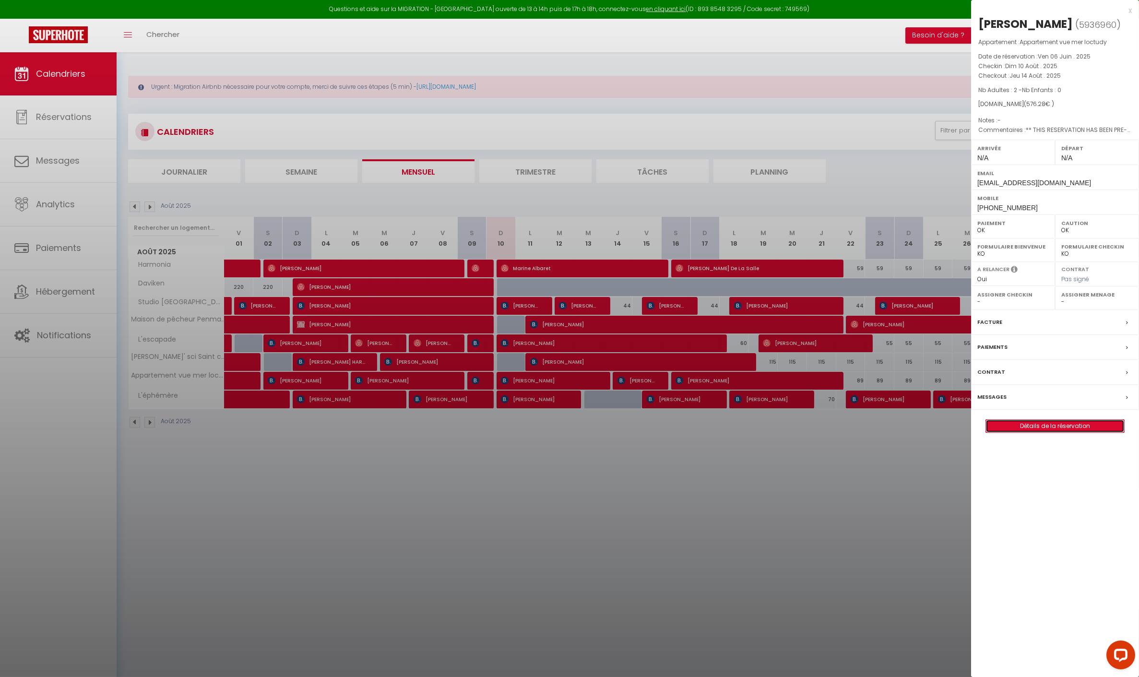
click at [1030, 432] on link "Détails de la réservation" at bounding box center [1055, 426] width 138 height 12
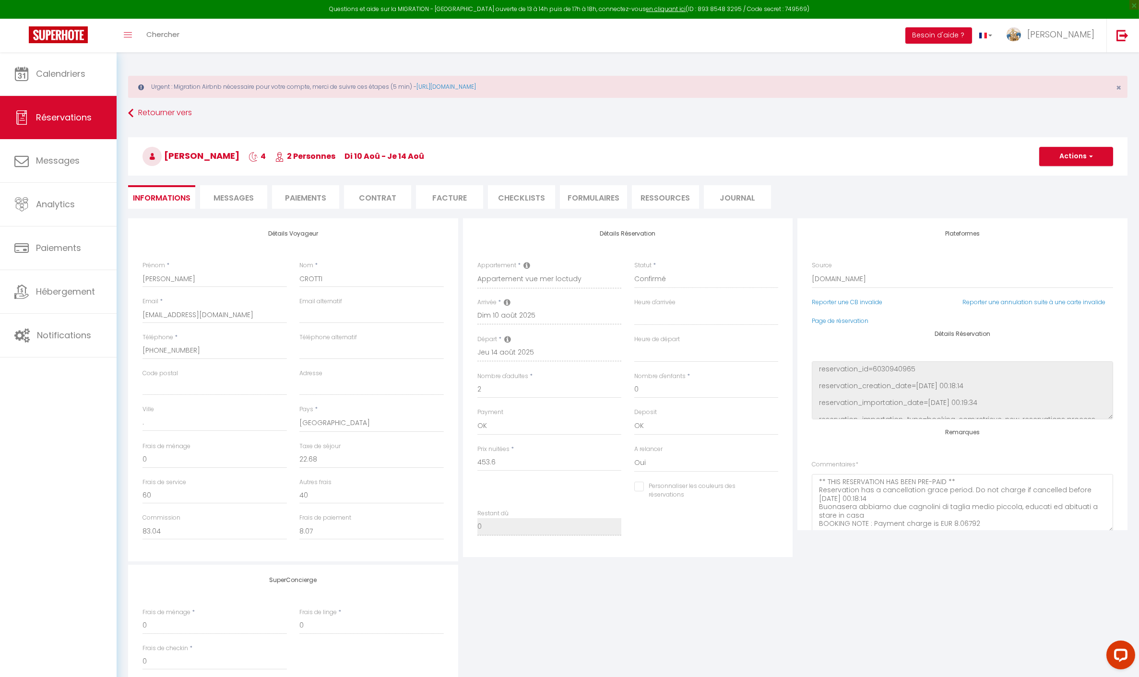
drag, startPoint x: 317, startPoint y: 195, endPoint x: 304, endPoint y: 187, distance: 14.9
click at [315, 195] on li "Paiements" at bounding box center [305, 197] width 67 height 24
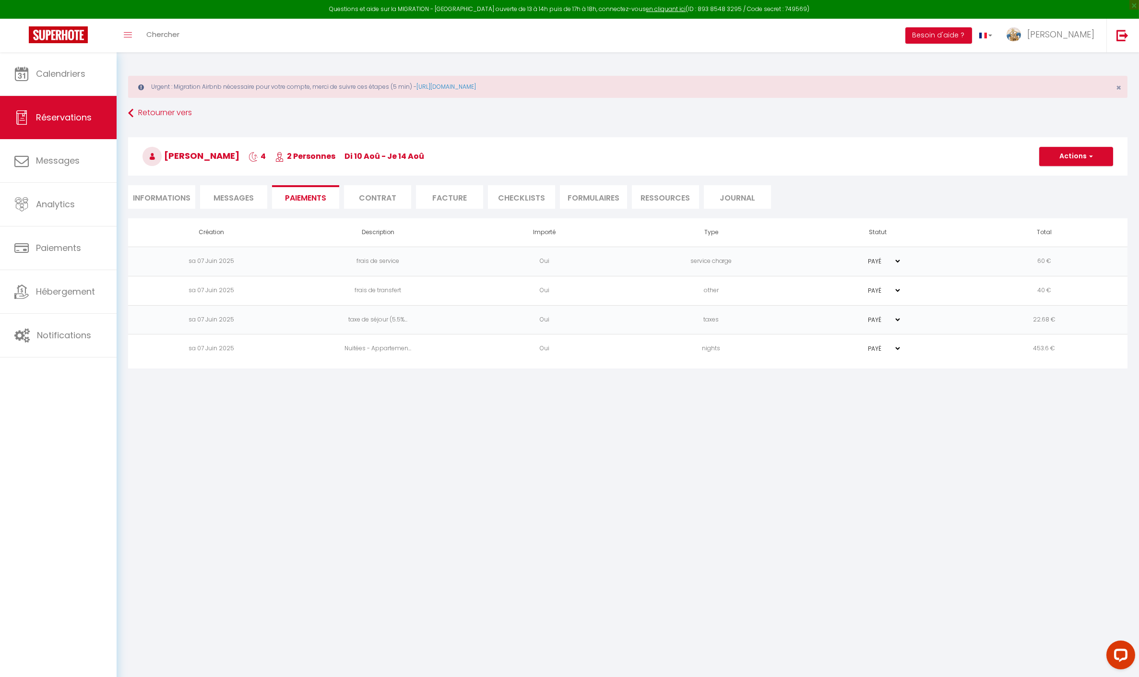
click at [385, 195] on li "Contrat" at bounding box center [377, 197] width 67 height 24
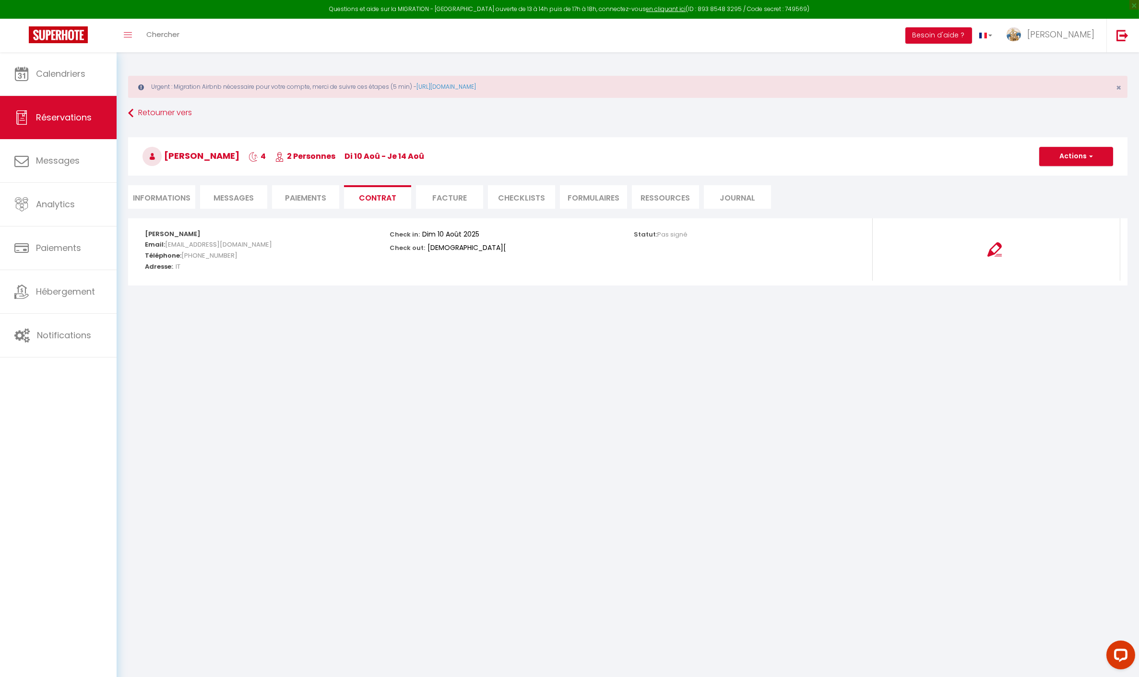
click at [316, 200] on li "Paiements" at bounding box center [305, 197] width 67 height 24
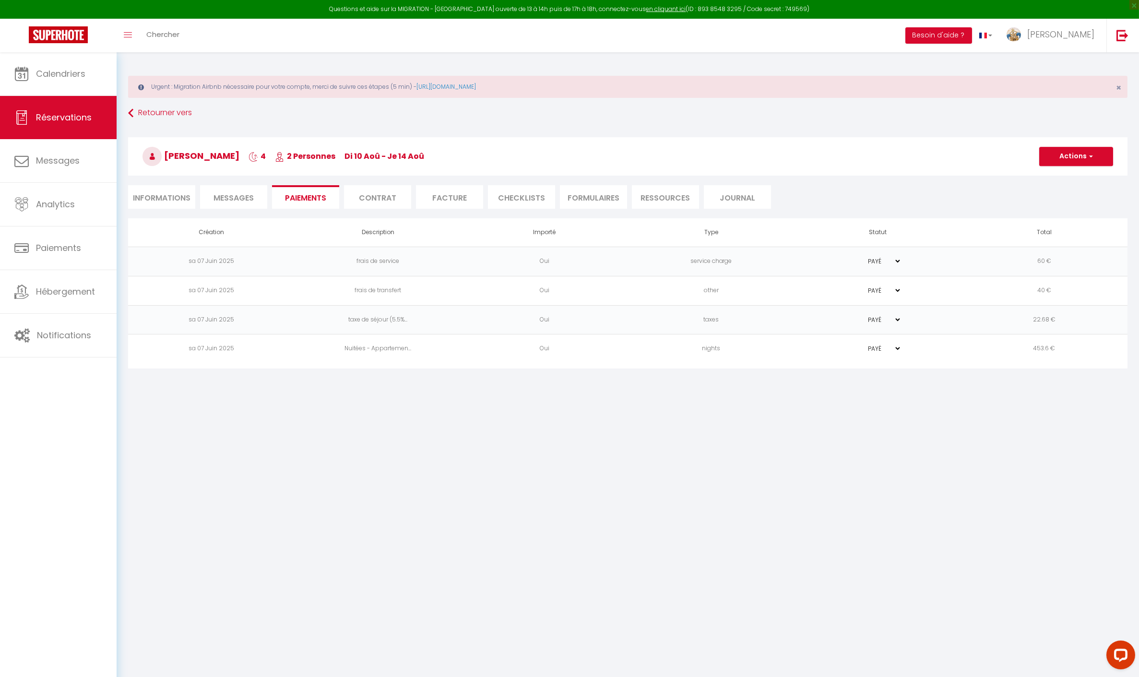
click at [240, 198] on span "Messages" at bounding box center [234, 197] width 40 height 11
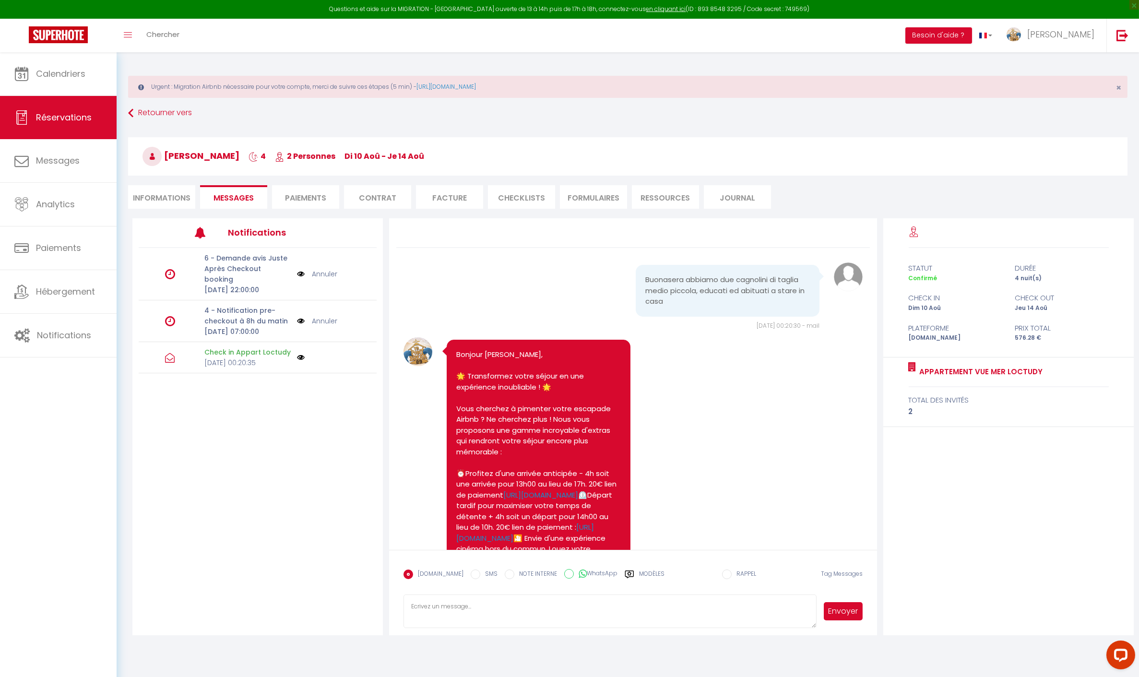
click at [174, 199] on li "Informations" at bounding box center [161, 197] width 67 height 24
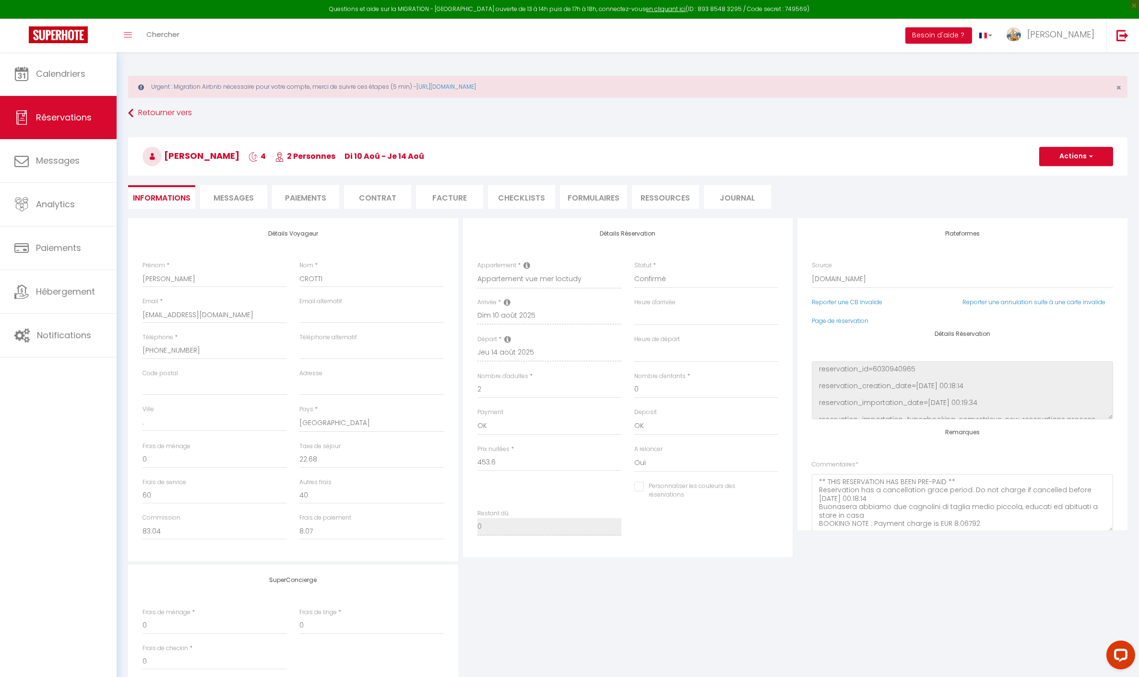
click at [245, 194] on span "Messages" at bounding box center [234, 197] width 40 height 11
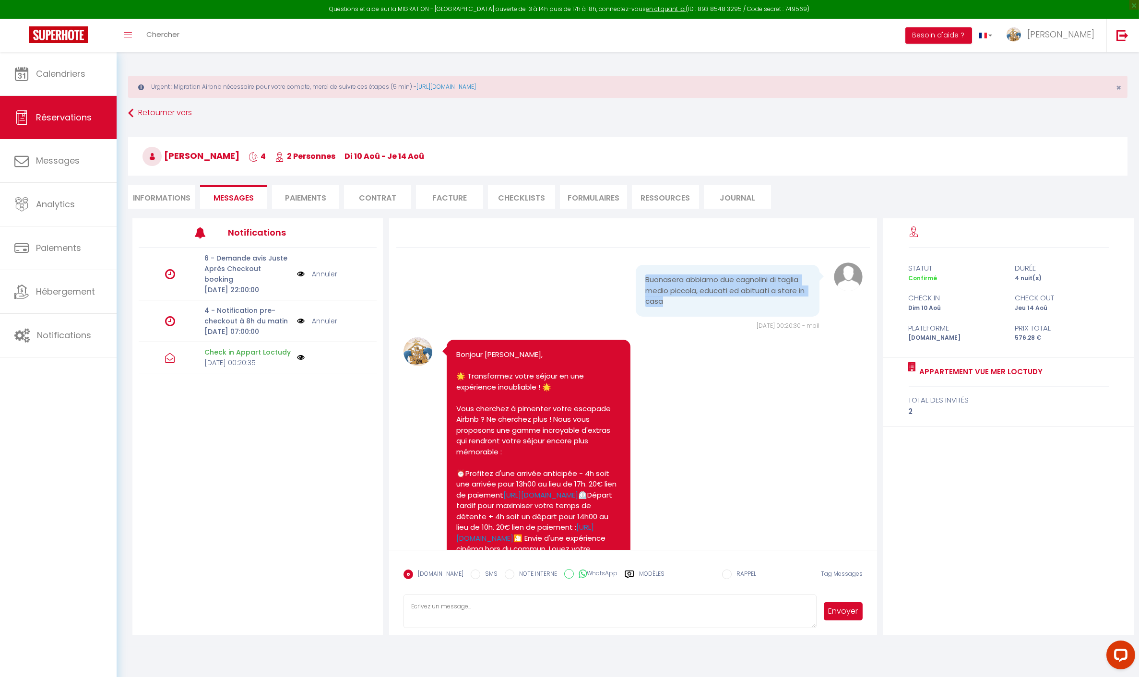
drag, startPoint x: 679, startPoint y: 302, endPoint x: 626, endPoint y: 279, distance: 57.2
click at [626, 279] on div "Buonasera abbiamo due cagnolini di taglia medio piccola, educati ed abituati a …" at bounding box center [715, 293] width 230 height 57
copy pre "Buonasera abbiamo due cagnolini di taglia medio piccola, educati ed abituati a …"
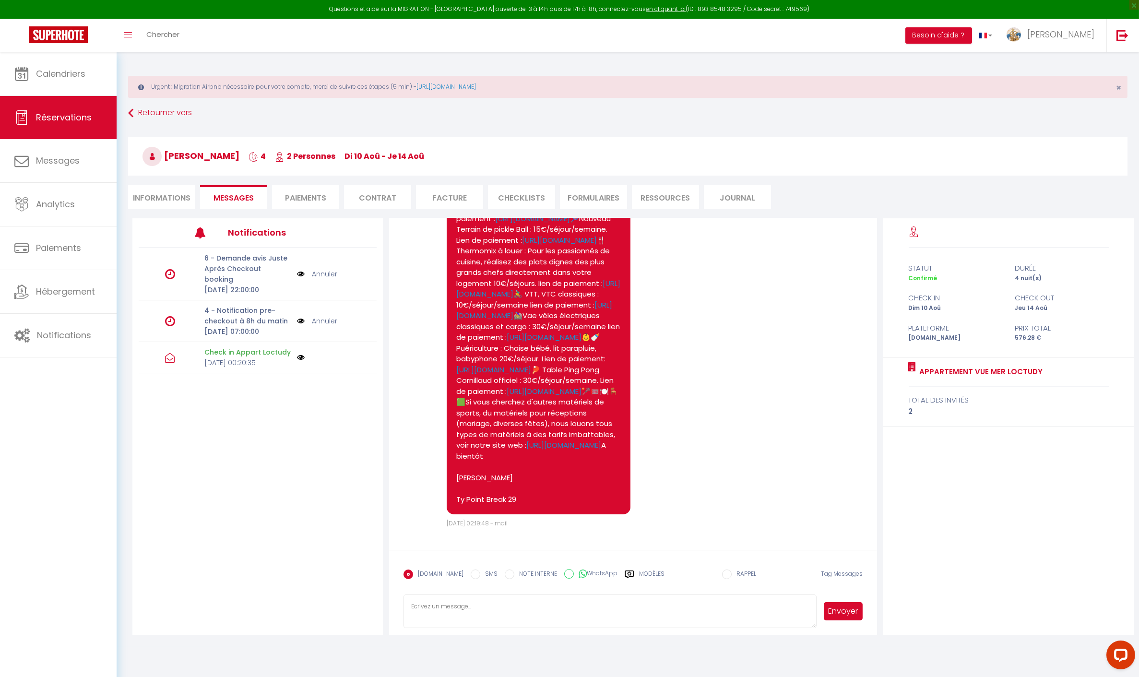
scroll to position [2308, 0]
click at [61, 77] on span "Calendriers" at bounding box center [60, 74] width 49 height 12
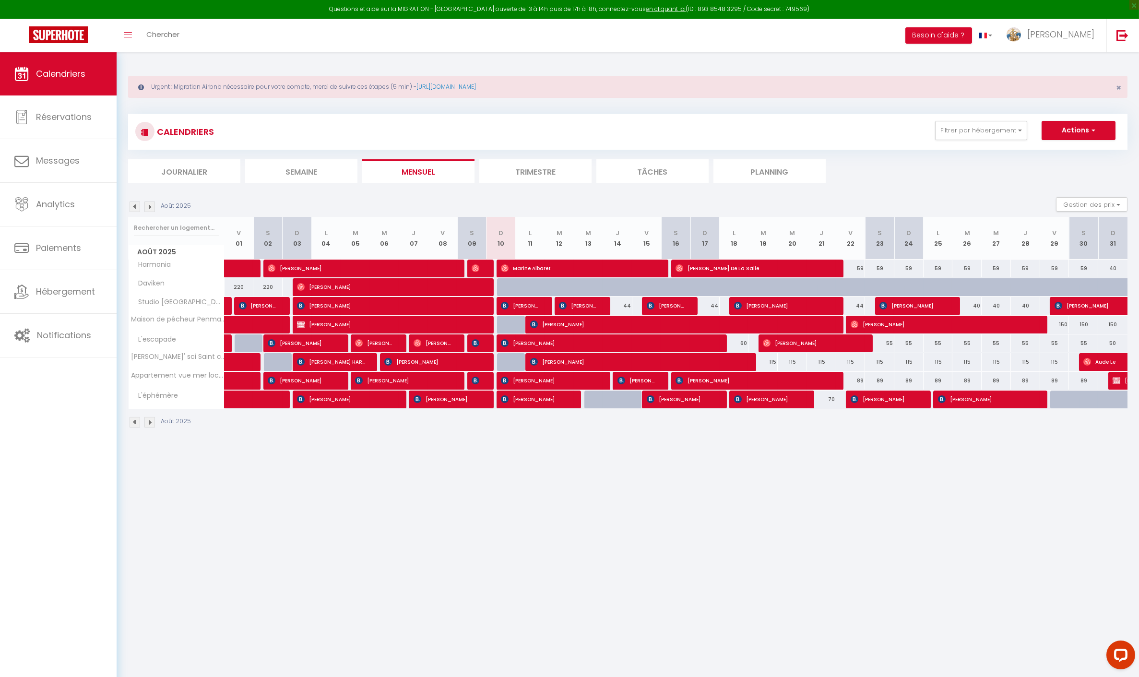
click at [482, 380] on div at bounding box center [481, 381] width 29 height 18
click at [476, 383] on span "[PERSON_NAME]" at bounding box center [477, 380] width 10 height 18
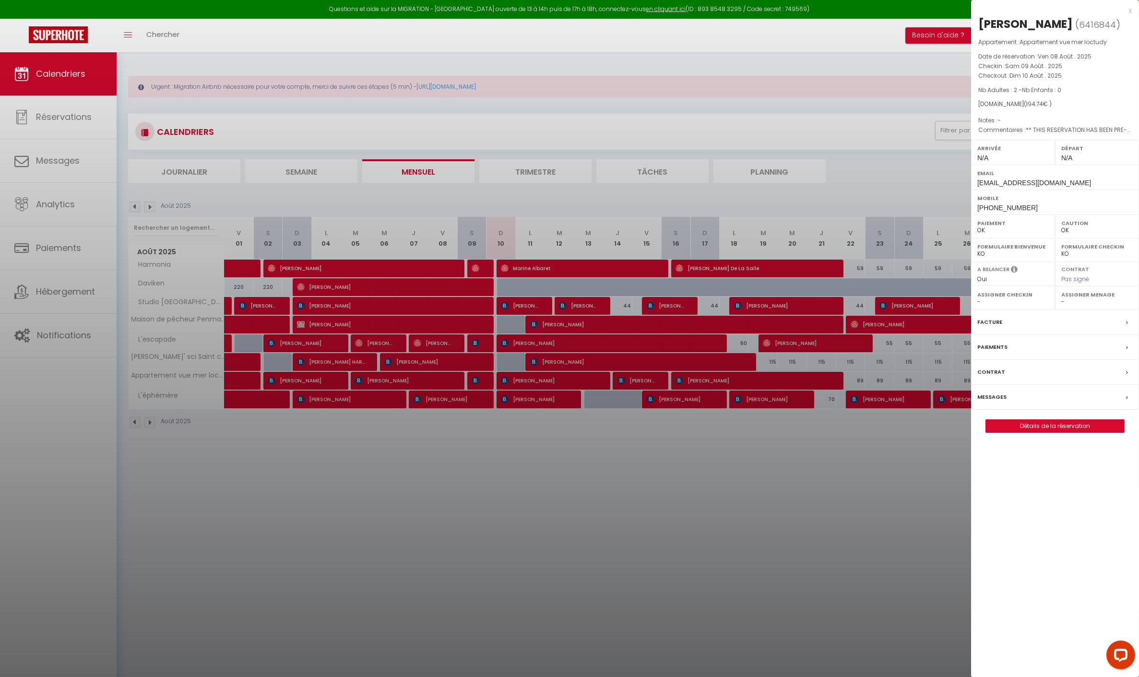
click at [1061, 415] on div "[PERSON_NAME] ( 6416844 ) Appartement : Appartement vue mer loctudy Date de rés…" at bounding box center [1055, 224] width 168 height 417
click at [1058, 420] on link "Détails de la réservation" at bounding box center [1055, 426] width 138 height 12
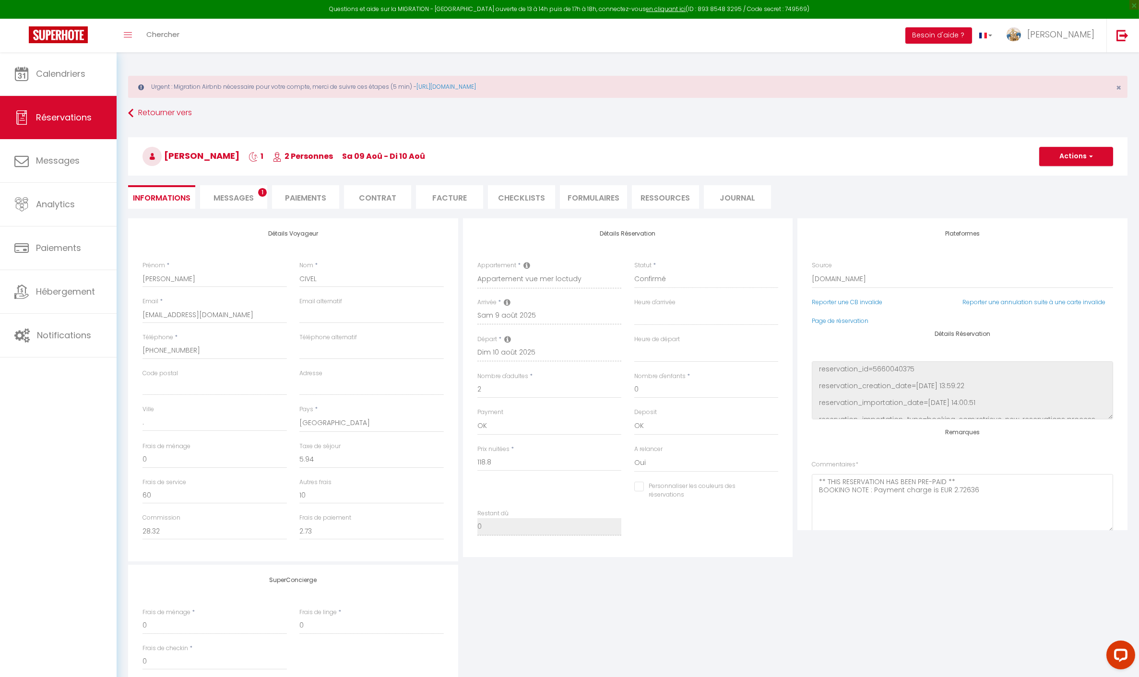
click at [252, 199] on span "Messages" at bounding box center [234, 197] width 40 height 11
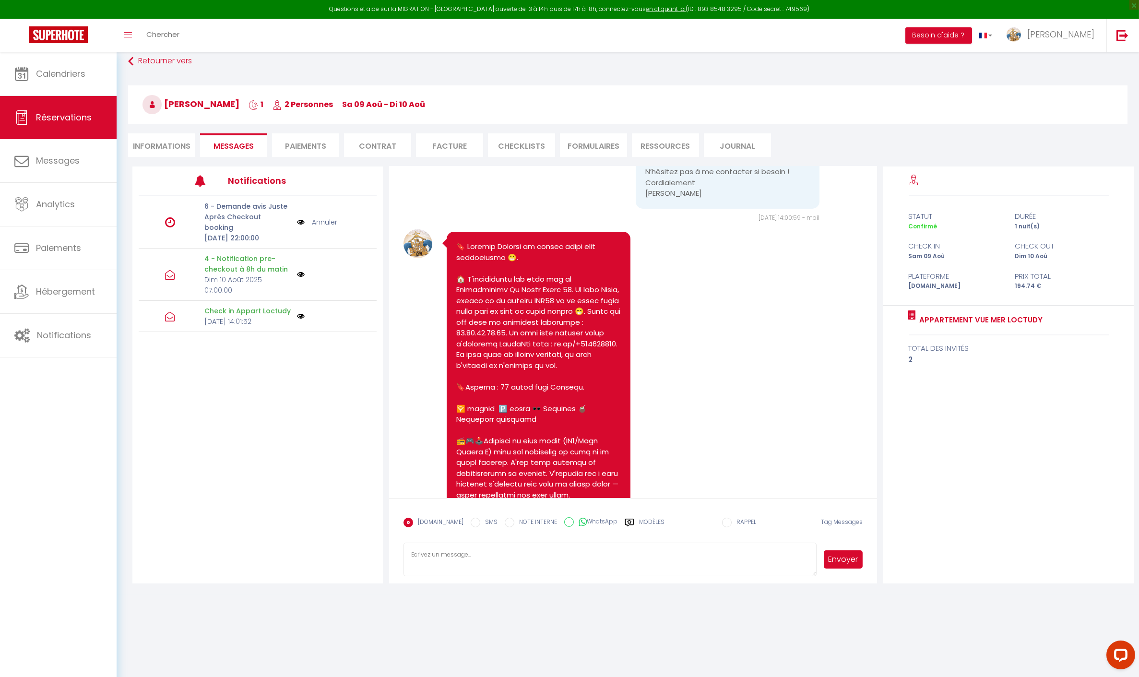
scroll to position [72, 0]
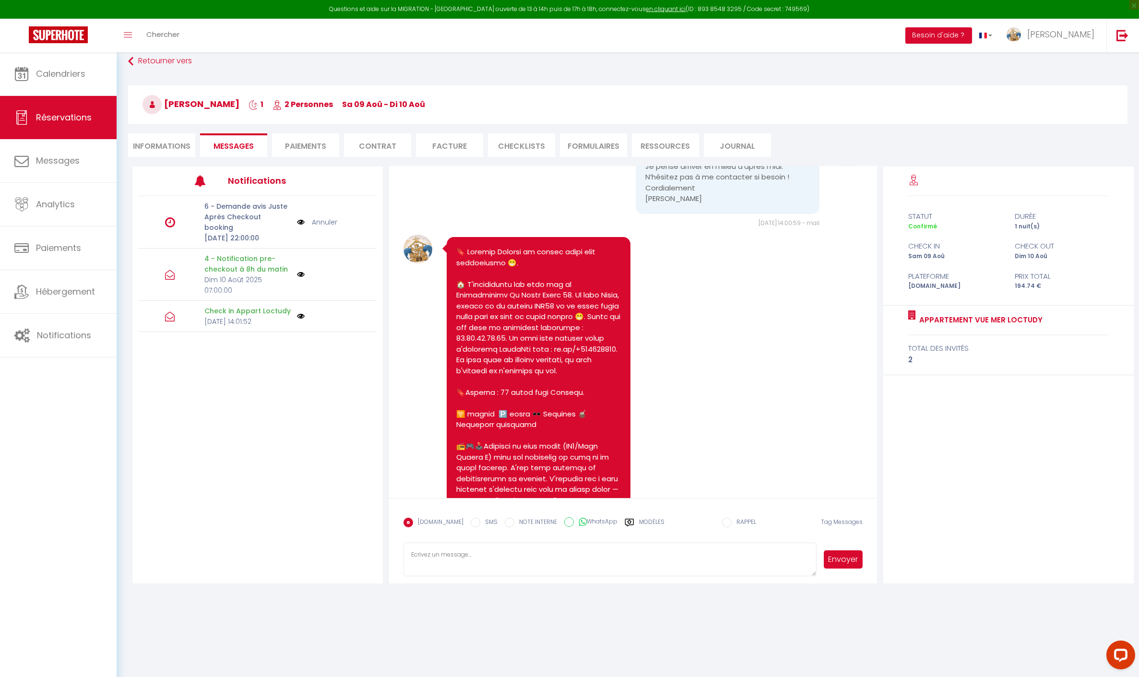
click at [455, 251] on div "[URL][DOMAIN_NAME]" at bounding box center [539, 603] width 184 height 732
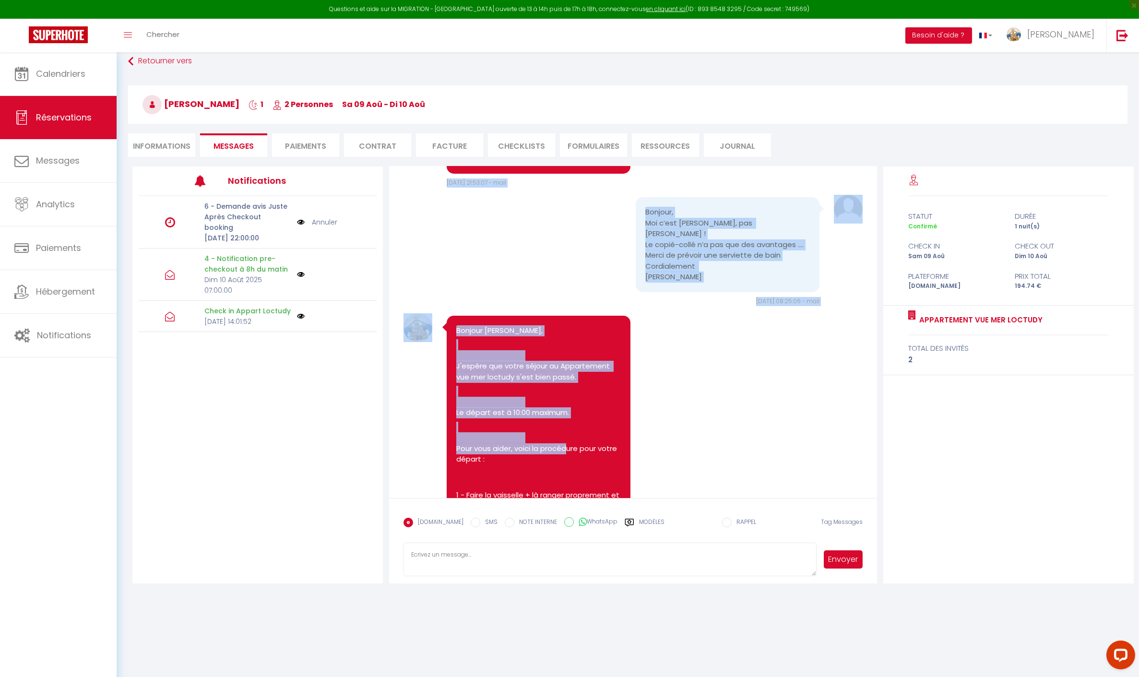
scroll to position [903, 0]
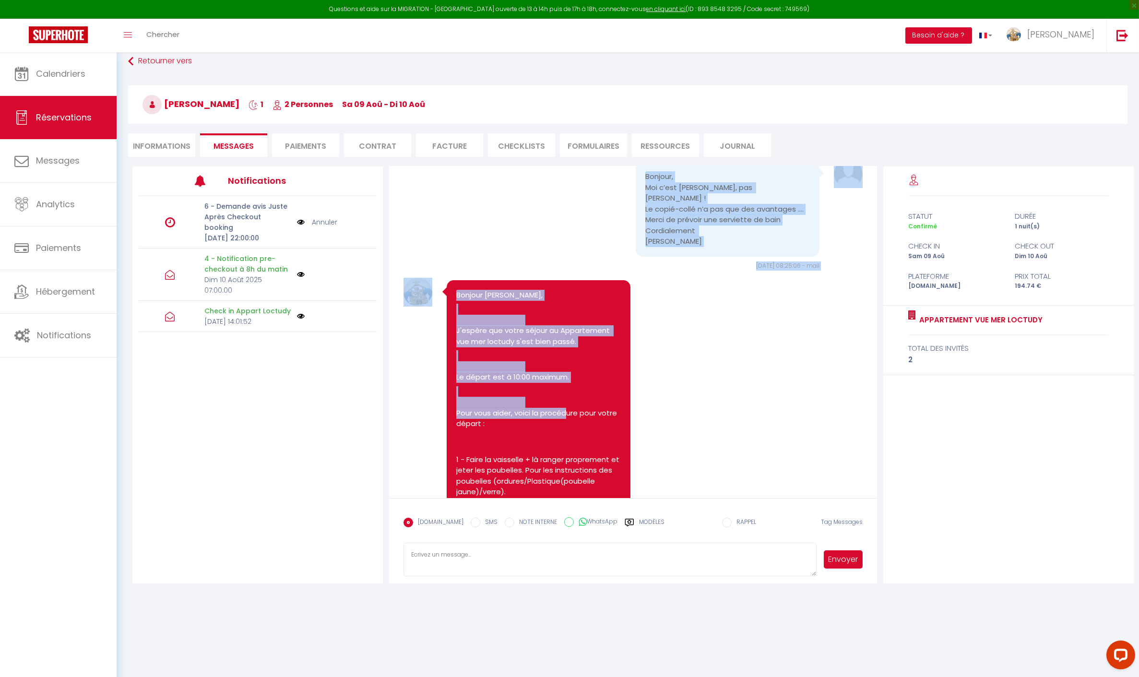
drag, startPoint x: 456, startPoint y: 252, endPoint x: 583, endPoint y: 188, distance: 141.7
copy pre "🔖 Loremip Dolorsi am consec adipi elit seddoeiusmo 😁. 🏠 T'incididuntu lab etdo …"
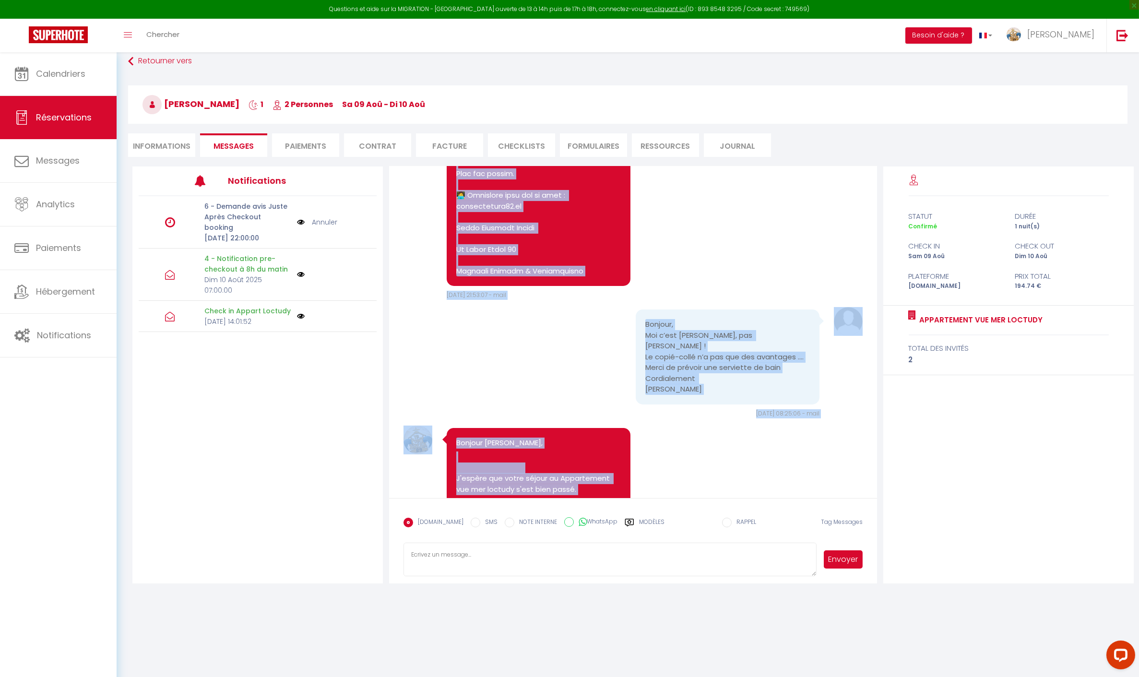
scroll to position [120, 0]
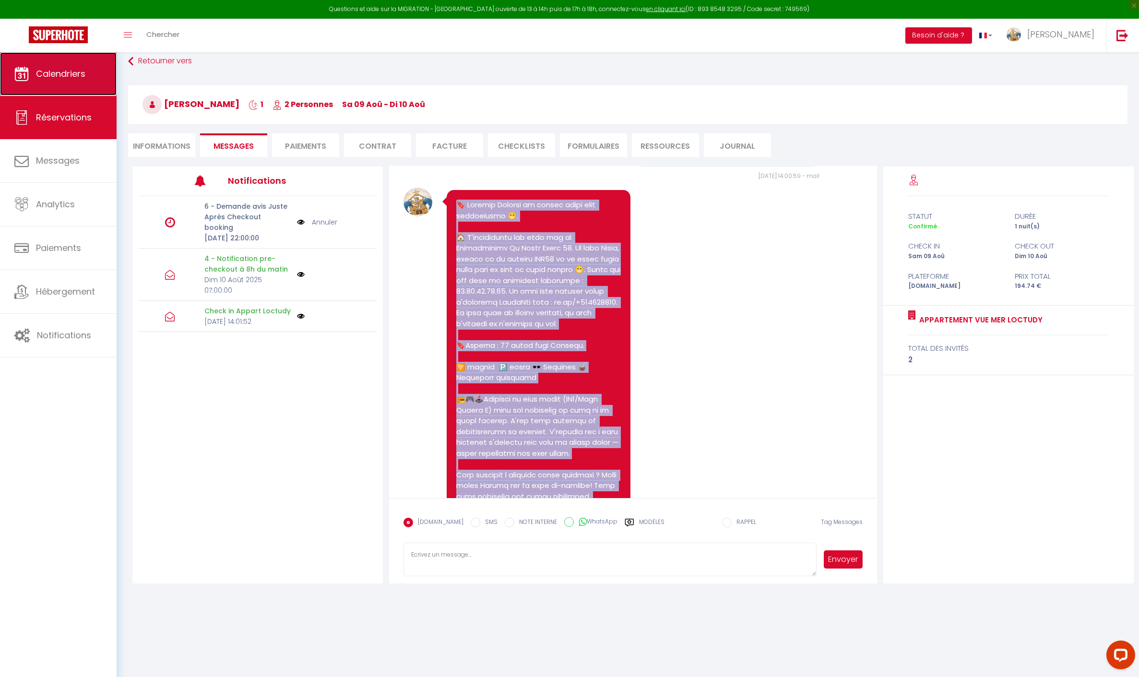
click at [74, 81] on link "Calendriers" at bounding box center [58, 73] width 117 height 43
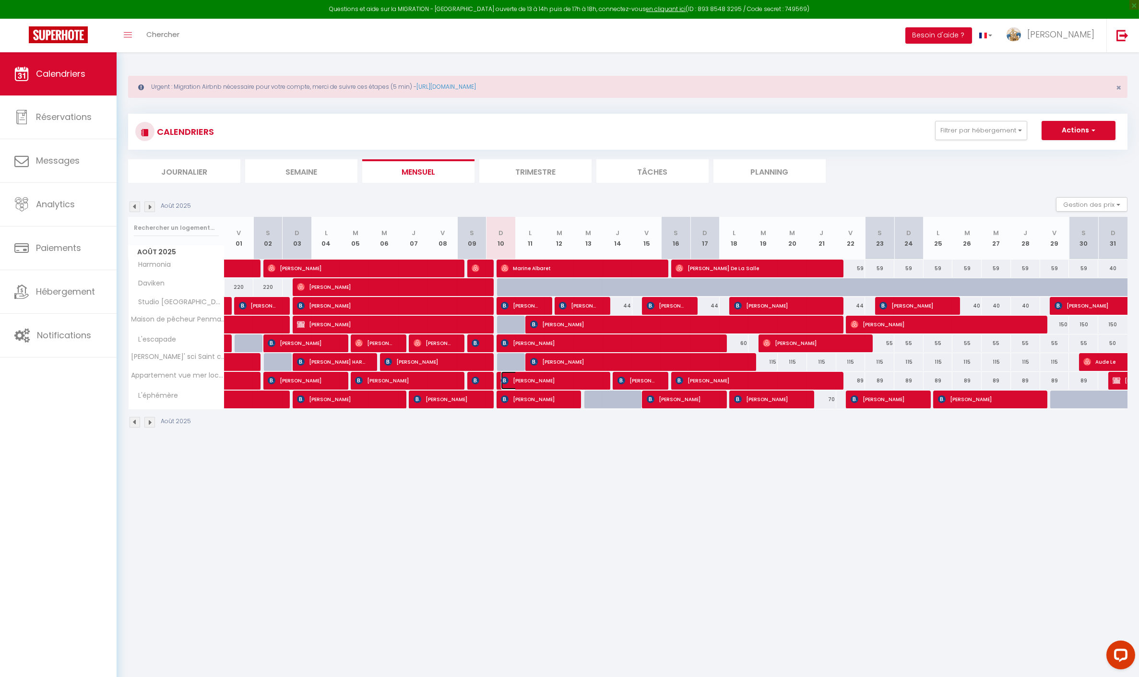
click at [536, 376] on span "[PERSON_NAME]" at bounding box center [549, 380] width 97 height 18
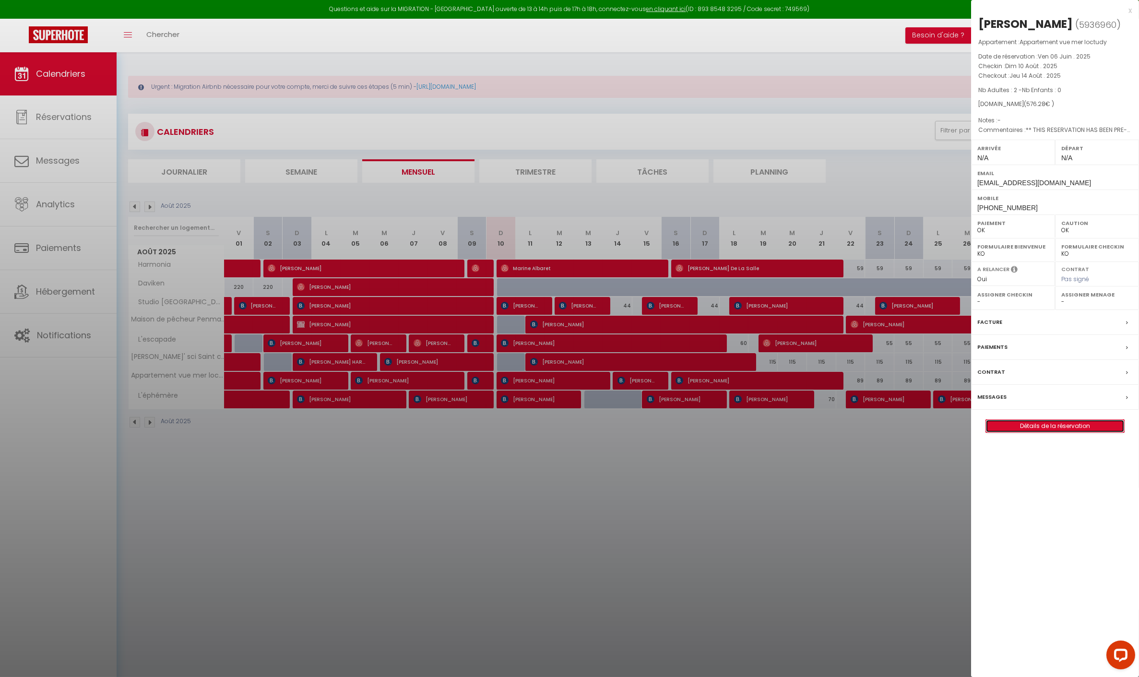
click at [1027, 432] on link "Détails de la réservation" at bounding box center [1055, 426] width 138 height 12
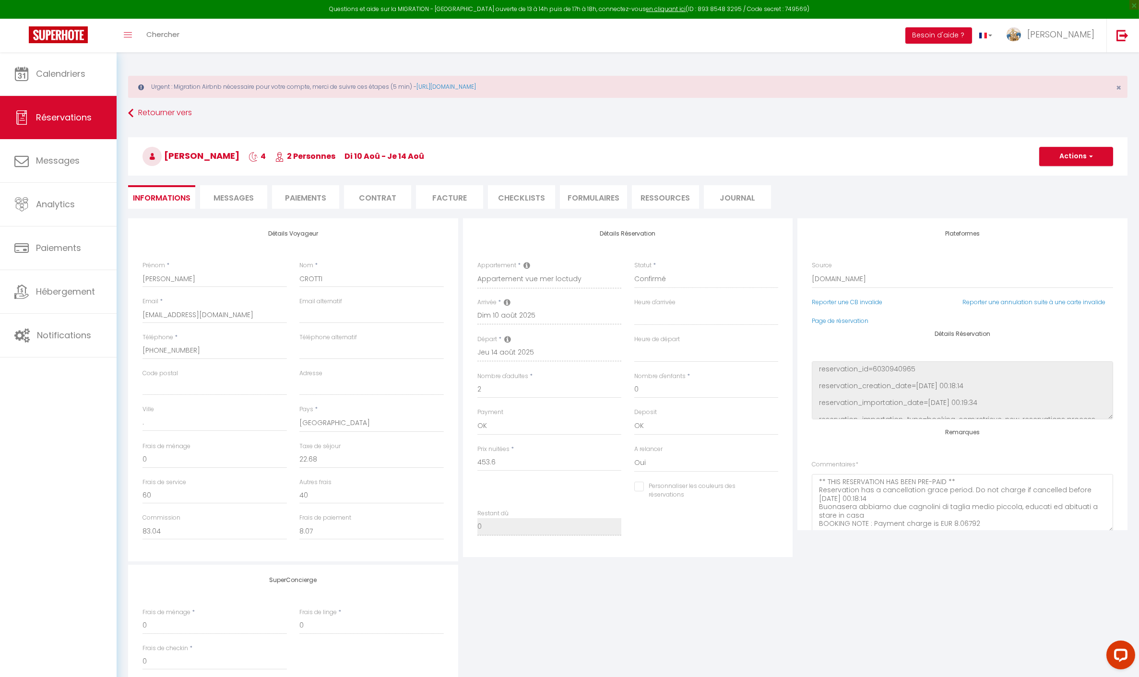
click at [243, 201] on span "Messages" at bounding box center [234, 197] width 40 height 11
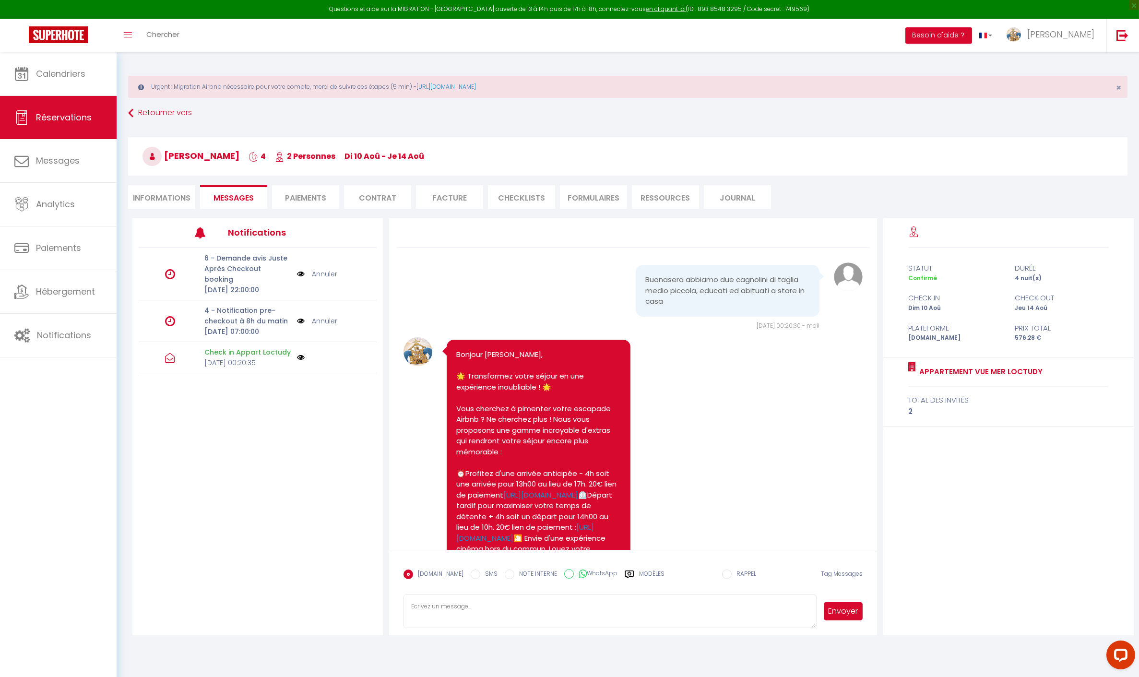
click at [466, 602] on textarea at bounding box center [611, 612] width 414 height 34
paste textarea "🔖 Loremip Dolorsi am consec adipi elit seddoeiusmo 😁. 🏠 T'incididuntu lab etdo …"
click at [845, 611] on button "Envoyer" at bounding box center [843, 611] width 39 height 18
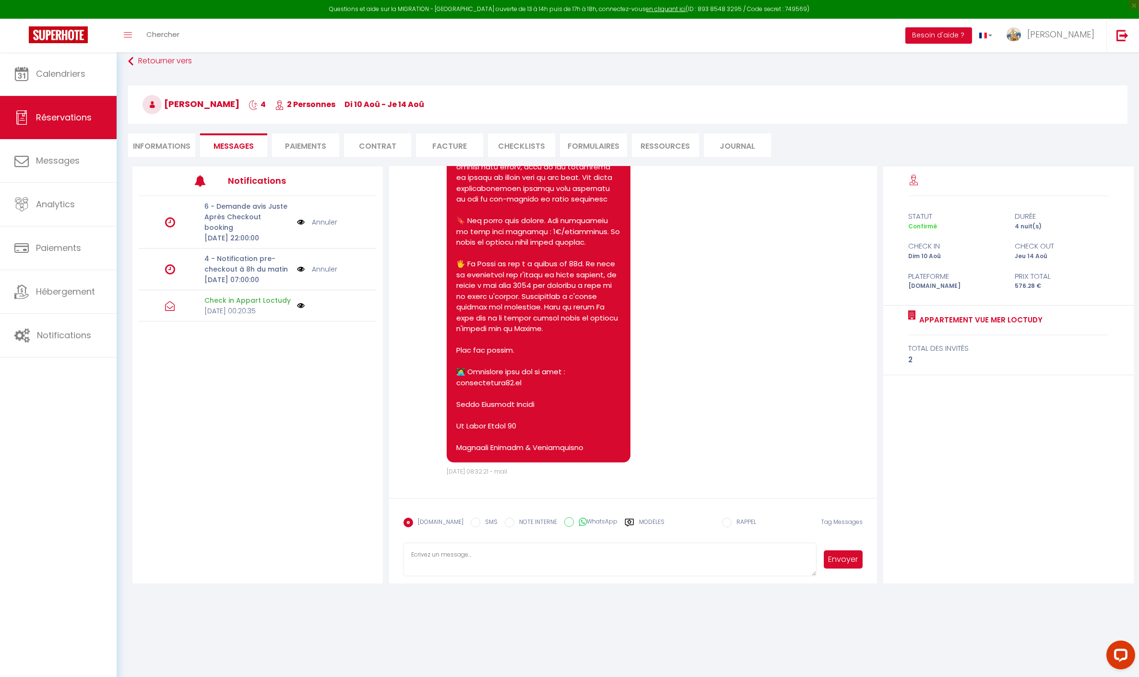
scroll to position [3148, 0]
click at [477, 564] on textarea at bounding box center [611, 560] width 414 height 34
click at [849, 560] on button "Envoyer" at bounding box center [843, 560] width 39 height 18
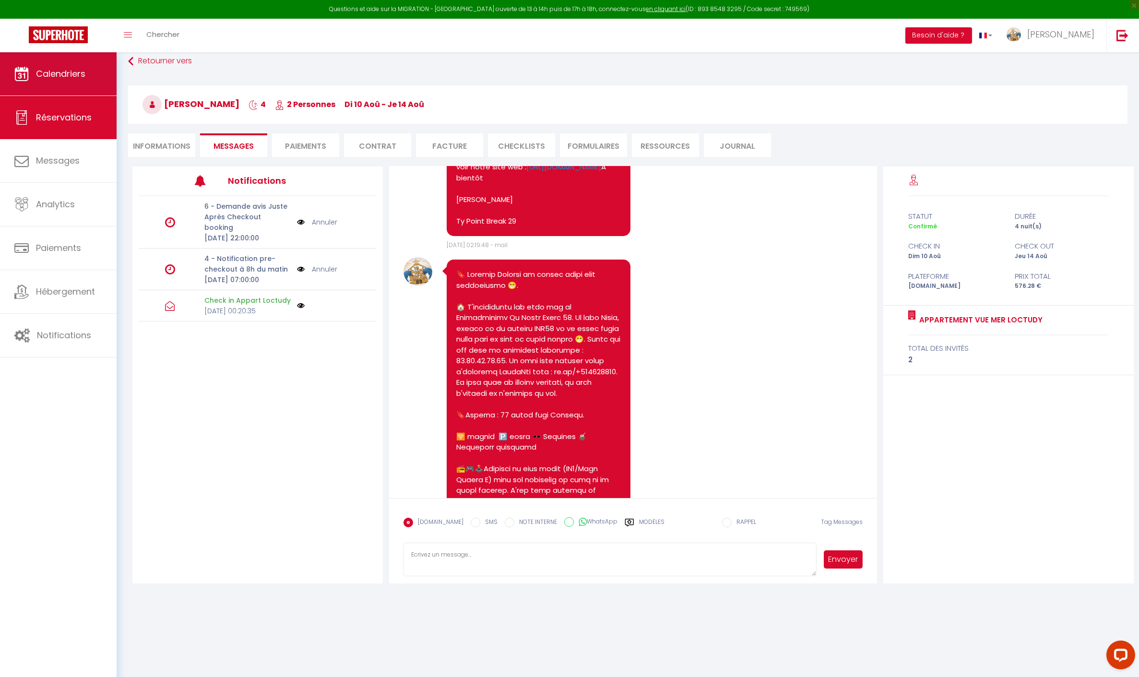
scroll to position [1749, 0]
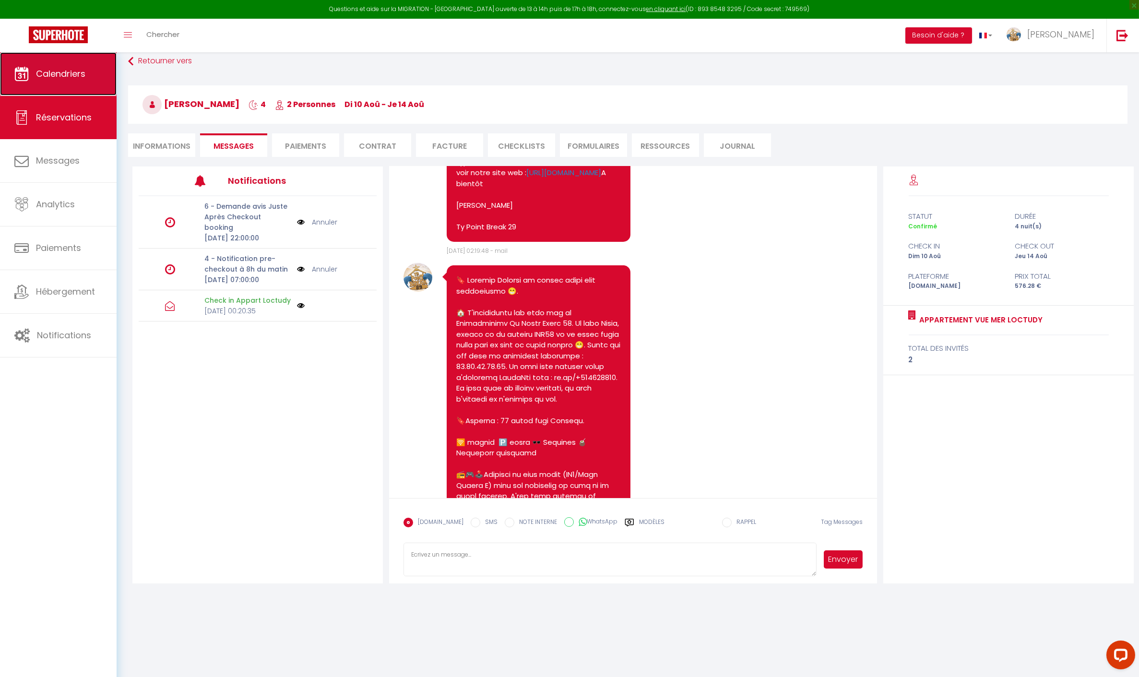
click at [82, 79] on span "Calendriers" at bounding box center [60, 74] width 49 height 12
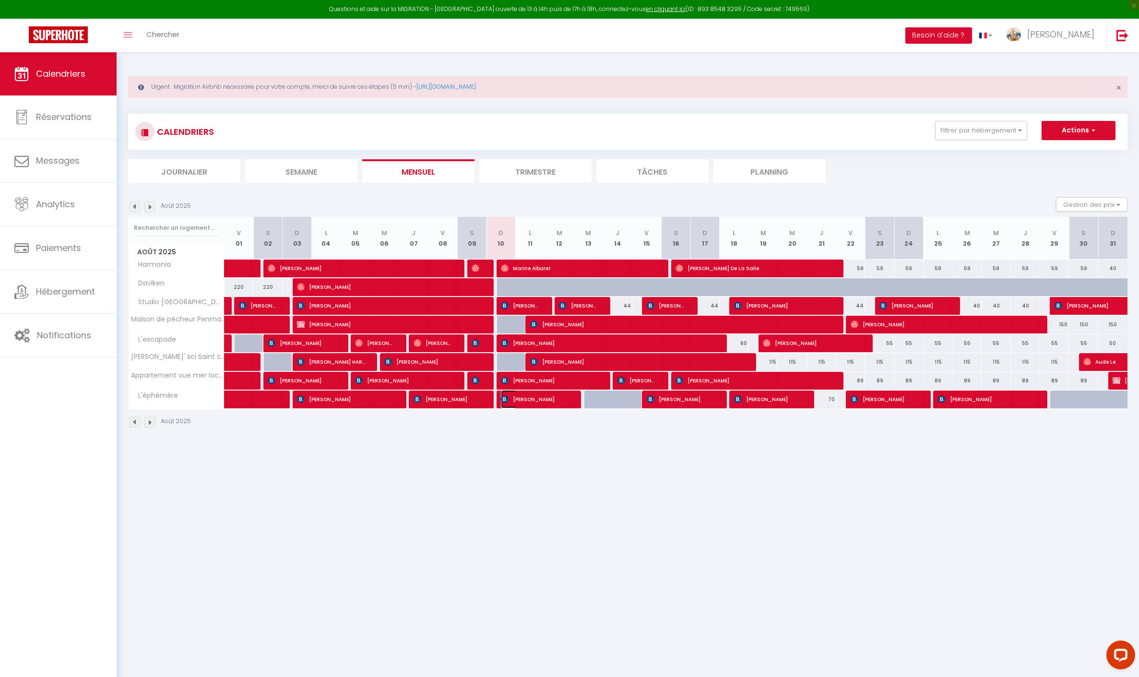
click at [538, 402] on span "[PERSON_NAME]" at bounding box center [535, 399] width 68 height 18
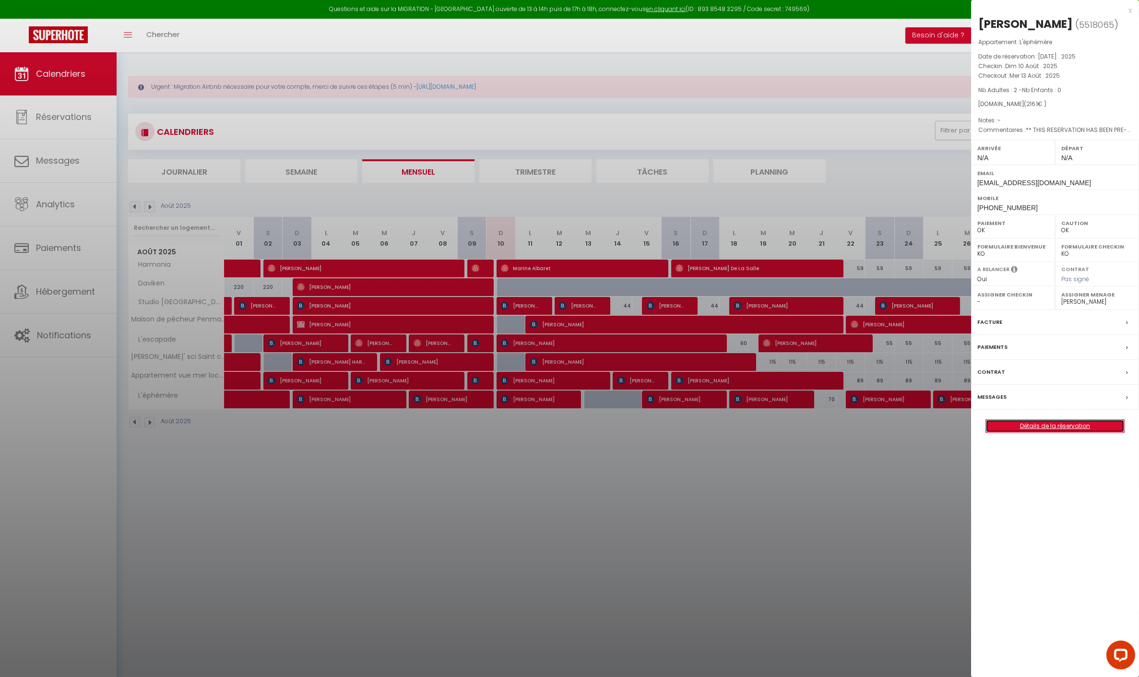
click at [1023, 432] on link "Détails de la réservation" at bounding box center [1055, 426] width 138 height 12
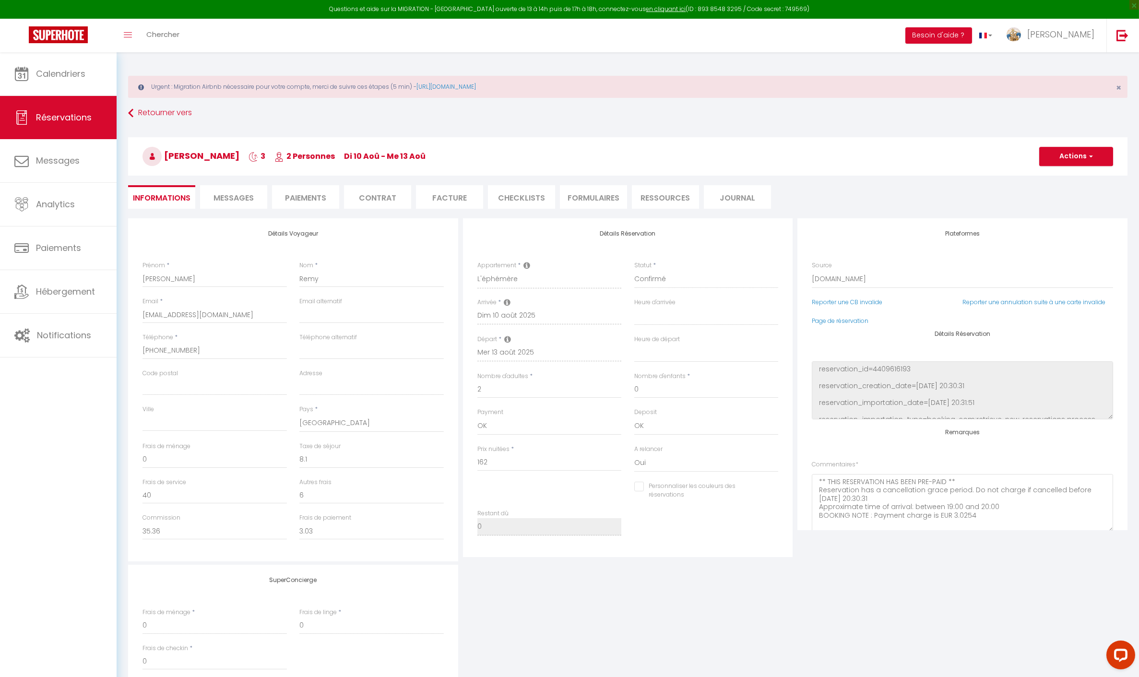
click at [219, 202] on span "Messages" at bounding box center [234, 197] width 40 height 11
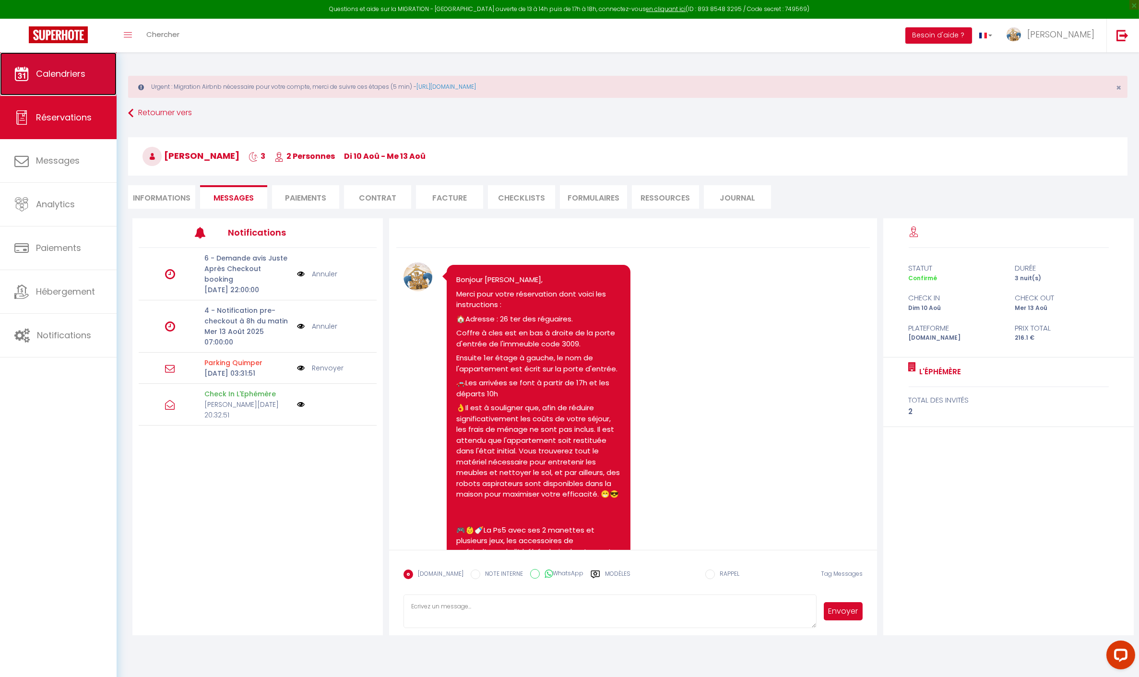
click at [33, 71] on link "Calendriers" at bounding box center [58, 73] width 117 height 43
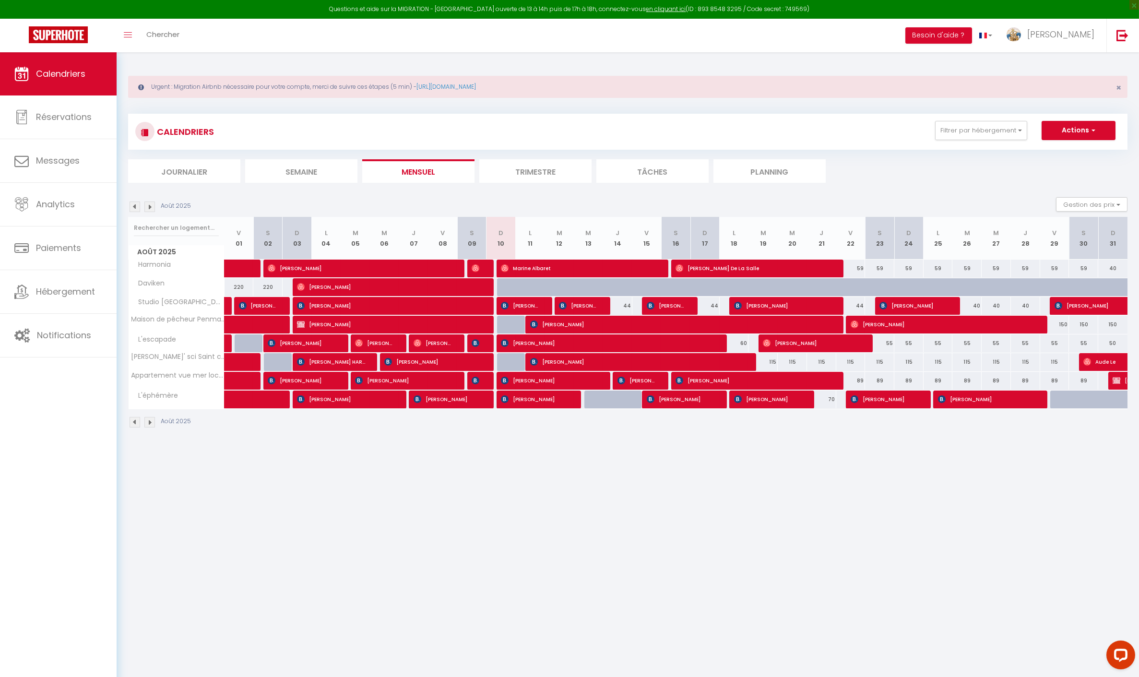
click at [666, 407] on td at bounding box center [675, 399] width 29 height 19
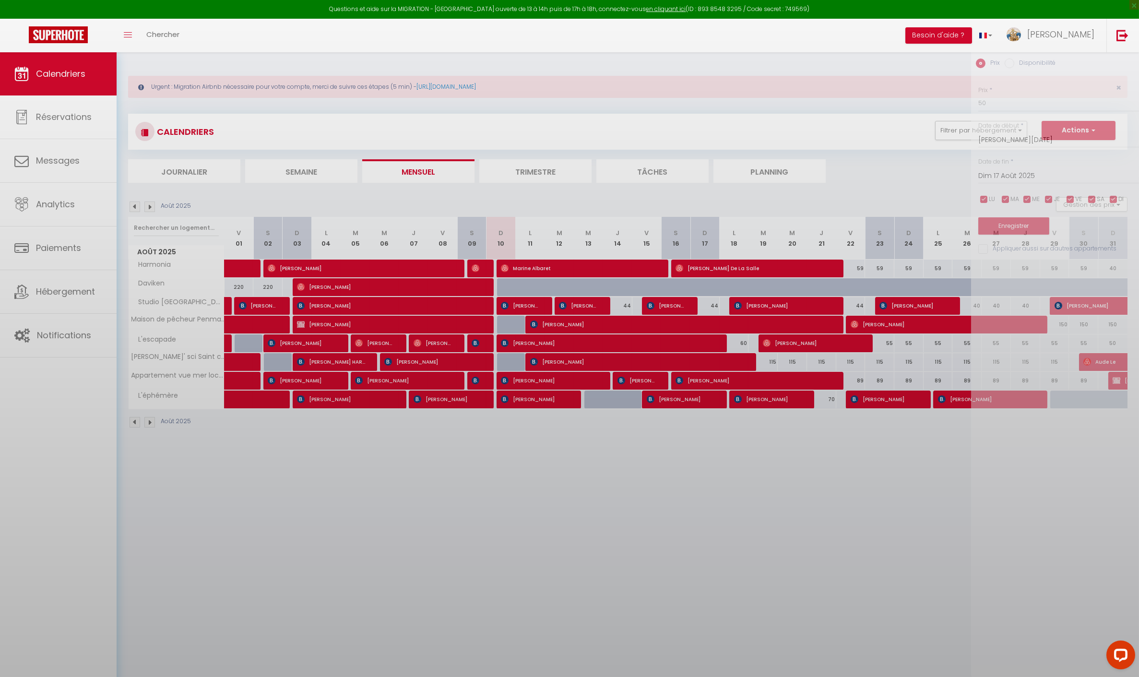
click at [664, 398] on div at bounding box center [569, 338] width 1139 height 677
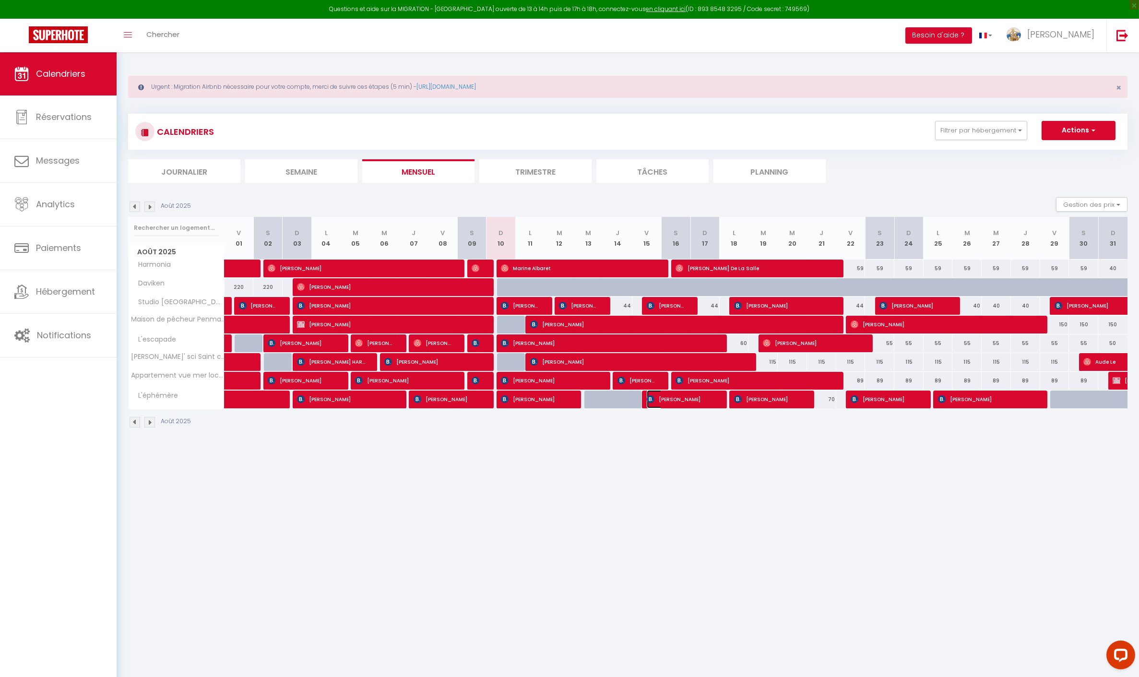
click at [671, 406] on span "[PERSON_NAME]" at bounding box center [681, 399] width 68 height 18
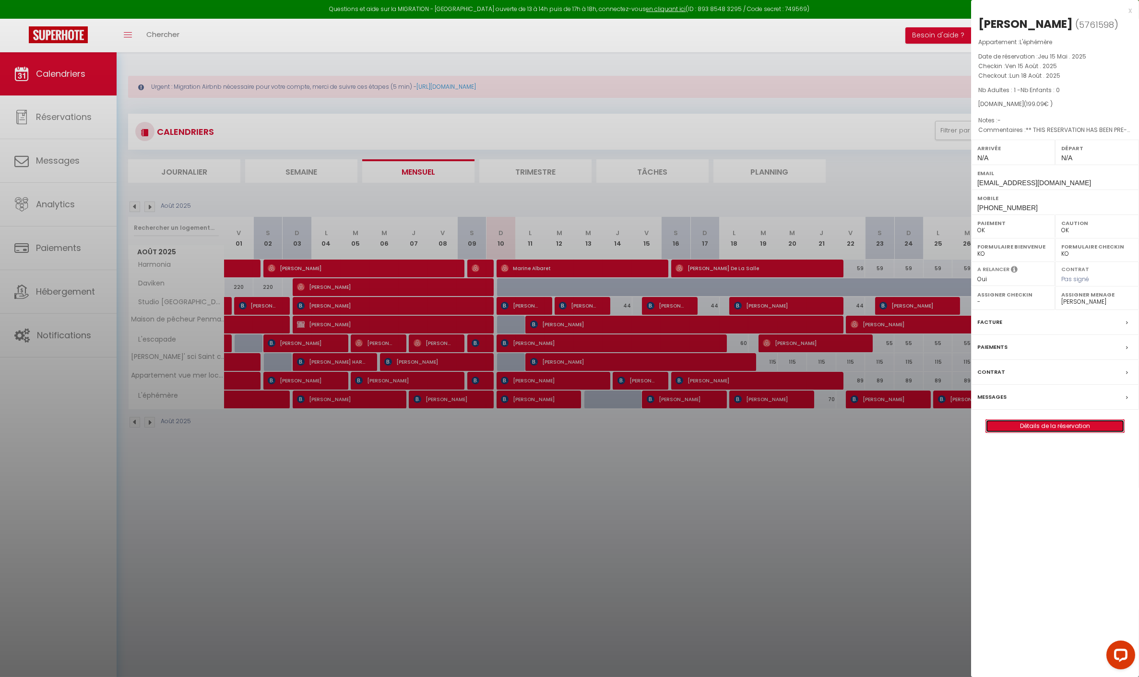
click at [1013, 426] on link "Détails de la réservation" at bounding box center [1055, 426] width 138 height 12
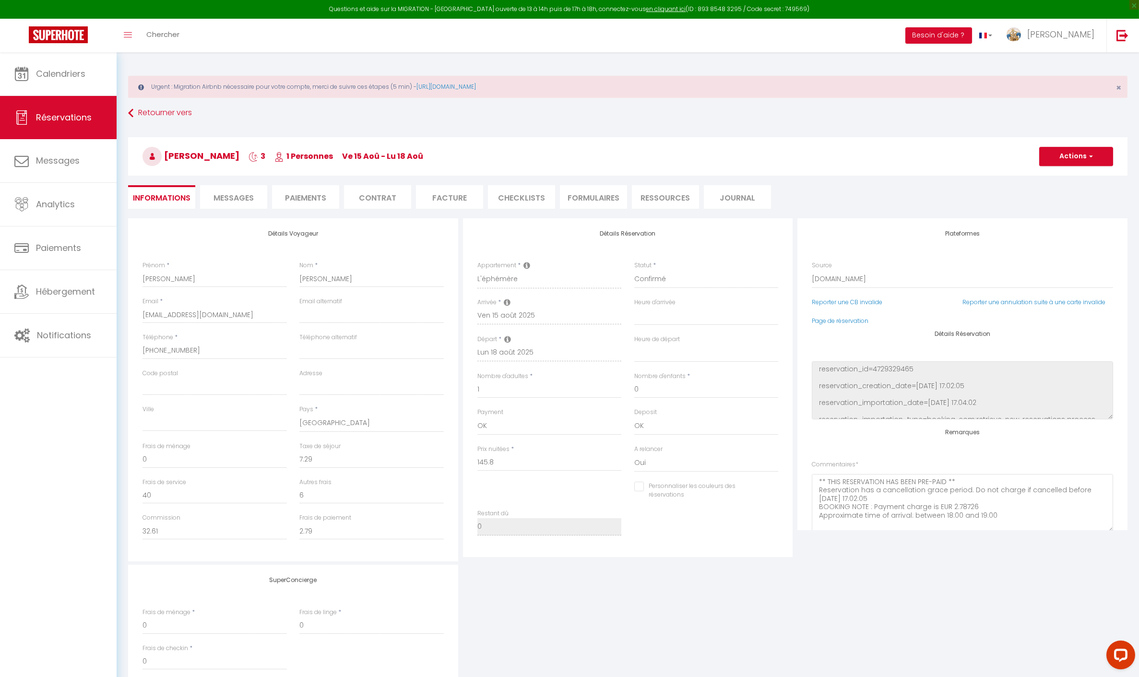
click at [226, 196] on span "Messages" at bounding box center [234, 197] width 40 height 11
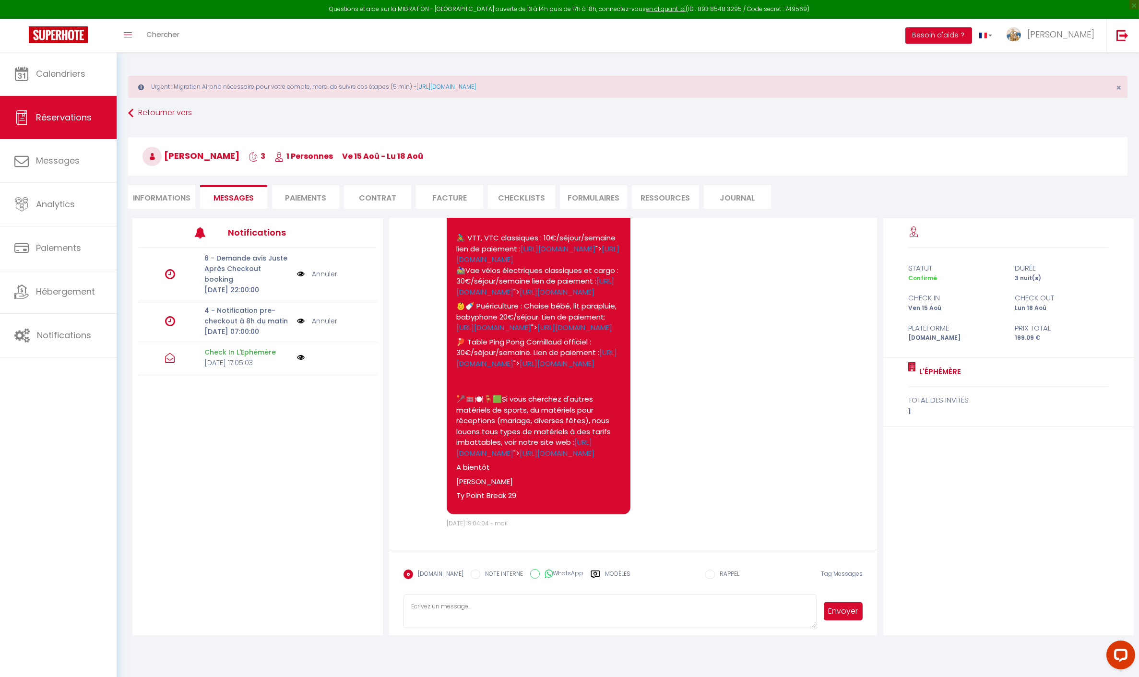
scroll to position [2383, 0]
click at [164, 190] on li "Informations" at bounding box center [161, 197] width 67 height 24
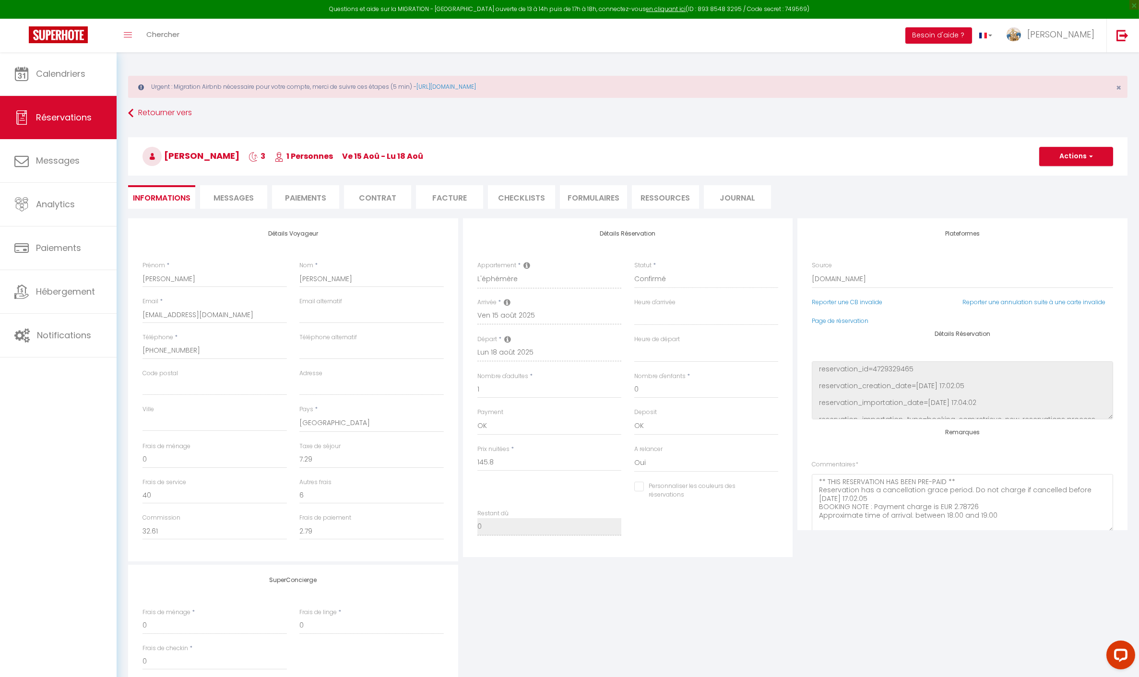
click at [227, 198] on span "Messages" at bounding box center [234, 197] width 40 height 11
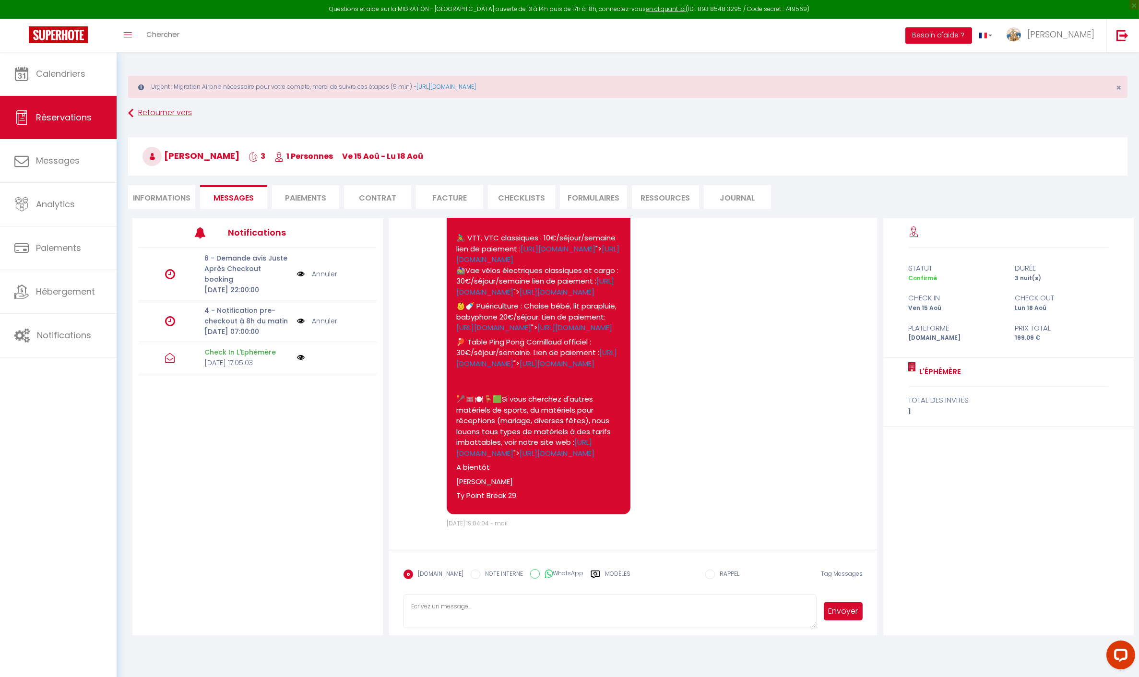
scroll to position [1983, 0]
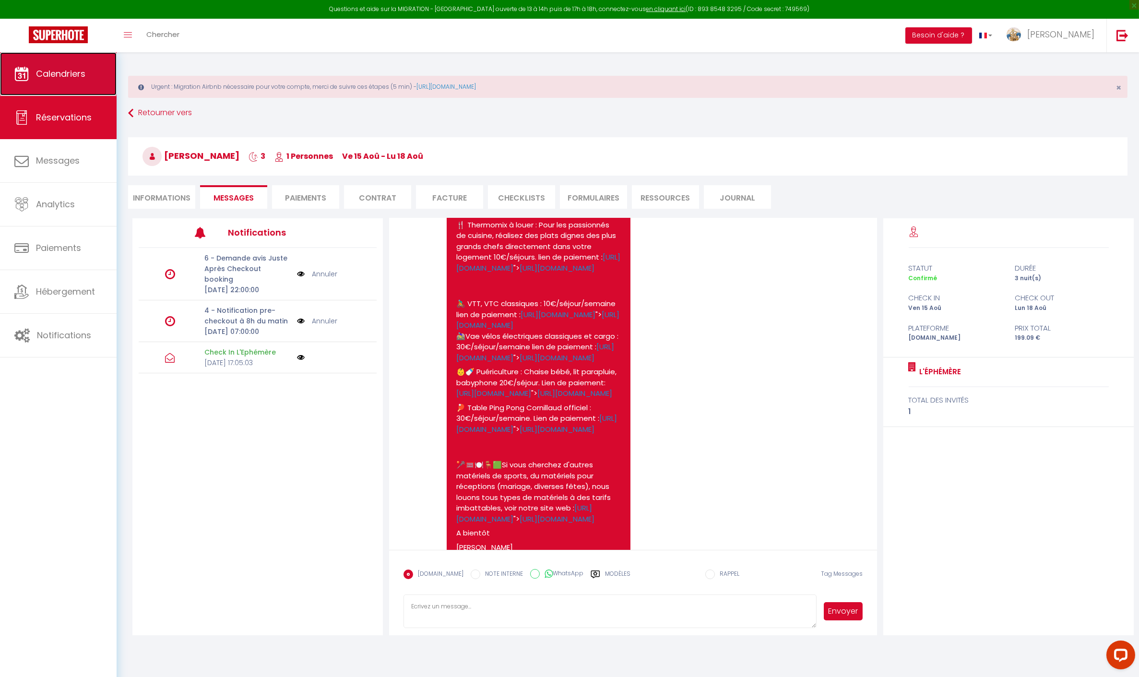
click at [54, 81] on link "Calendriers" at bounding box center [58, 73] width 117 height 43
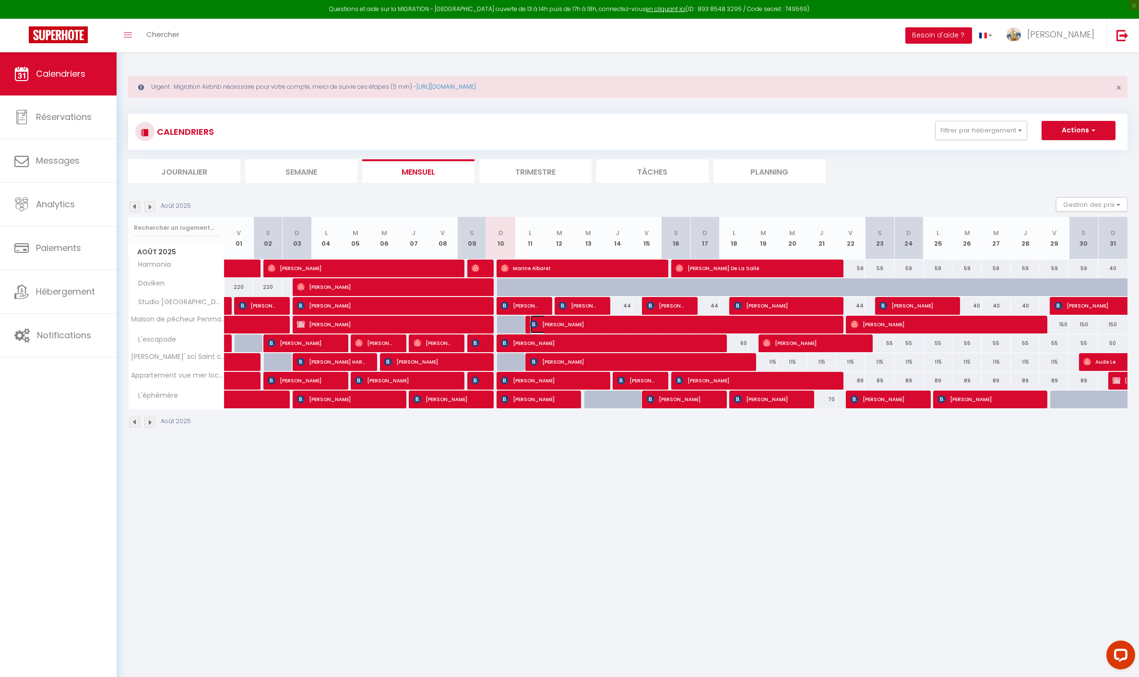
click at [567, 323] on span "[PERSON_NAME]" at bounding box center [681, 324] width 302 height 18
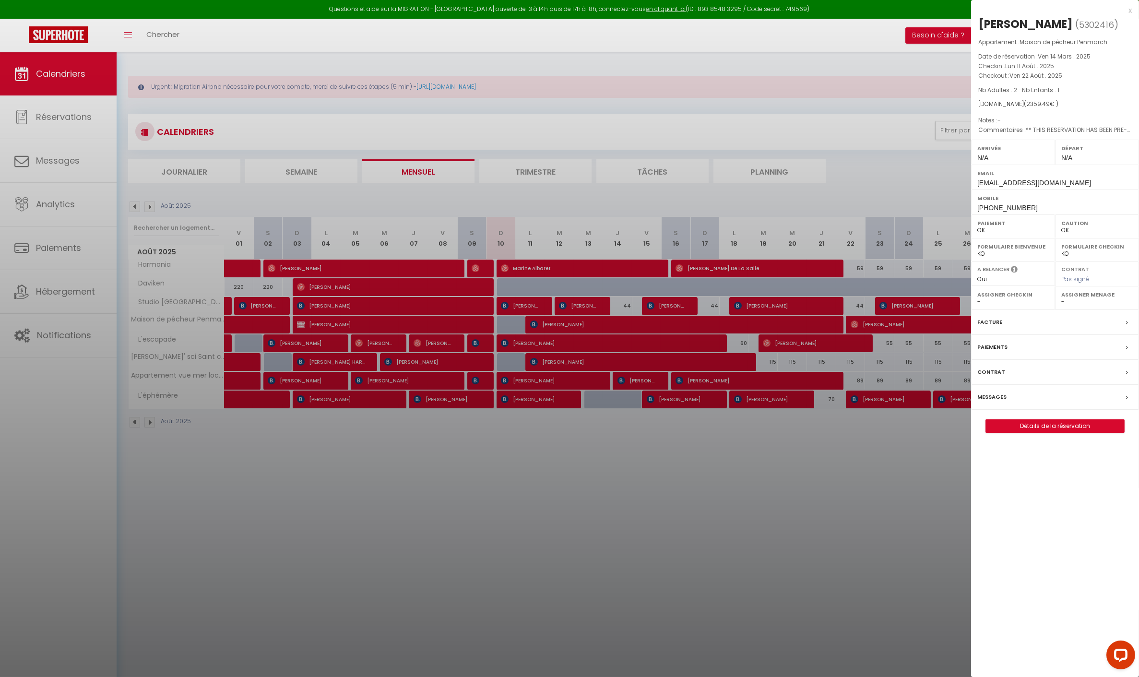
click at [567, 326] on div at bounding box center [569, 338] width 1139 height 677
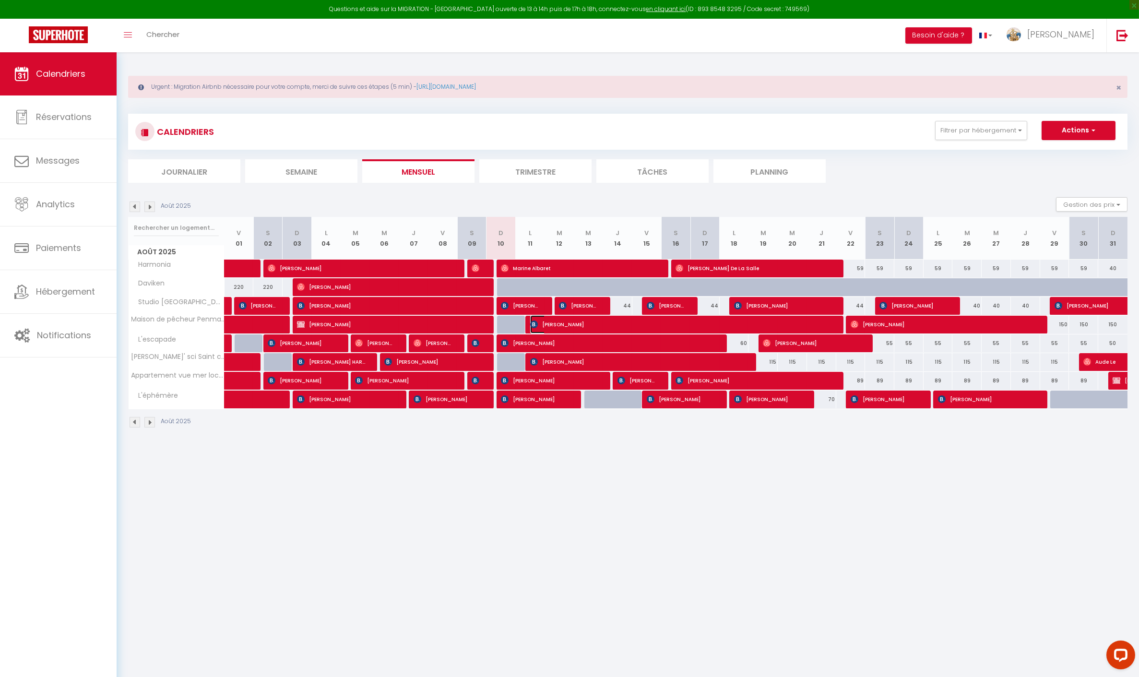
click at [567, 327] on span "[PERSON_NAME]" at bounding box center [681, 324] width 302 height 18
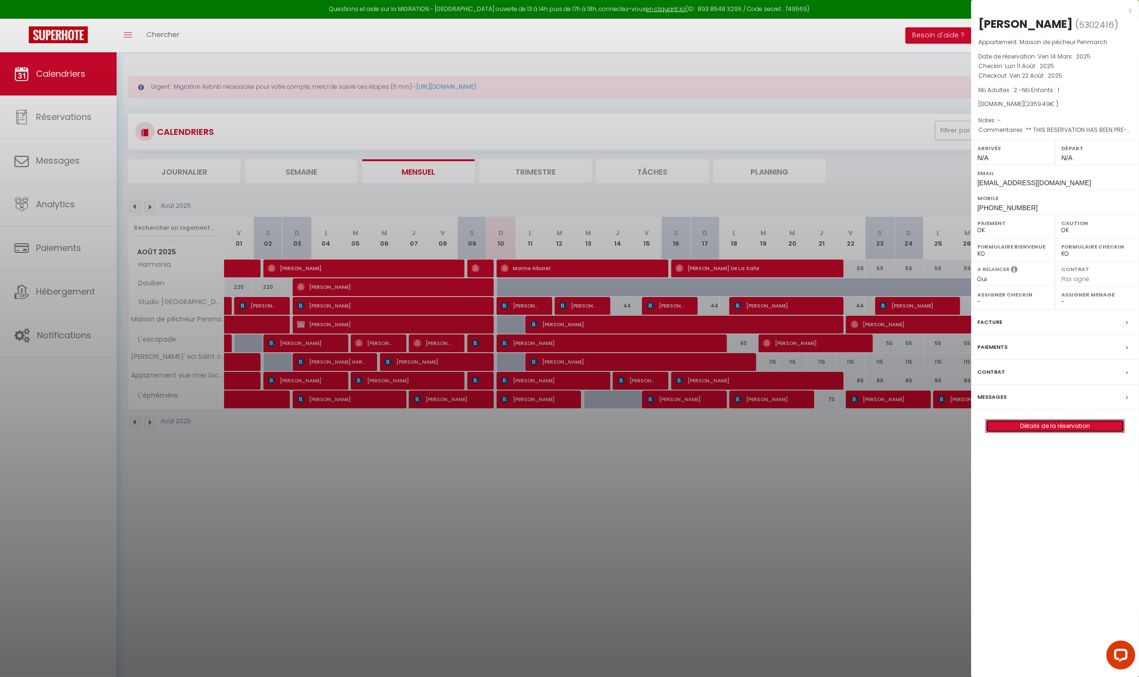
click at [1031, 432] on link "Détails de la réservation" at bounding box center [1055, 426] width 138 height 12
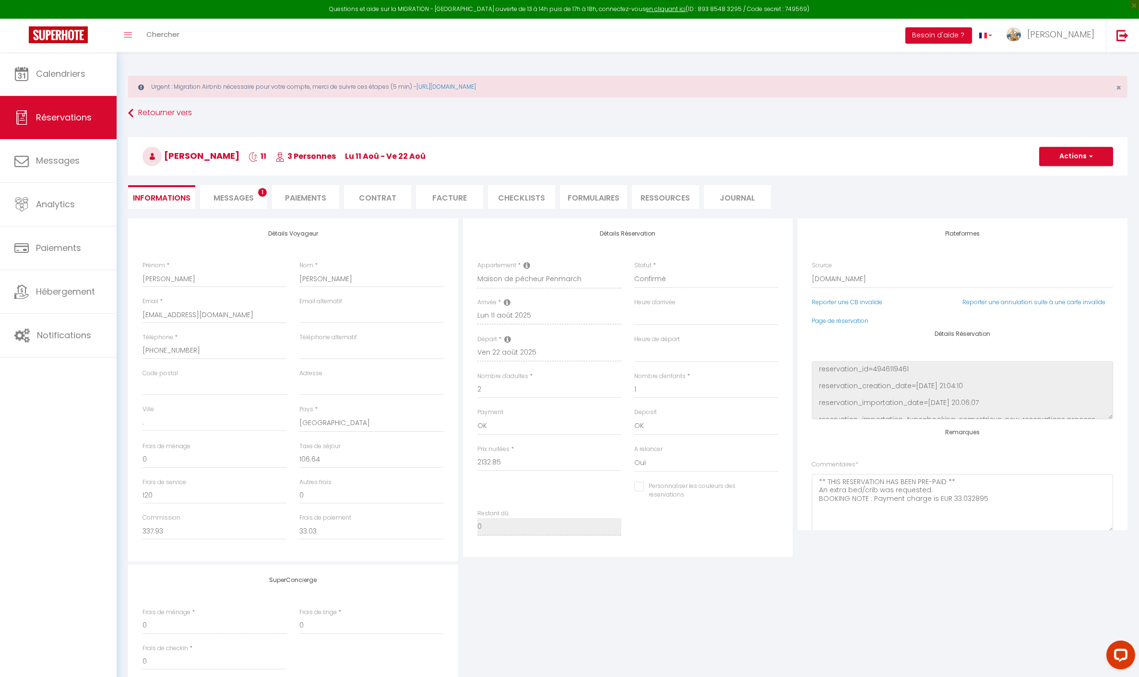
click at [205, 208] on div "Retourner vers [PERSON_NAME] 11 3 Personnes lu 11 Aoû - ve 22 [PERSON_NAME] Act…" at bounding box center [628, 162] width 1012 height 114
click at [211, 201] on li "Messages 1" at bounding box center [233, 197] width 67 height 24
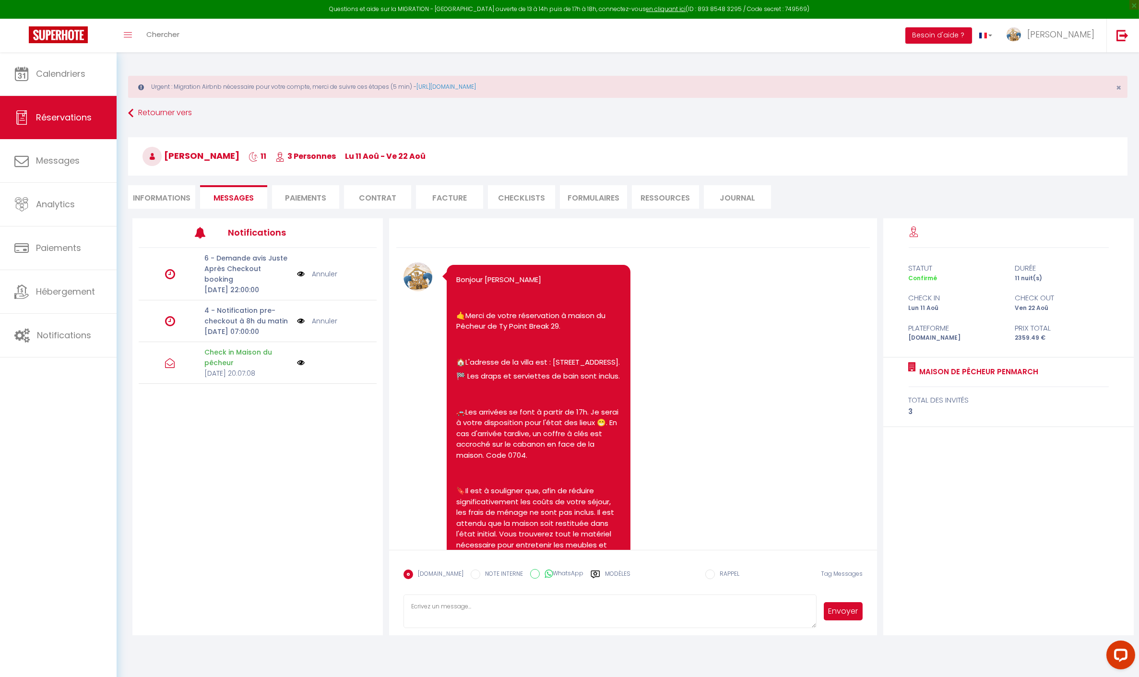
click at [311, 199] on li "Paiements" at bounding box center [305, 197] width 67 height 24
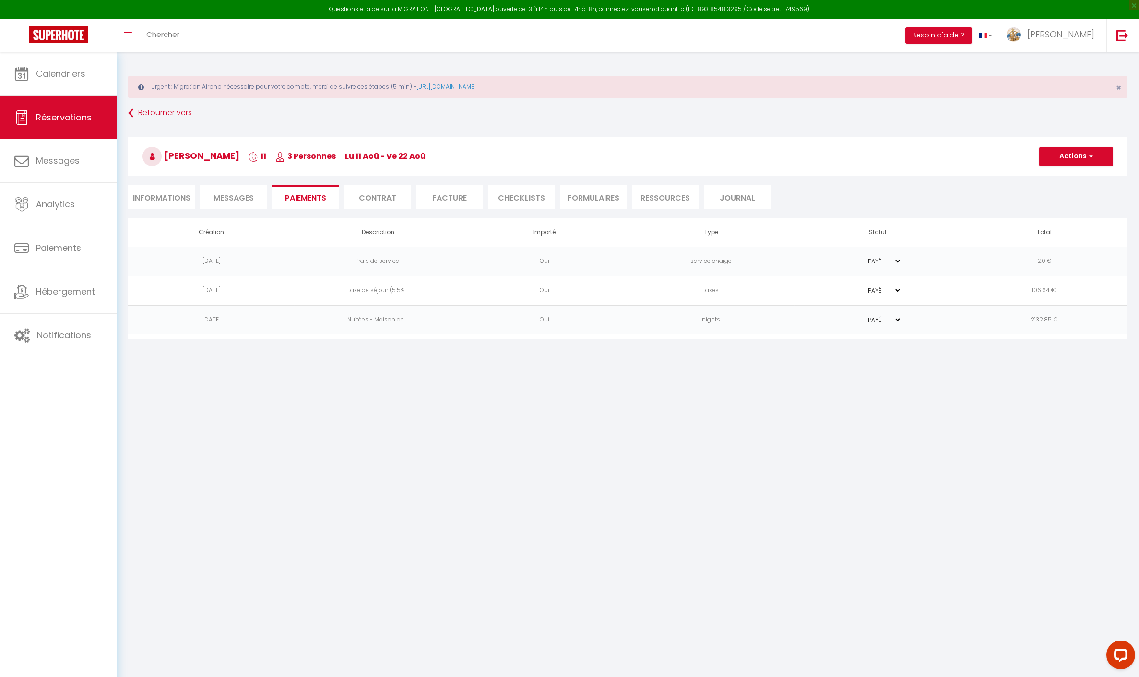
click at [227, 199] on span "Messages" at bounding box center [234, 197] width 40 height 11
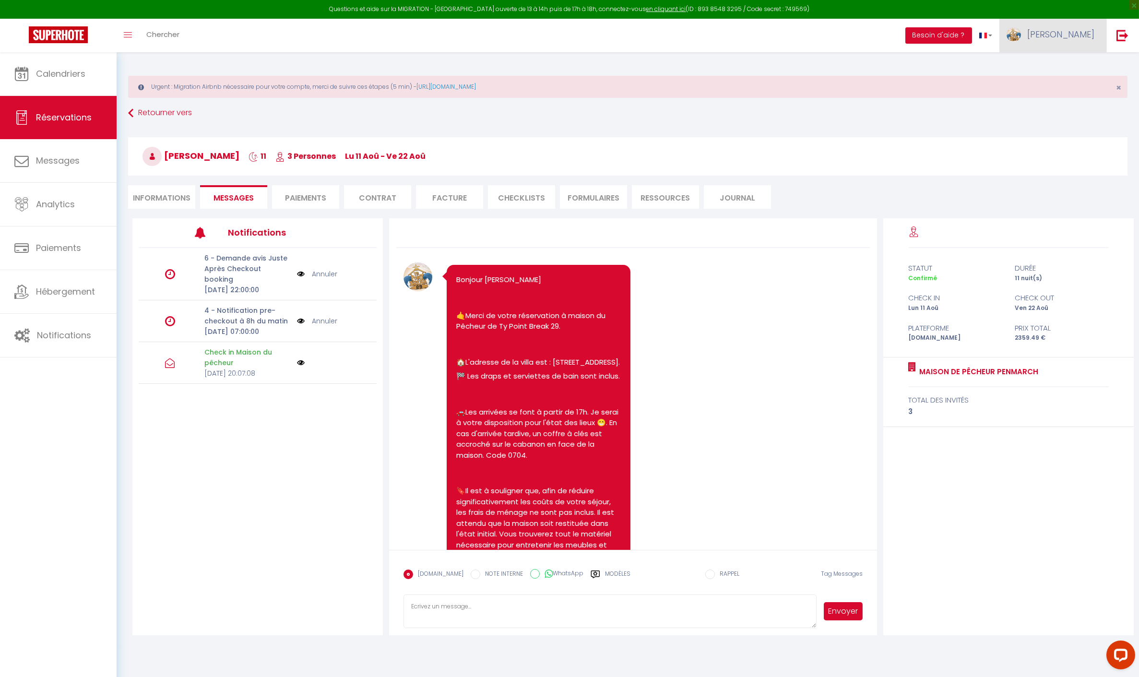
click at [1077, 36] on span "[PERSON_NAME]" at bounding box center [1061, 34] width 67 height 12
click at [1068, 80] on link "Équipe" at bounding box center [1068, 84] width 71 height 16
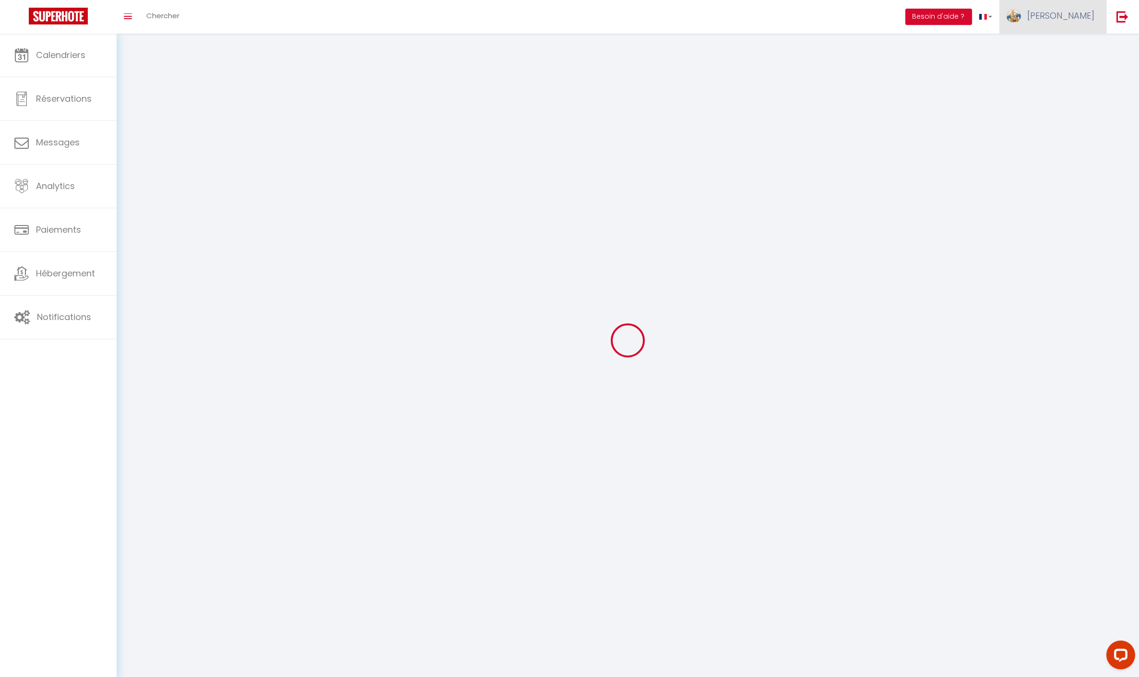
click at [1070, 21] on link "[PERSON_NAME]" at bounding box center [1053, 17] width 107 height 34
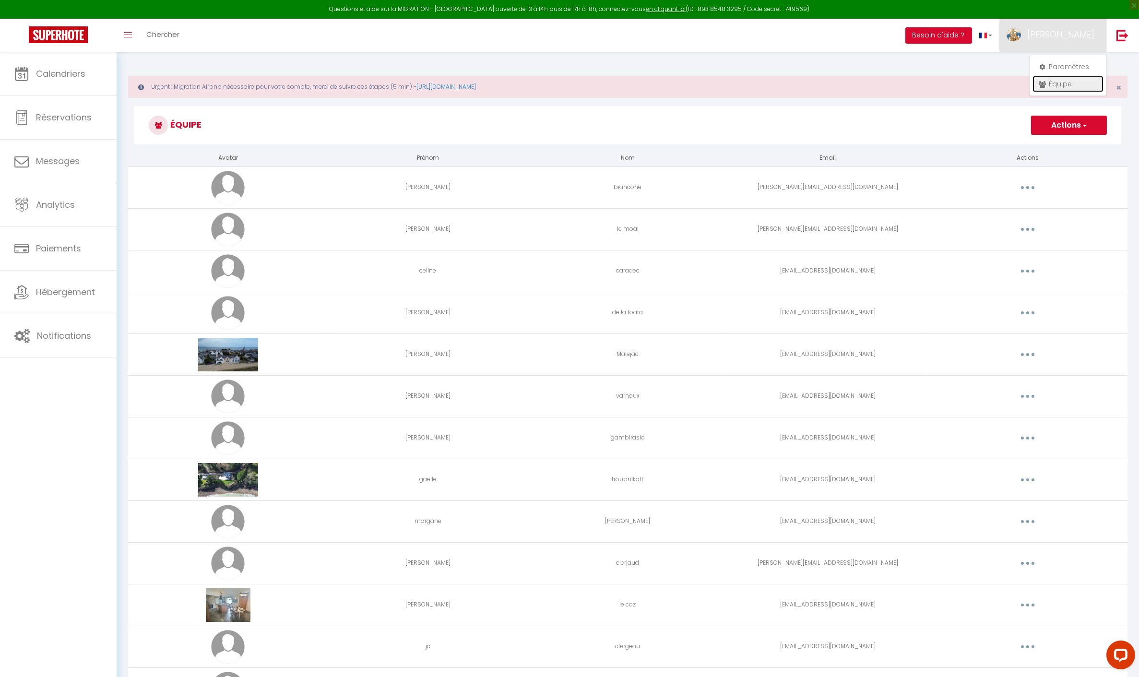
click at [1056, 86] on link "Équipe" at bounding box center [1068, 84] width 71 height 16
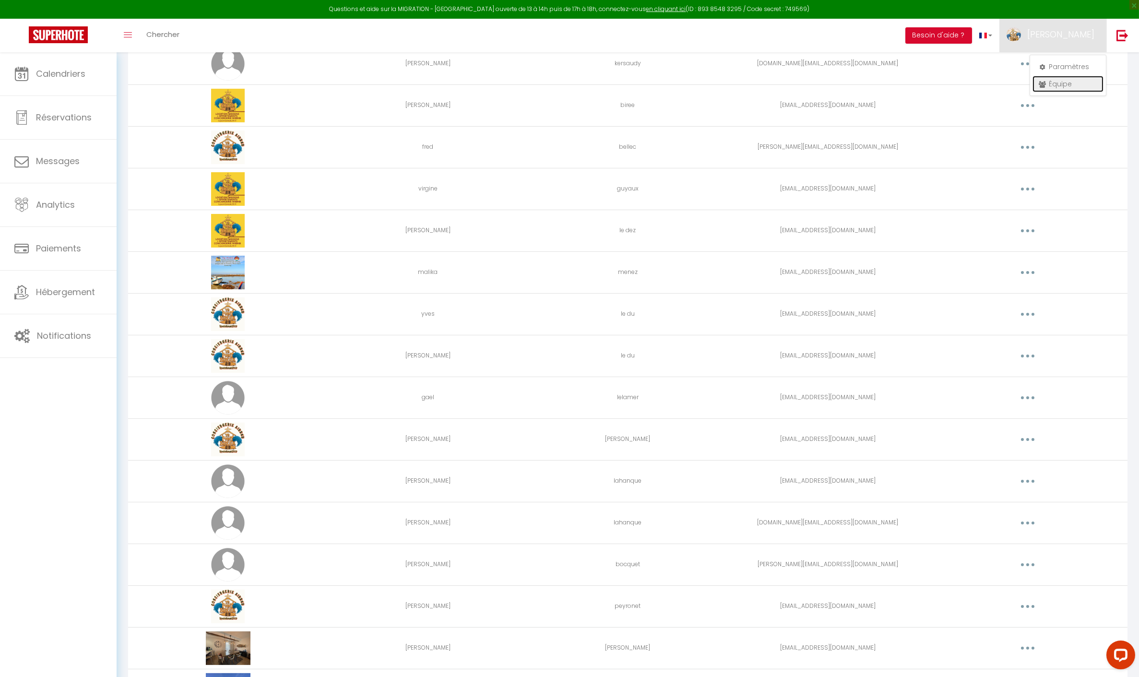
scroll to position [1518, 0]
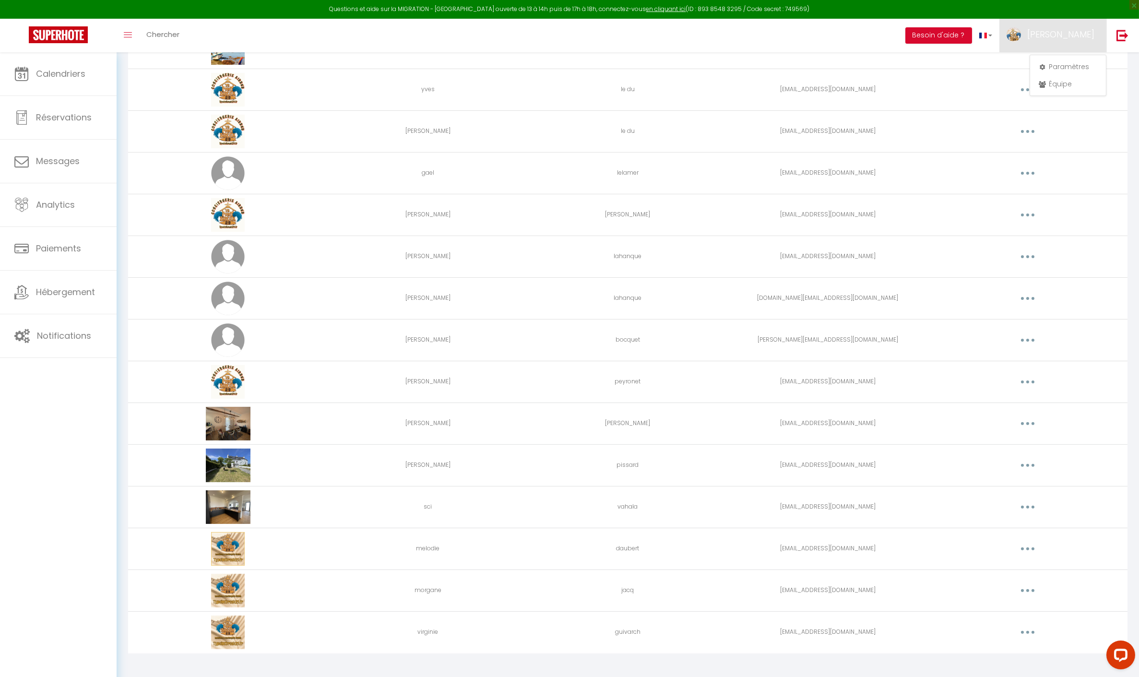
click at [1038, 541] on button "button" at bounding box center [1028, 548] width 27 height 15
click at [998, 563] on link "Editer" at bounding box center [1003, 571] width 71 height 16
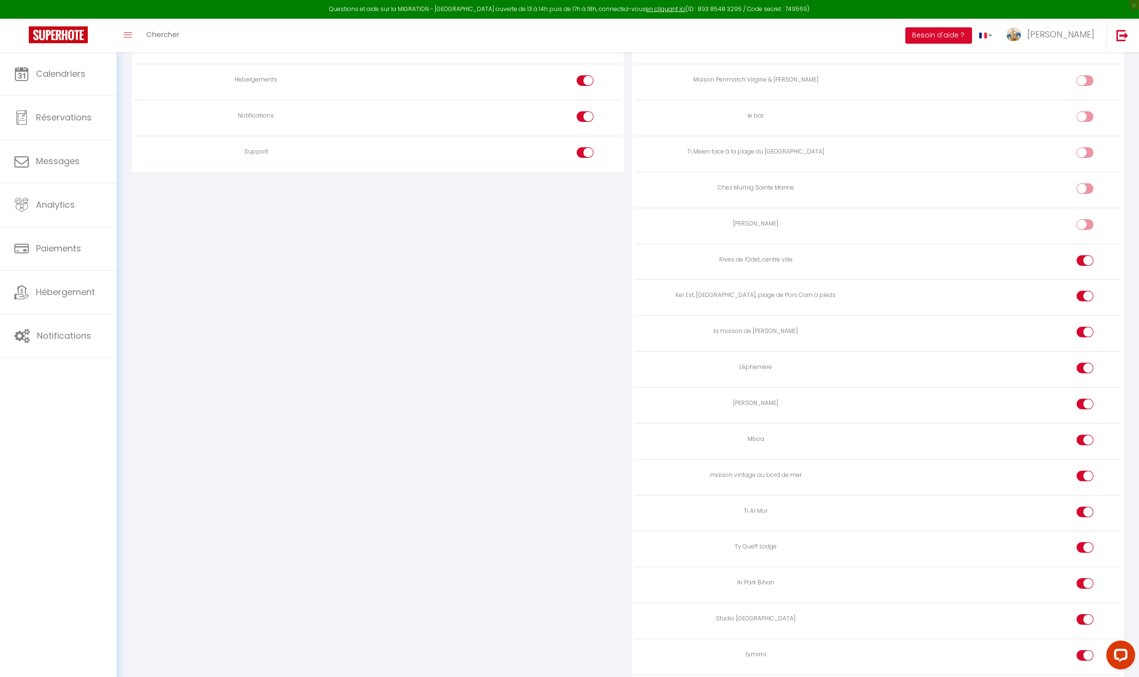
scroll to position [1057, 0]
click at [1085, 254] on label at bounding box center [1085, 261] width 17 height 14
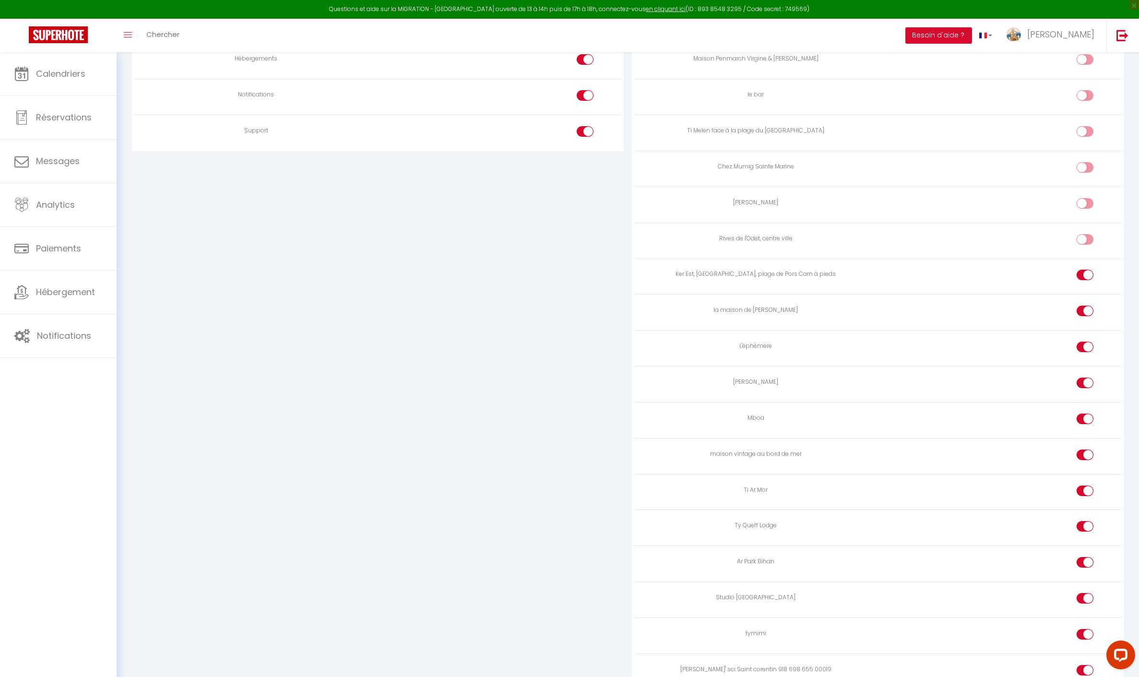
scroll to position [1078, 0]
click at [1087, 305] on input "checkbox" at bounding box center [1093, 312] width 17 height 14
click at [1086, 269] on input "checkbox" at bounding box center [1093, 276] width 17 height 14
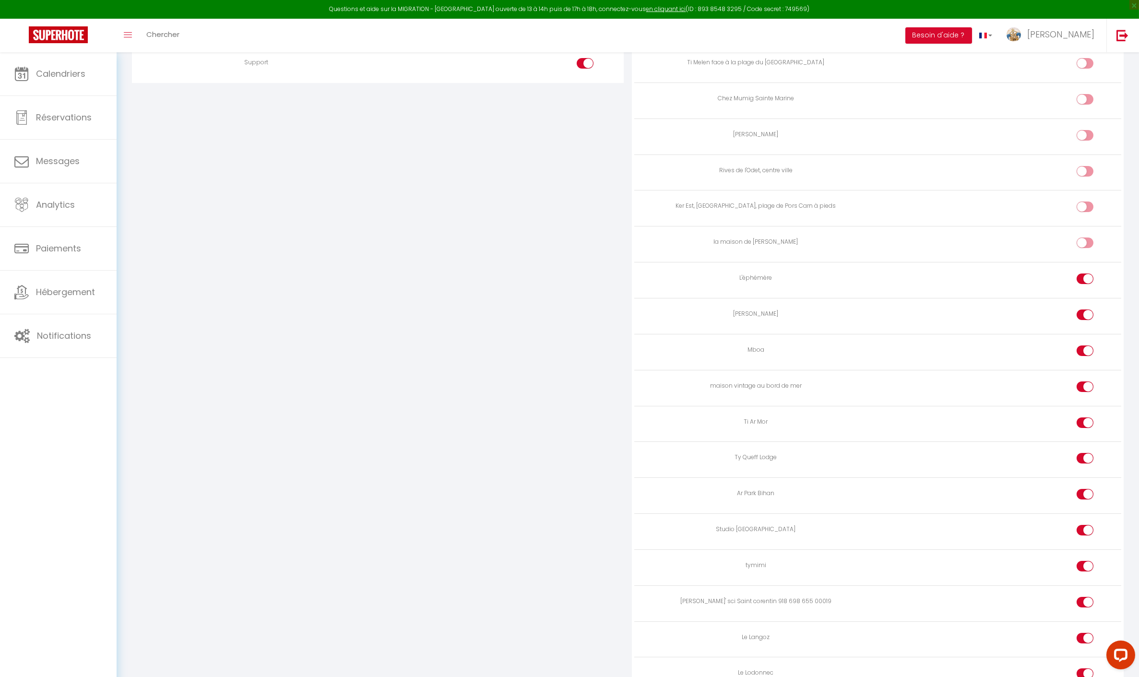
scroll to position [1148, 0]
click at [1087, 307] on input "checkbox" at bounding box center [1093, 314] width 17 height 14
click at [1090, 343] on input "checkbox" at bounding box center [1093, 350] width 17 height 14
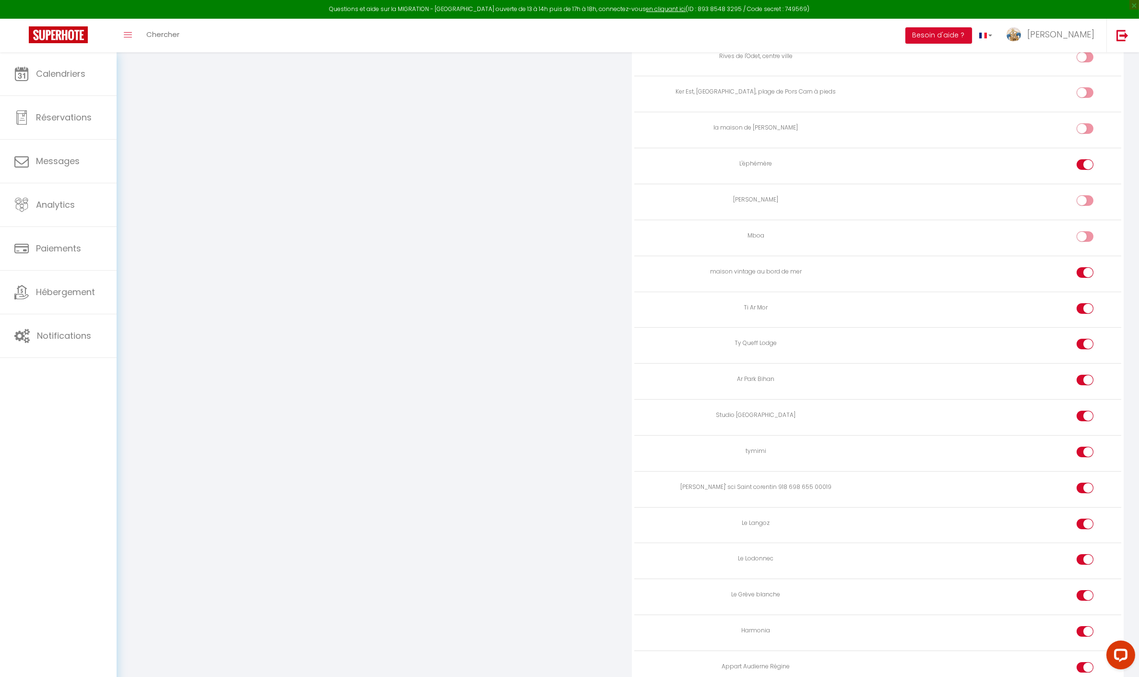
scroll to position [1260, 0]
click at [1092, 337] on input "checkbox" at bounding box center [1093, 344] width 17 height 14
click at [1090, 373] on input "checkbox" at bounding box center [1093, 380] width 17 height 14
click at [1086, 373] on input "checkbox" at bounding box center [1093, 380] width 17 height 14
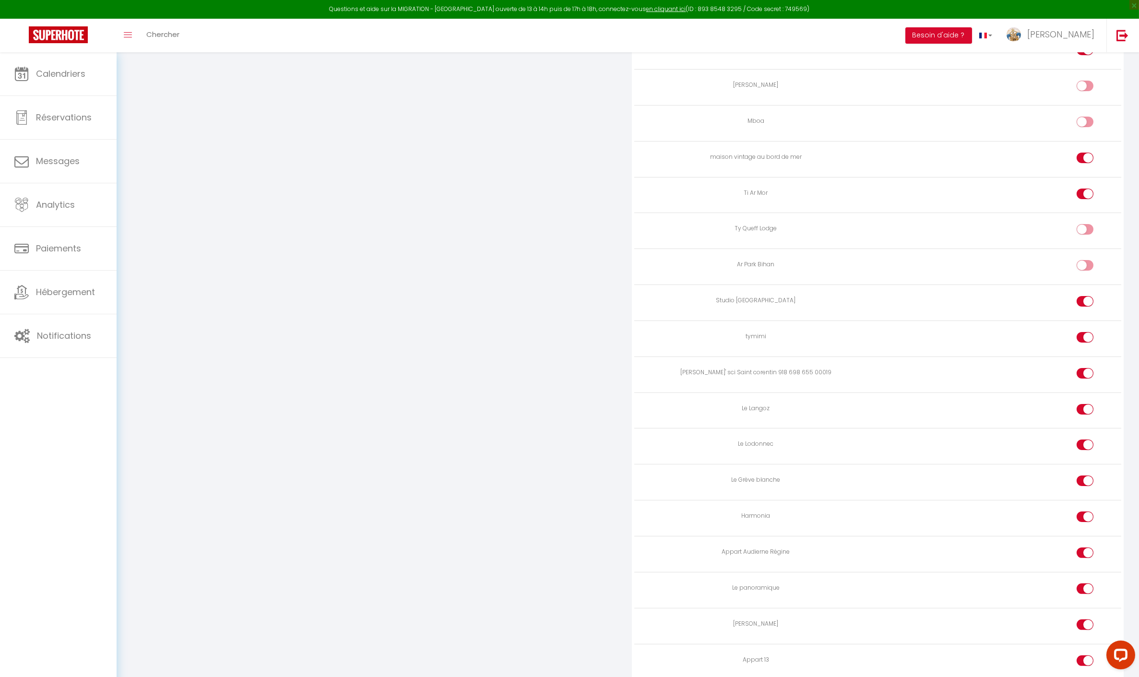
scroll to position [1376, 0]
drag, startPoint x: 1091, startPoint y: 397, endPoint x: 1092, endPoint y: 405, distance: 7.7
click at [1091, 402] on input "checkbox" at bounding box center [1093, 409] width 17 height 14
click at [1089, 437] on input "checkbox" at bounding box center [1093, 444] width 17 height 14
click at [1086, 473] on input "checkbox" at bounding box center [1093, 480] width 17 height 14
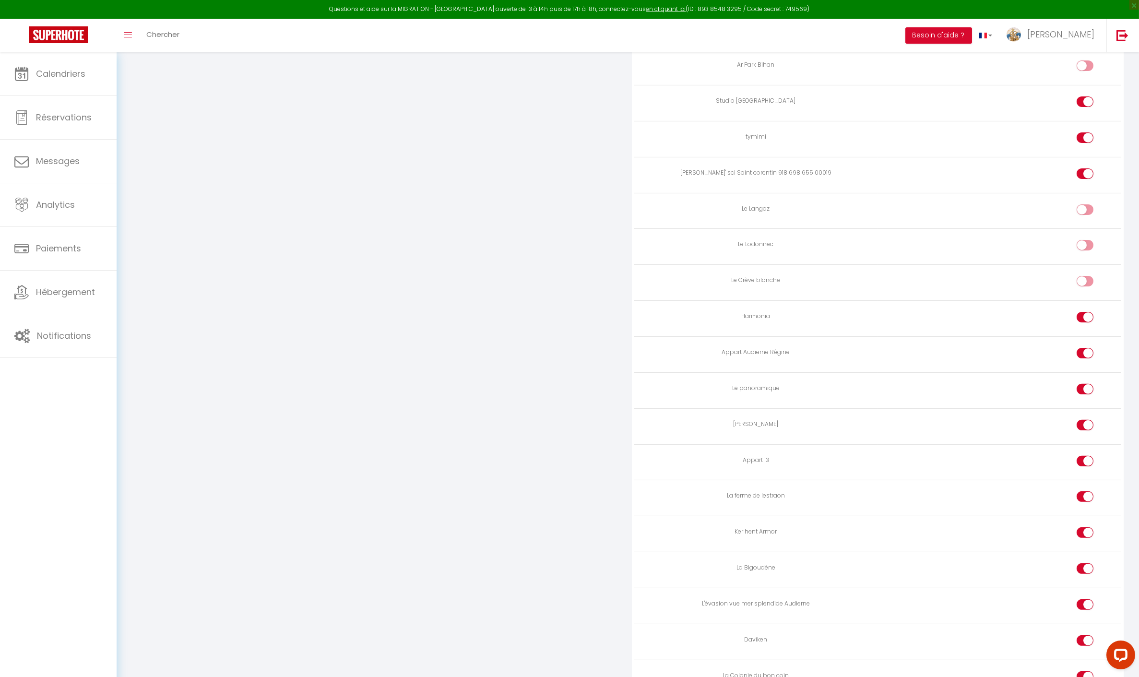
scroll to position [1577, 0]
click at [1089, 344] on input "checkbox" at bounding box center [1093, 351] width 17 height 14
click at [1071, 413] on td at bounding box center [1000, 423] width 244 height 36
click at [1089, 405] on td at bounding box center [1000, 423] width 244 height 36
click at [1087, 416] on input "checkbox" at bounding box center [1093, 423] width 17 height 14
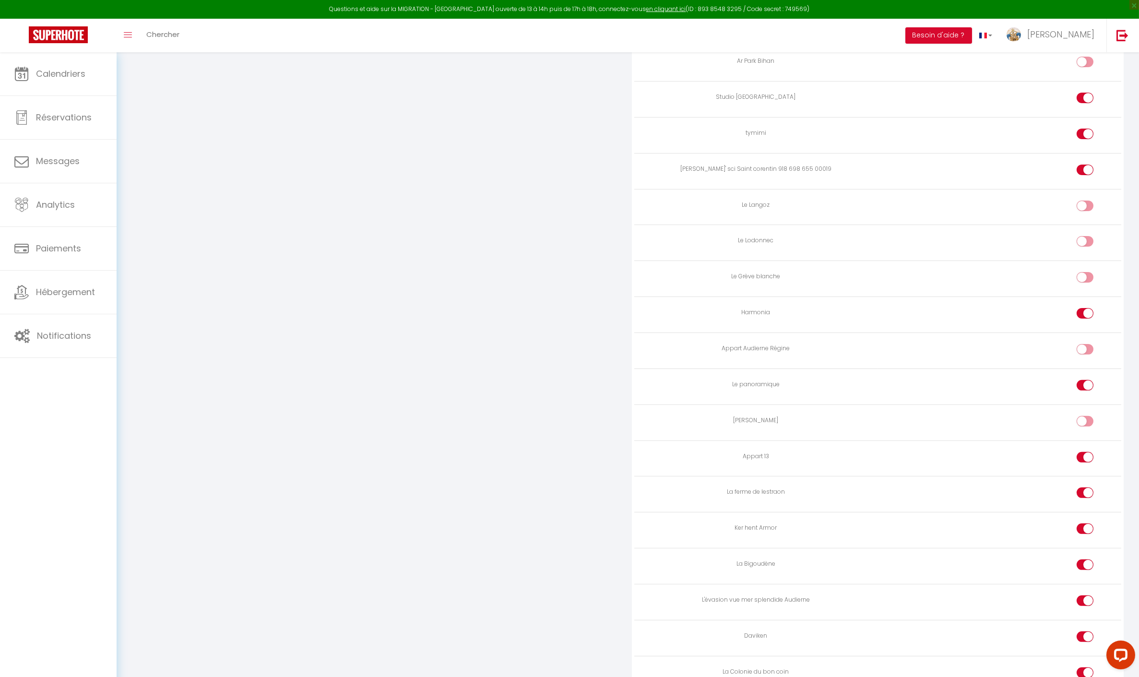
click at [1087, 452] on input "checkbox" at bounding box center [1093, 459] width 17 height 14
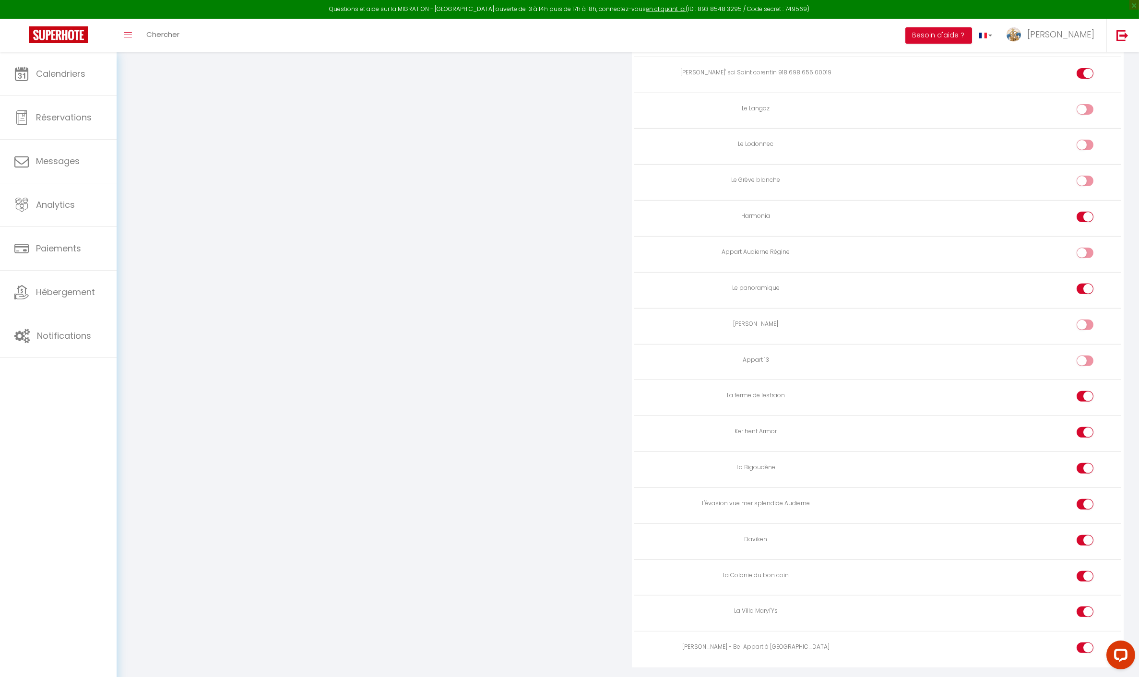
scroll to position [1687, 0]
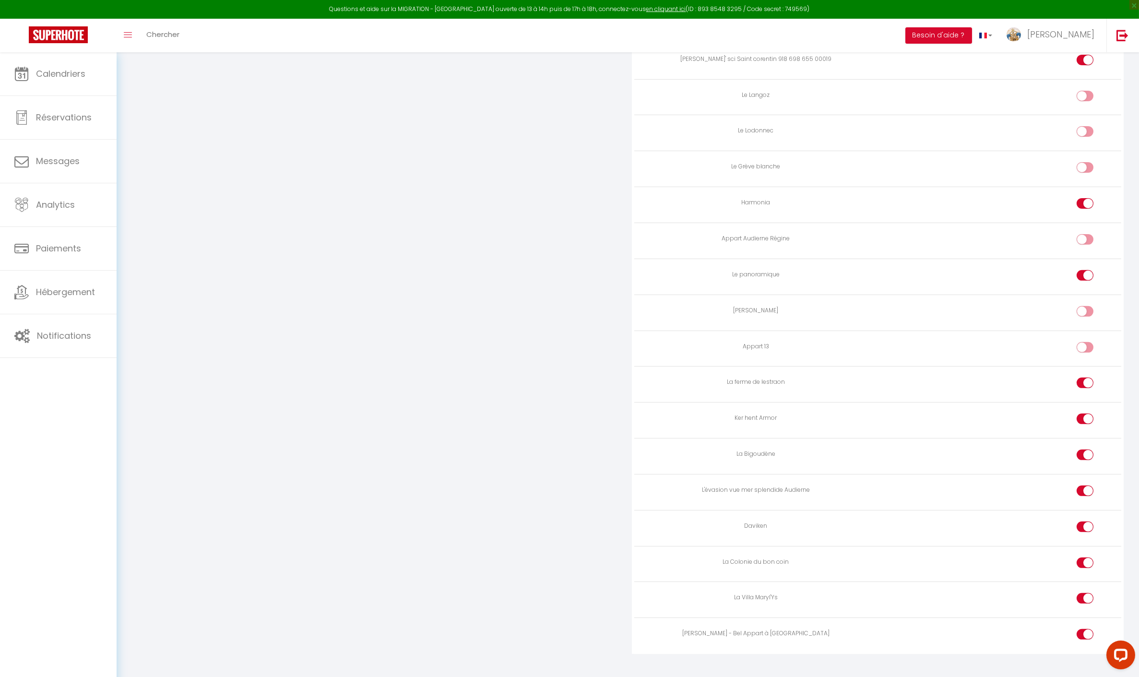
click at [1080, 378] on div at bounding box center [1085, 383] width 17 height 11
click at [1085, 378] on input "checkbox" at bounding box center [1093, 385] width 17 height 14
click at [1087, 522] on input "checkbox" at bounding box center [1093, 529] width 17 height 14
click at [1092, 558] on input "checkbox" at bounding box center [1093, 565] width 17 height 14
click at [1087, 593] on input "checkbox" at bounding box center [1093, 600] width 17 height 14
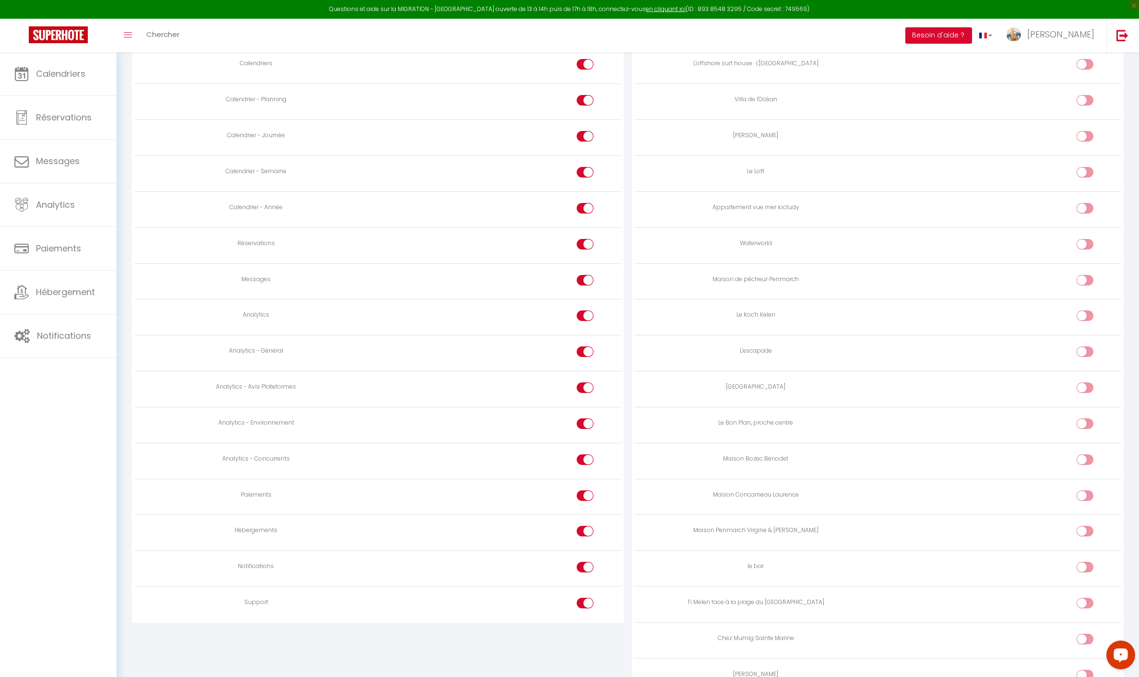
scroll to position [609, 0]
click at [1093, 206] on input "checkbox" at bounding box center [1093, 206] width 17 height 14
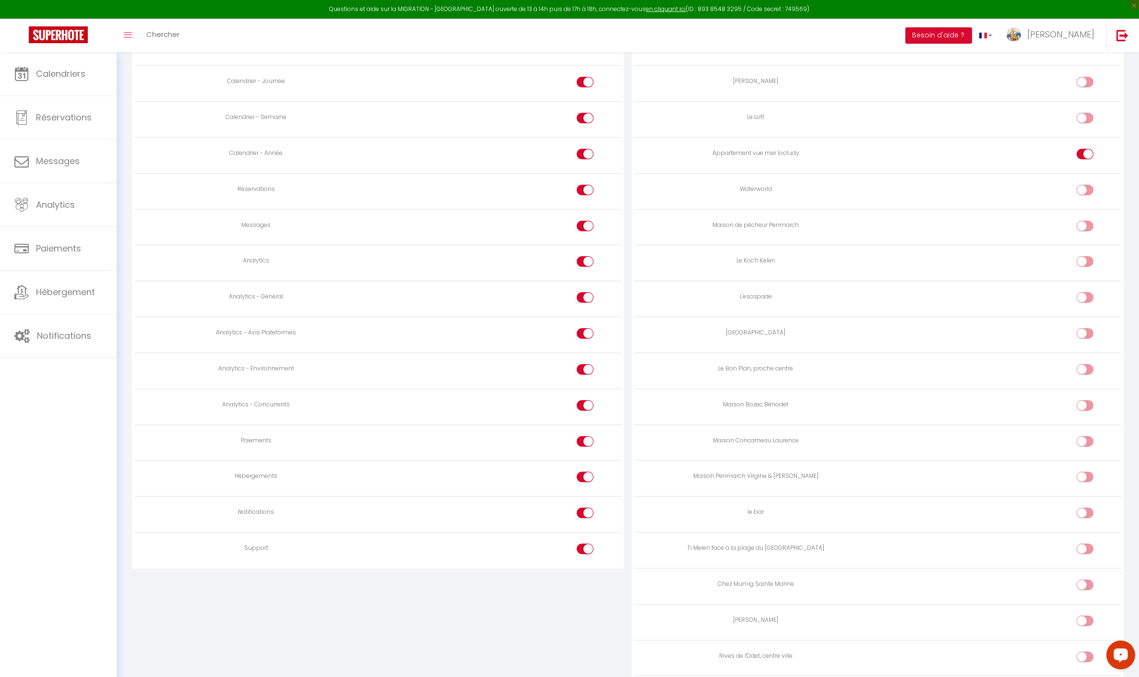
scroll to position [660, 0]
click at [1093, 184] on input "checkbox" at bounding box center [1093, 191] width 17 height 14
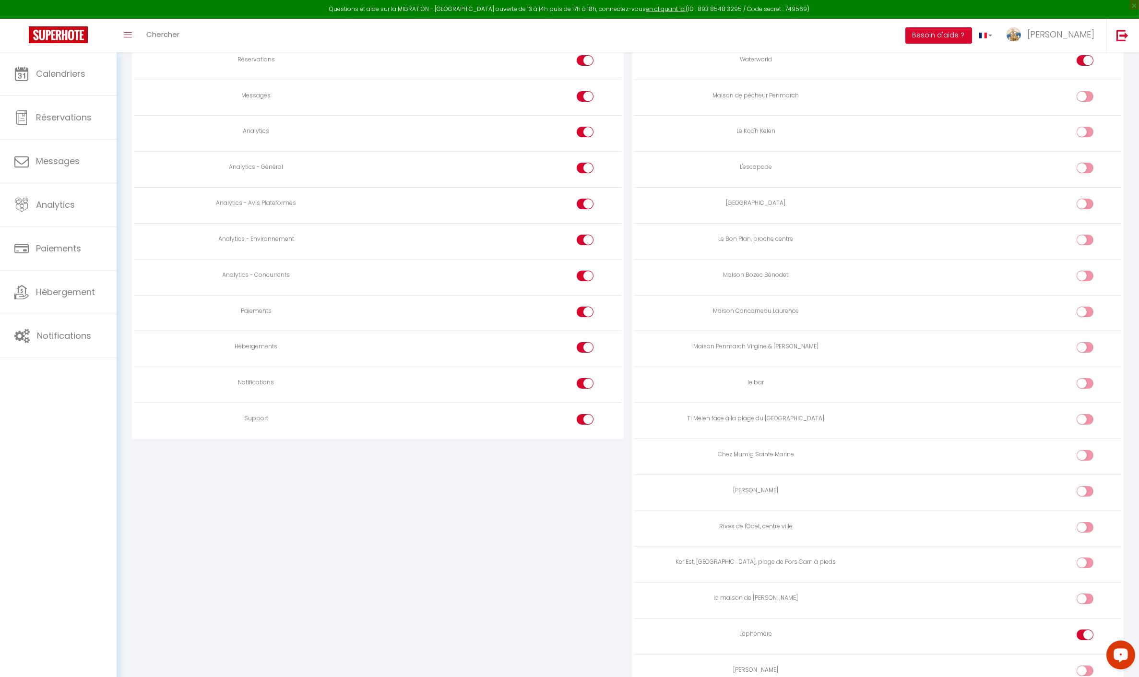
scroll to position [820, 0]
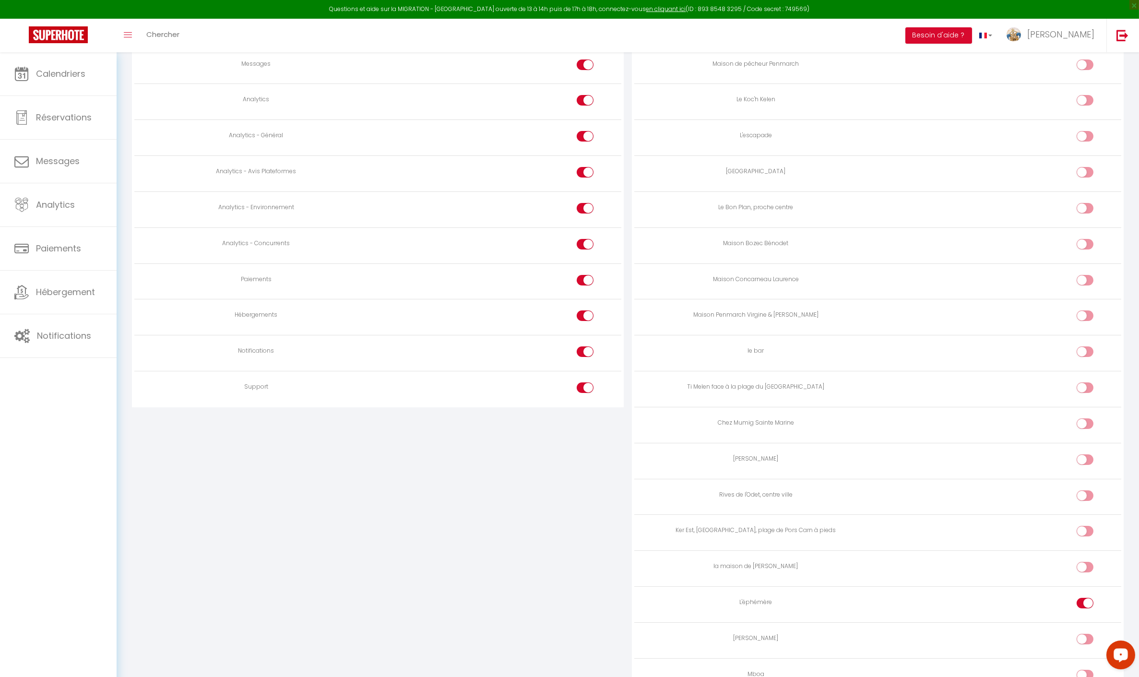
click at [1083, 168] on div at bounding box center [1085, 172] width 17 height 11
click at [1085, 168] on input "checkbox" at bounding box center [1093, 174] width 17 height 14
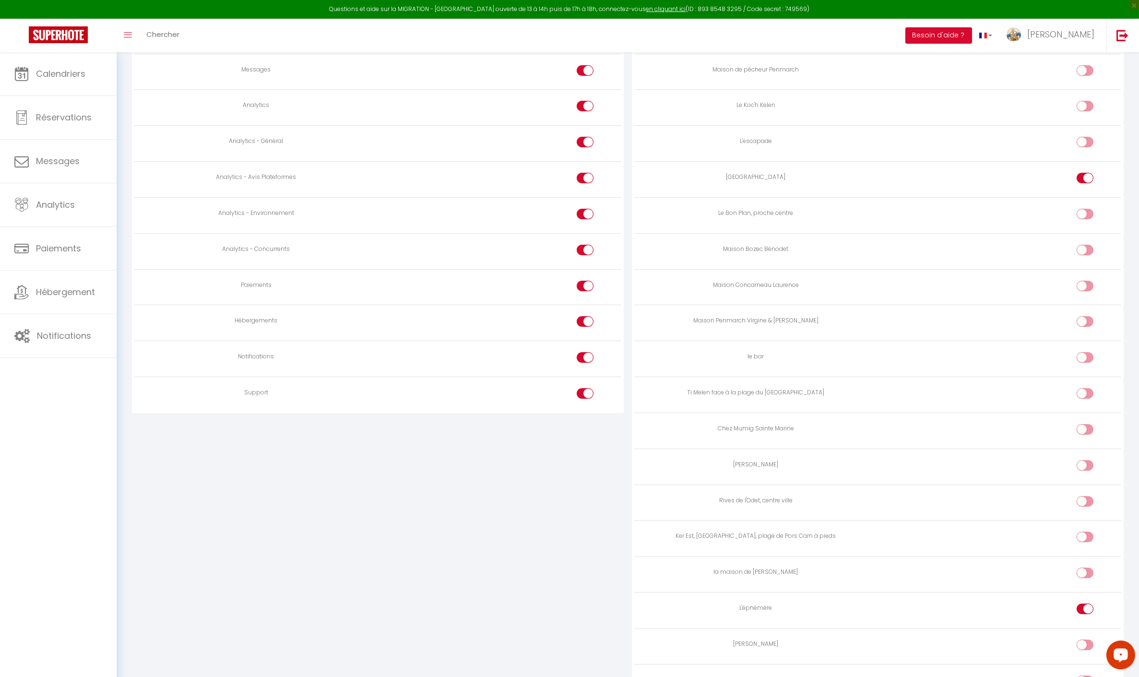
scroll to position [816, 0]
click at [1085, 246] on input "checkbox" at bounding box center [1093, 250] width 17 height 14
click at [1092, 279] on input "checkbox" at bounding box center [1093, 286] width 17 height 14
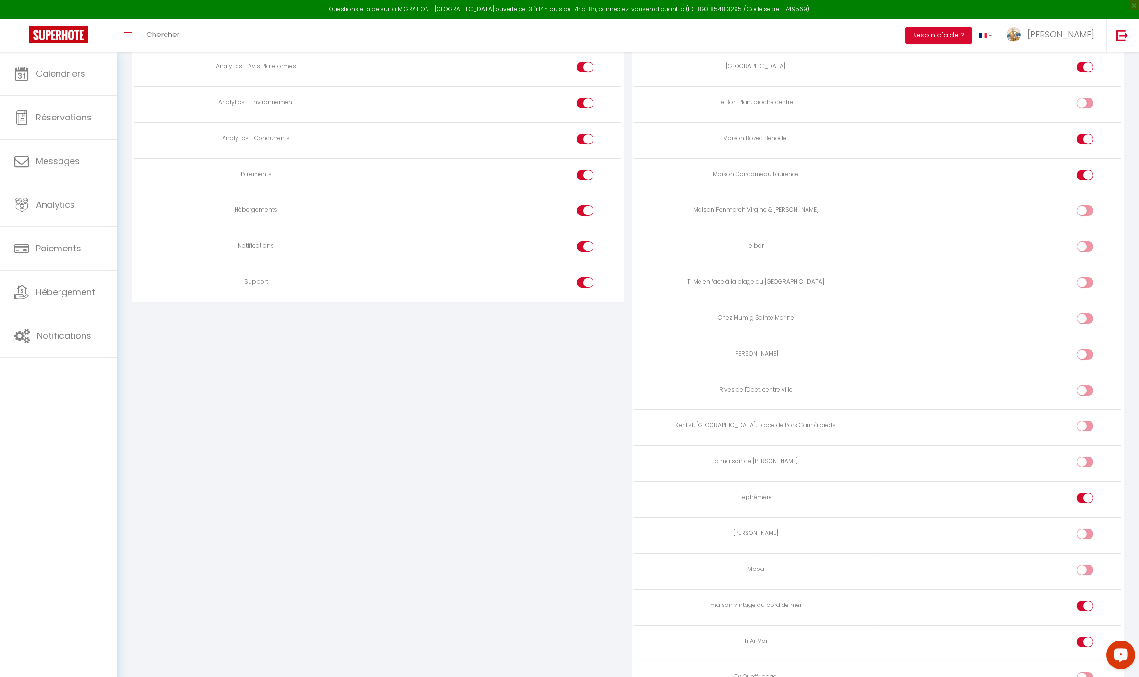
scroll to position [928, 0]
click at [1085, 275] on input "checkbox" at bounding box center [1093, 282] width 17 height 14
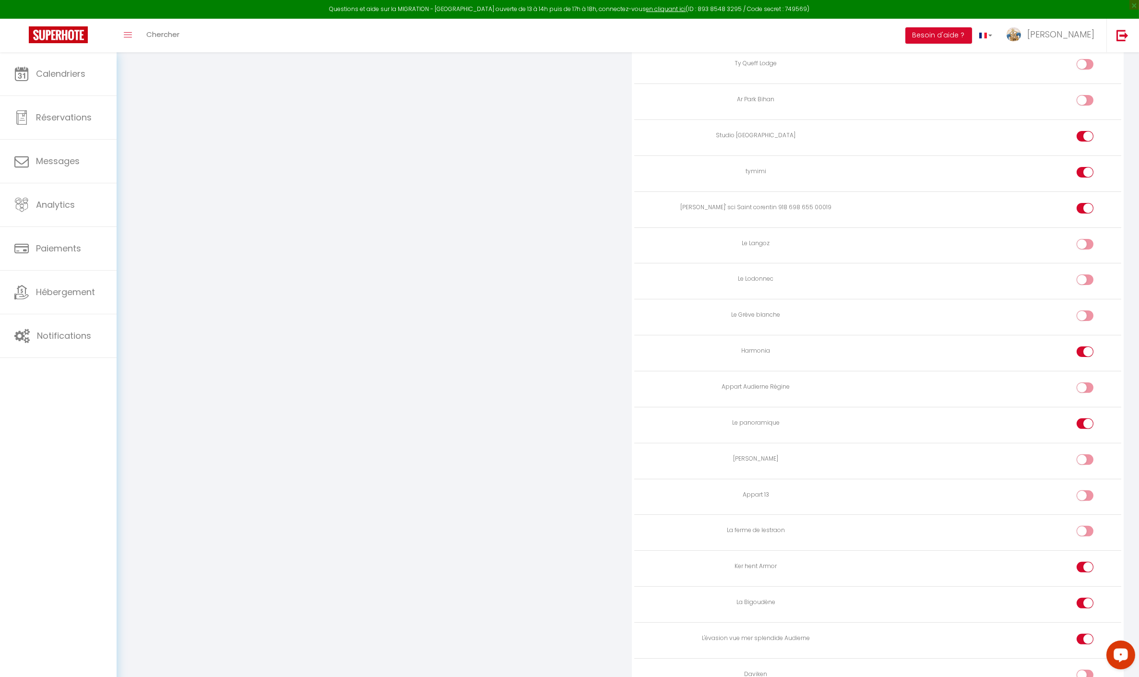
scroll to position [1544, 0]
click at [1087, 341] on input "checkbox" at bounding box center [1093, 348] width 17 height 14
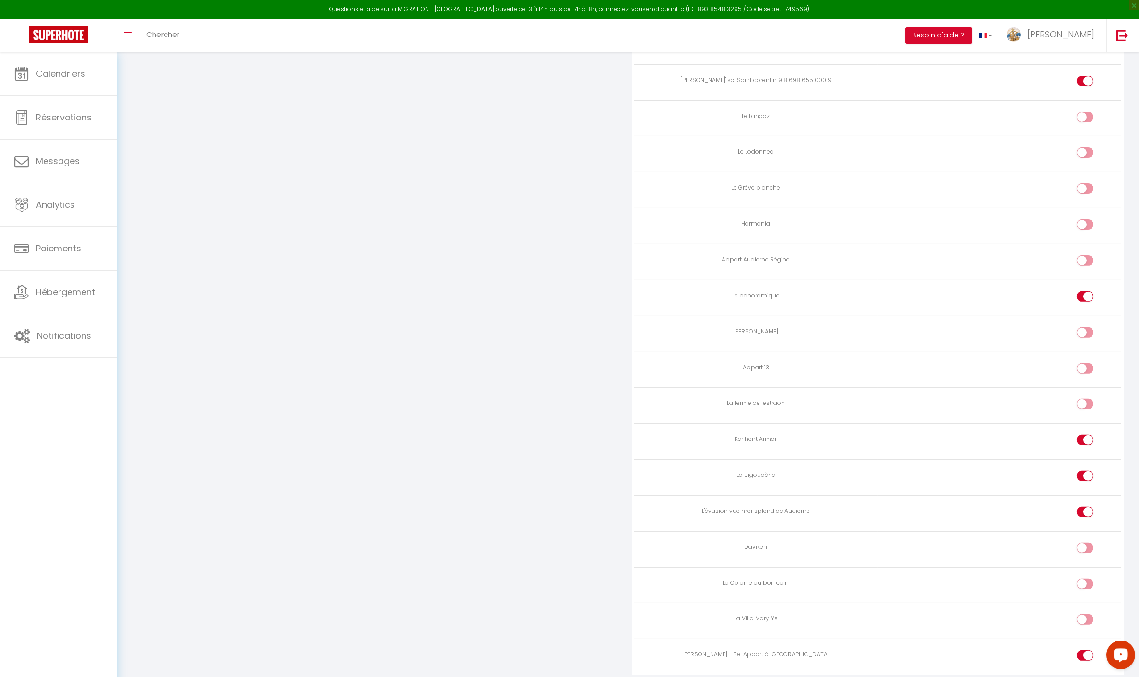
scroll to position [1687, 0]
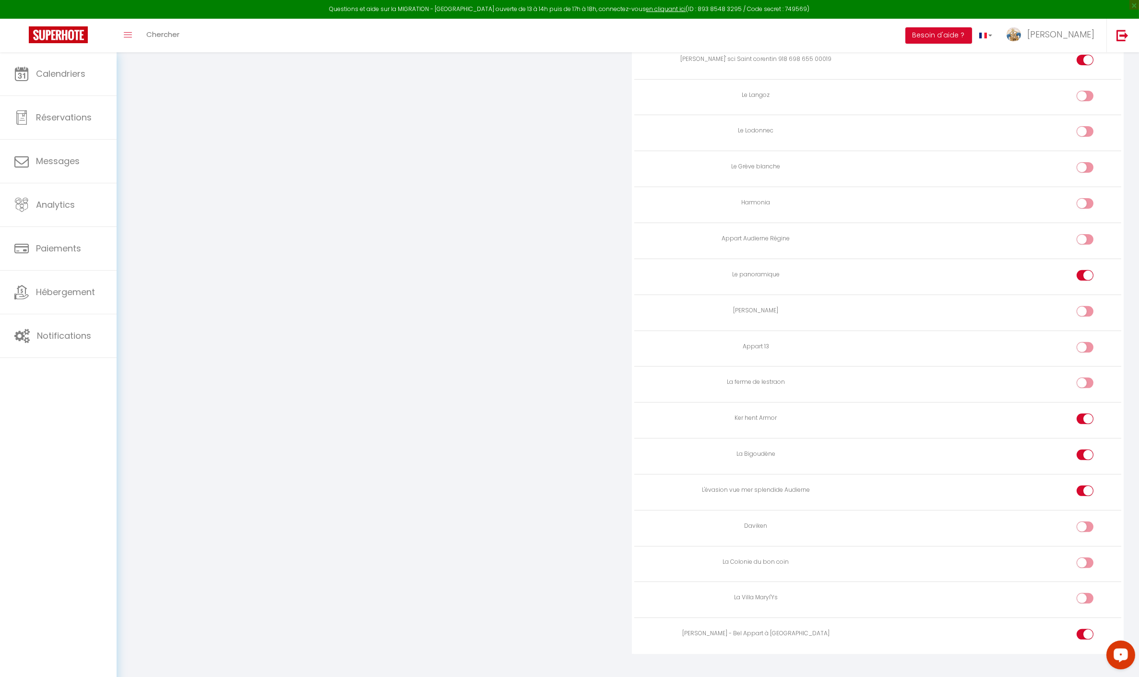
click at [1077, 478] on td at bounding box center [1000, 492] width 244 height 36
click at [1084, 486] on div at bounding box center [1085, 491] width 17 height 11
click at [1085, 486] on input "checkbox" at bounding box center [1093, 493] width 17 height 14
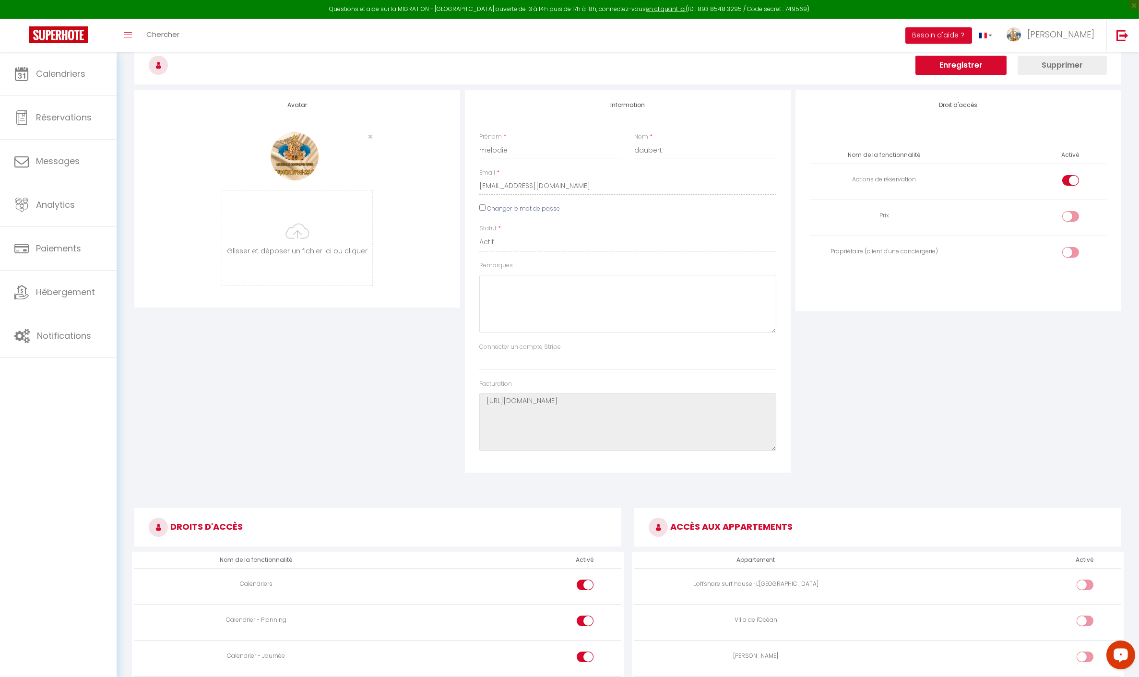
scroll to position [0, 0]
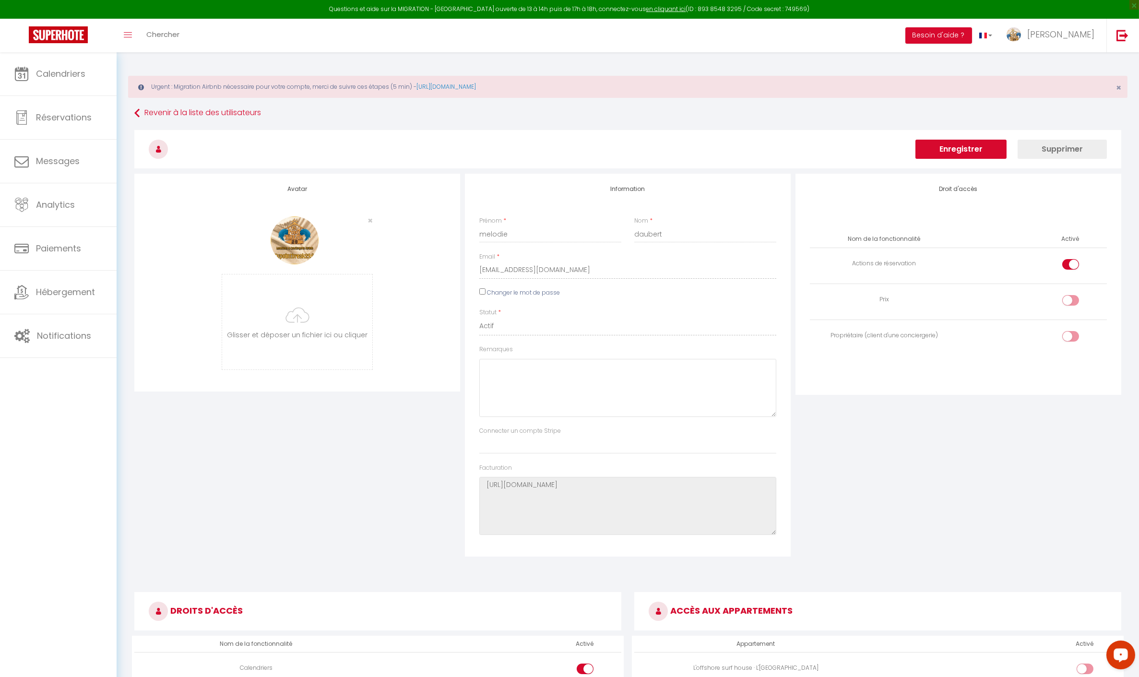
click at [959, 150] on button "Enregistrer" at bounding box center [961, 149] width 91 height 19
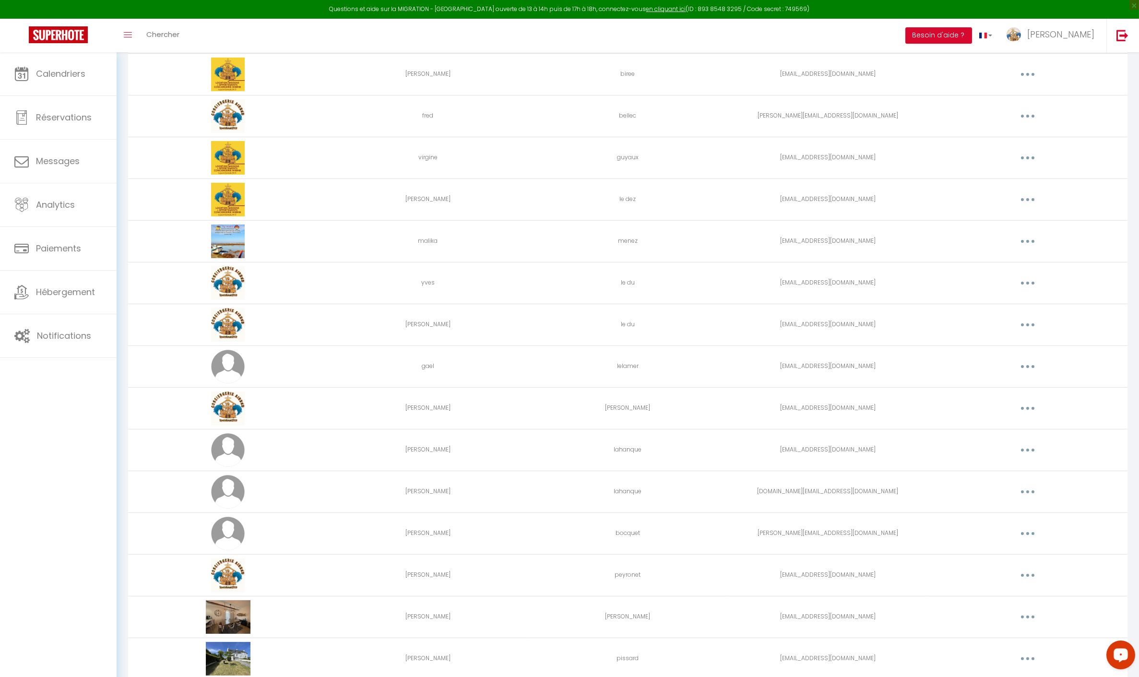
scroll to position [1323, 0]
click at [1025, 569] on button "button" at bounding box center [1028, 576] width 27 height 15
click at [991, 593] on link "Editer" at bounding box center [1003, 599] width 71 height 16
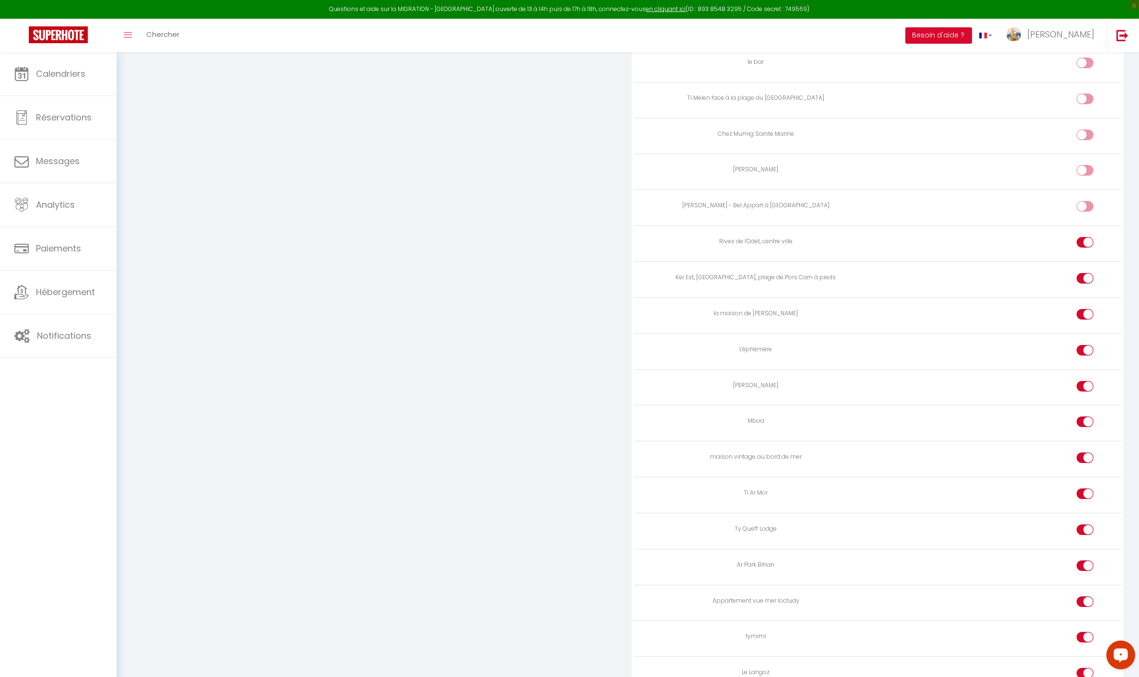
scroll to position [1186, 0]
click at [1090, 340] on input "checkbox" at bounding box center [1093, 347] width 17 height 14
click at [1087, 448] on input "checkbox" at bounding box center [1093, 455] width 17 height 14
click at [1091, 484] on input "checkbox" at bounding box center [1093, 491] width 17 height 14
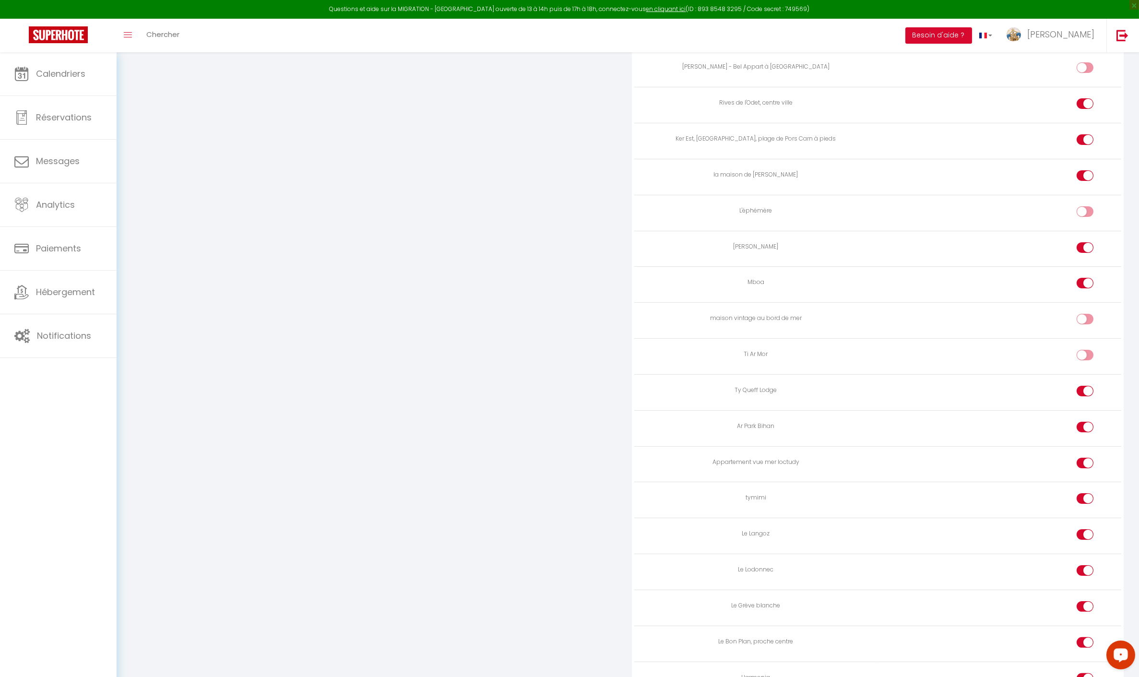
scroll to position [1322, 0]
click at [1086, 455] on input "checkbox" at bounding box center [1093, 462] width 17 height 14
click at [1089, 491] on input "checkbox" at bounding box center [1093, 498] width 17 height 14
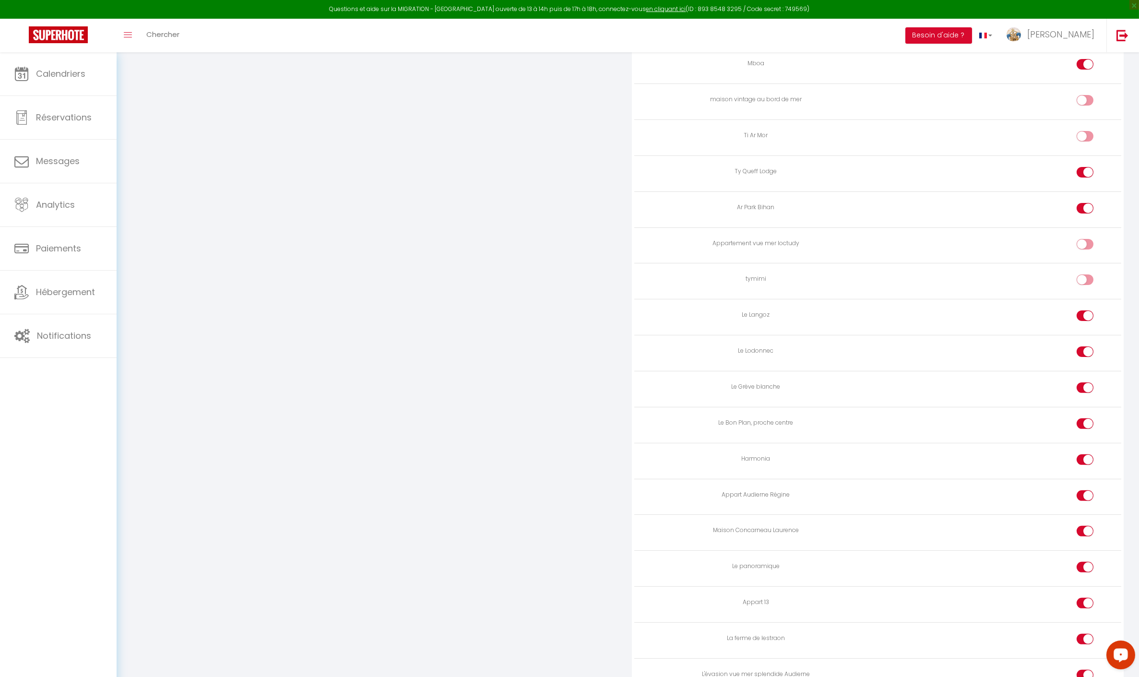
click at [1086, 526] on input "checkbox" at bounding box center [1093, 533] width 17 height 14
click at [1075, 553] on td at bounding box center [1000, 569] width 244 height 36
click at [1092, 562] on input "checkbox" at bounding box center [1093, 569] width 17 height 14
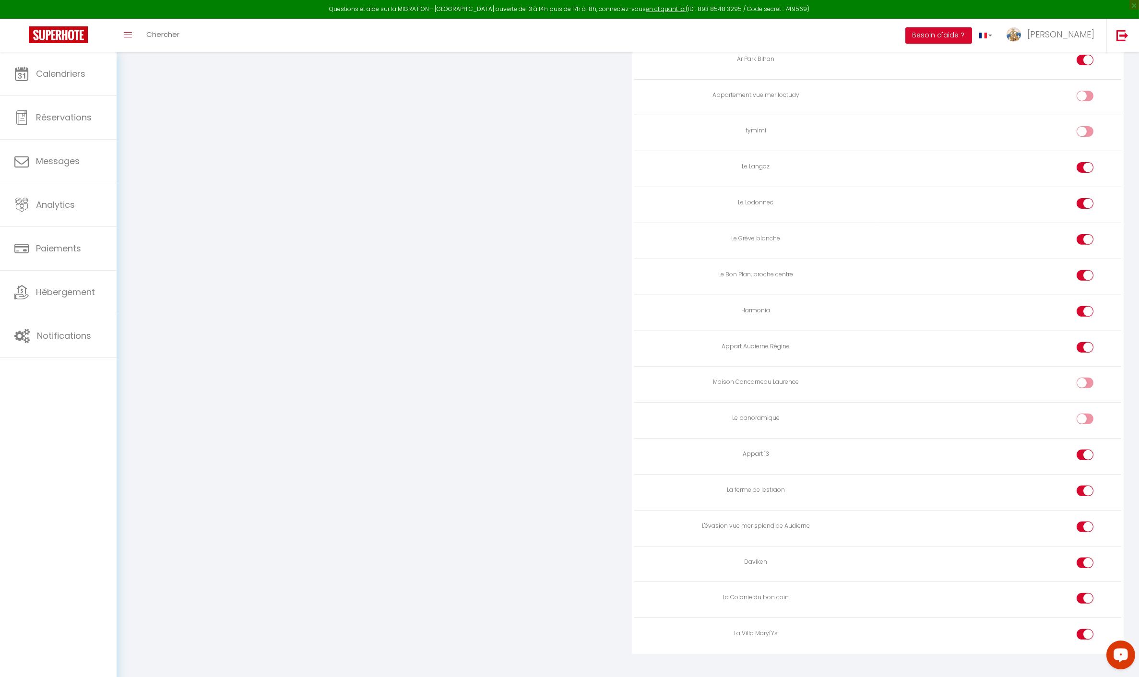
click at [1087, 486] on input "checkbox" at bounding box center [1093, 493] width 17 height 14
click at [1089, 450] on input "checkbox" at bounding box center [1093, 457] width 17 height 14
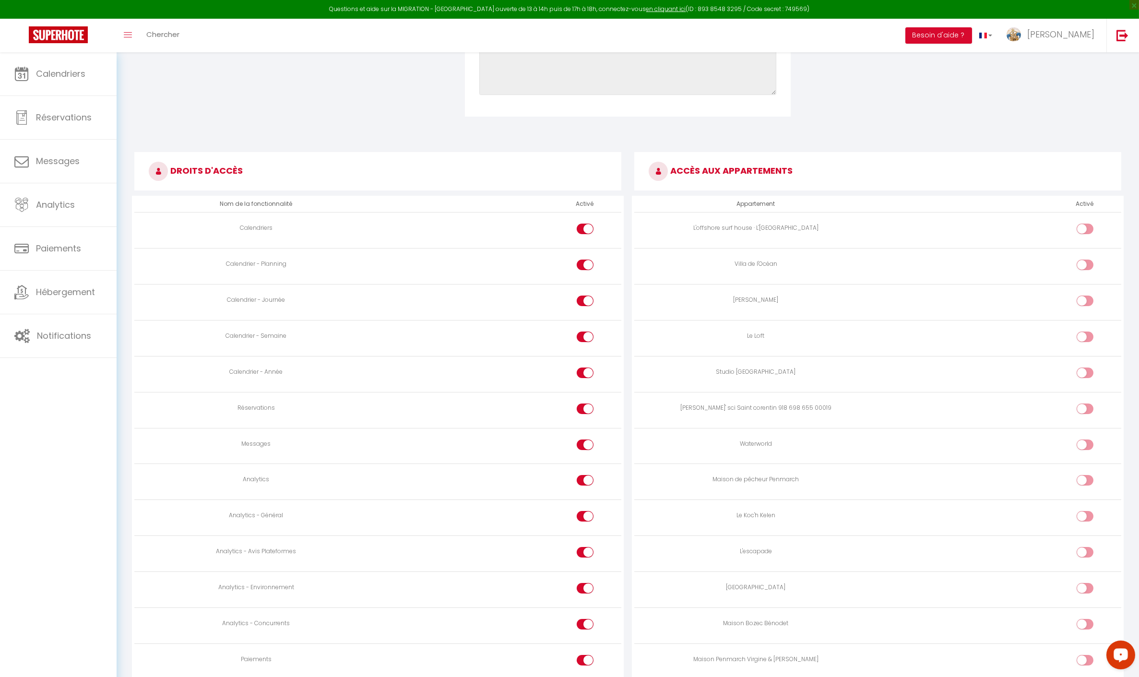
scroll to position [0, 0]
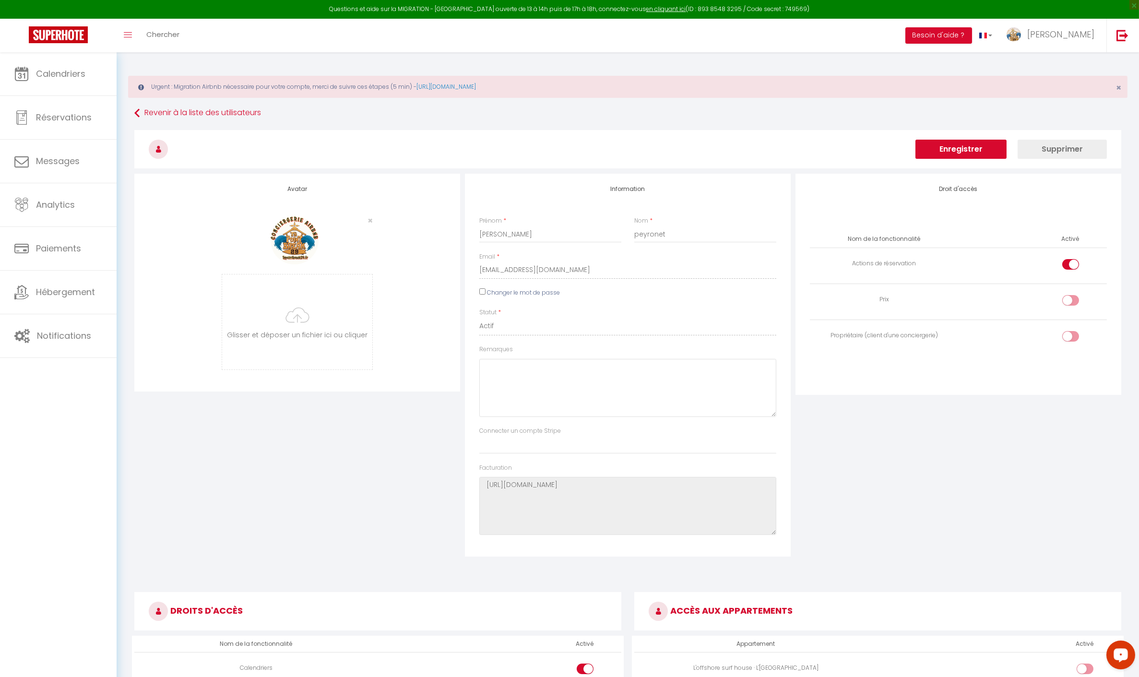
click at [951, 151] on button "Enregistrer" at bounding box center [961, 149] width 91 height 19
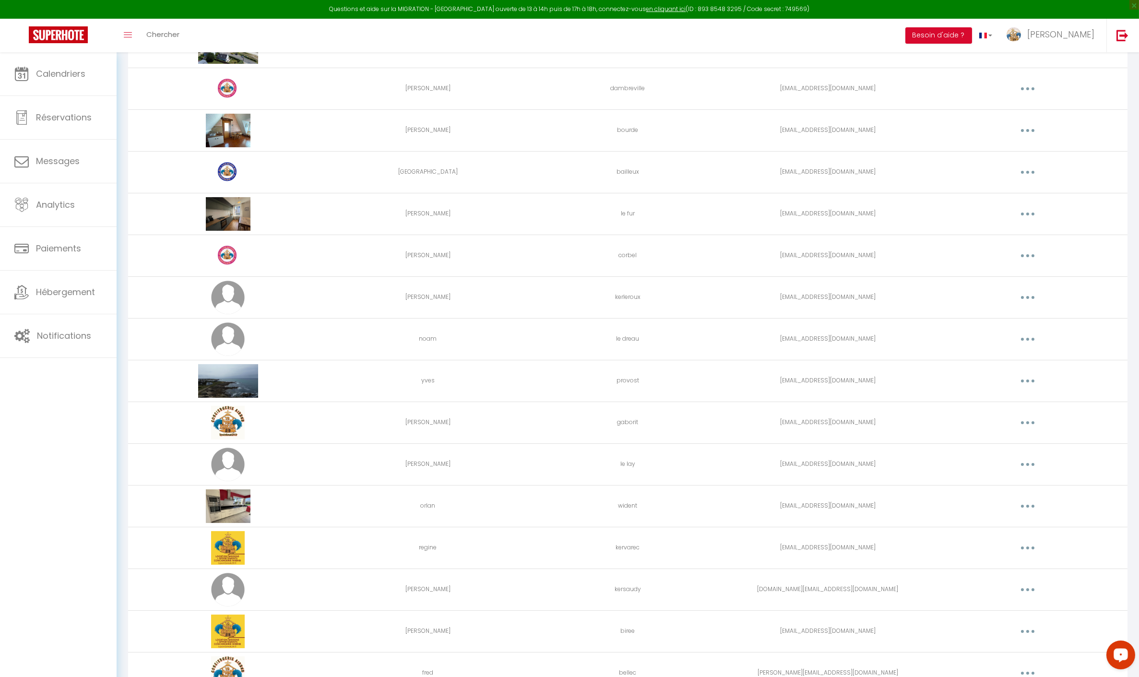
scroll to position [766, 0]
click at [1026, 291] on button "button" at bounding box center [1028, 298] width 27 height 15
click at [1008, 315] on link "Editer" at bounding box center [1003, 320] width 71 height 16
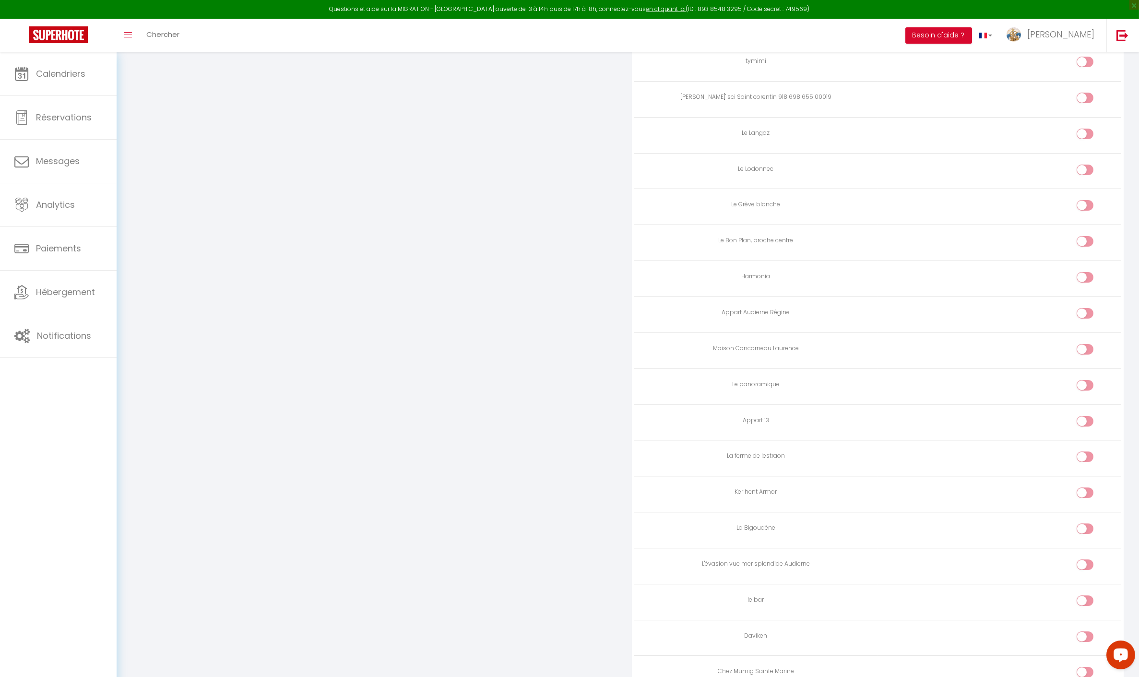
scroll to position [1149, 0]
click at [1087, 269] on input "checkbox" at bounding box center [1093, 276] width 17 height 14
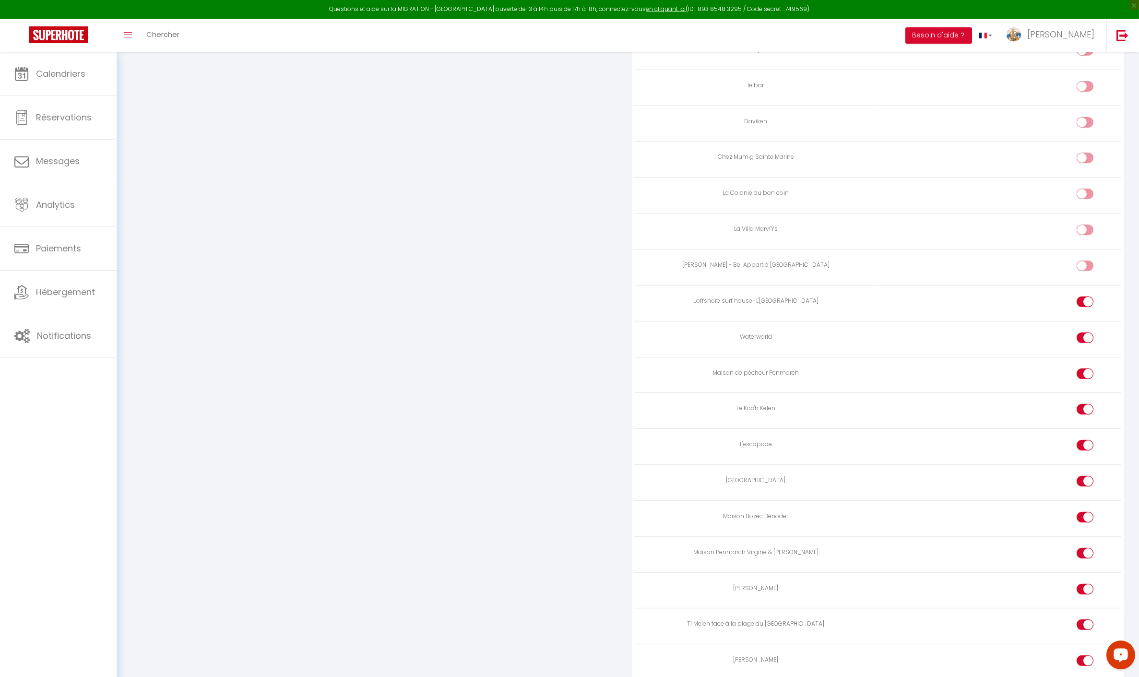
scroll to position [1662, 0]
click at [1087, 332] on input "checkbox" at bounding box center [1093, 339] width 17 height 14
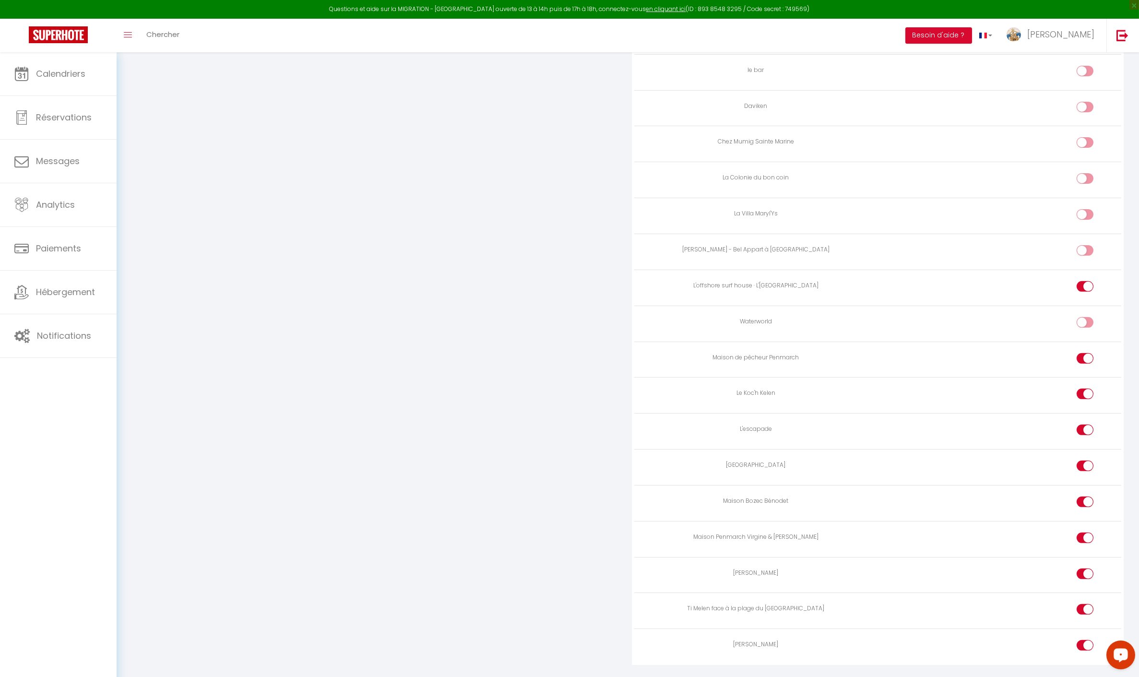
scroll to position [1687, 0]
click at [1083, 450] on div at bounding box center [1085, 455] width 17 height 11
click at [1085, 450] on input "checkbox" at bounding box center [1093, 457] width 17 height 14
click at [1084, 486] on div at bounding box center [1085, 491] width 17 height 11
click at [1085, 486] on input "checkbox" at bounding box center [1093, 493] width 17 height 14
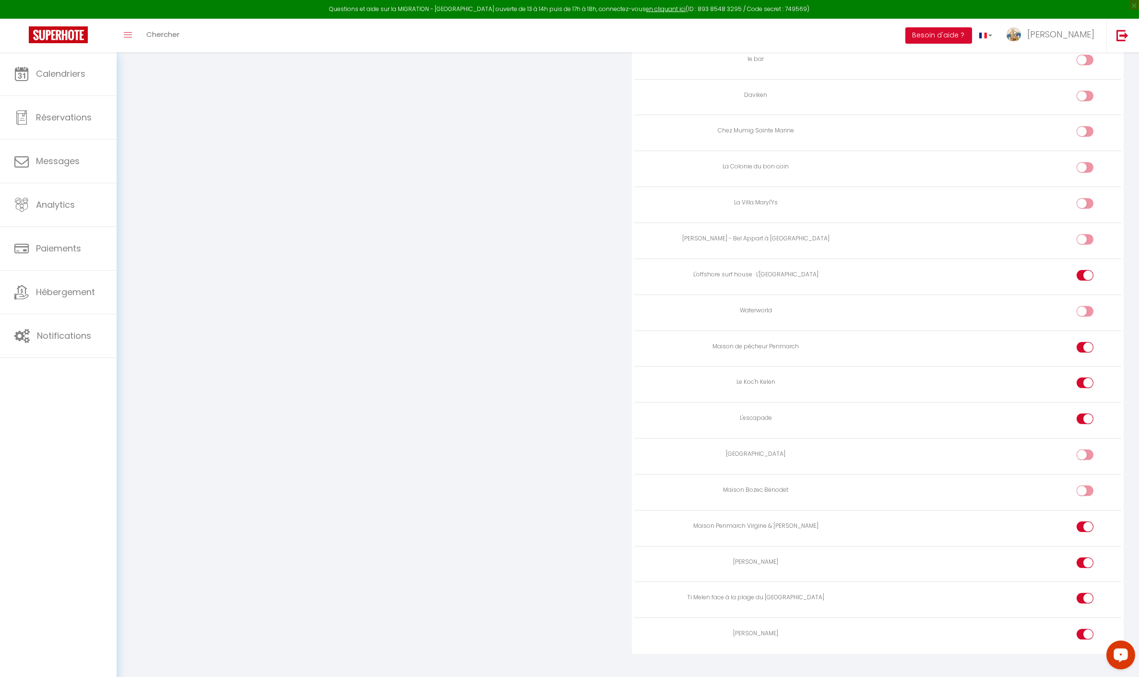
click at [1089, 593] on input "checkbox" at bounding box center [1093, 600] width 17 height 14
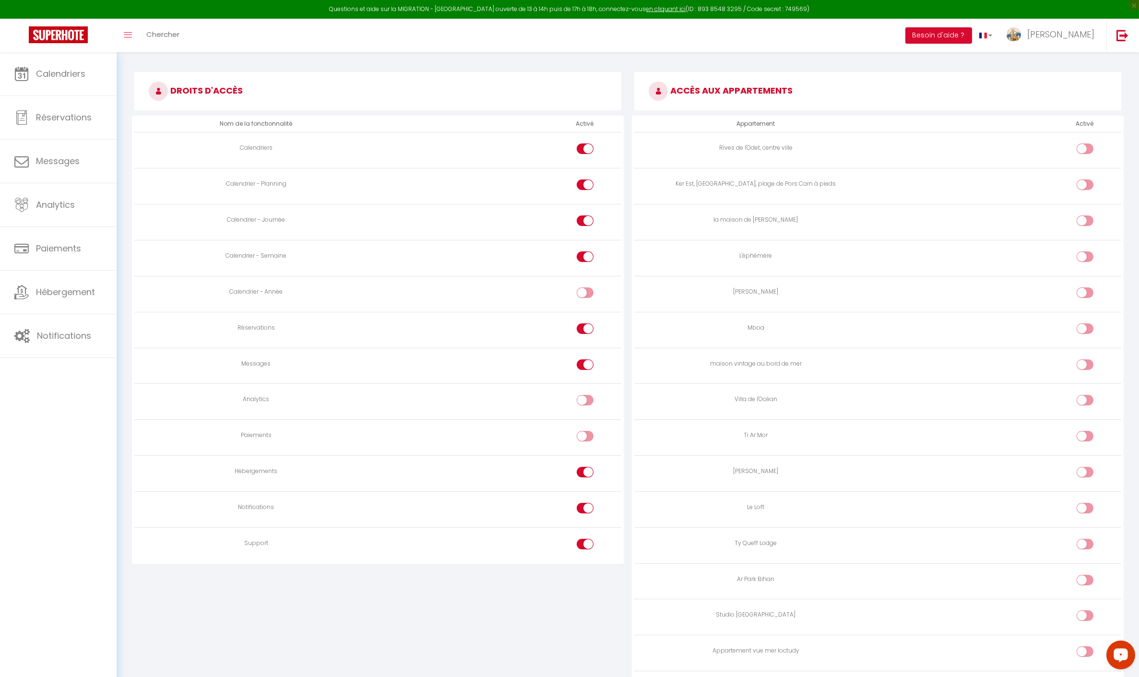
scroll to position [523, 0]
click at [1088, 180] on input "checkbox" at bounding box center [1093, 184] width 17 height 14
click at [1081, 216] on div at bounding box center [1085, 218] width 17 height 11
click at [1085, 216] on input "checkbox" at bounding box center [1093, 220] width 17 height 14
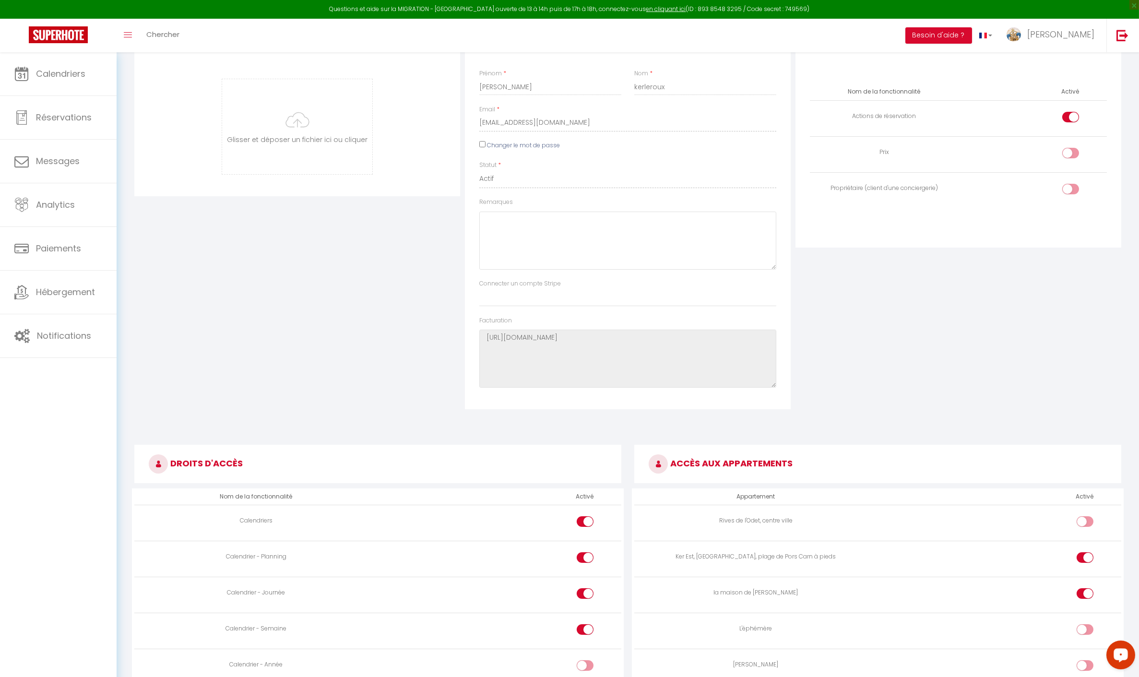
scroll to position [0, 0]
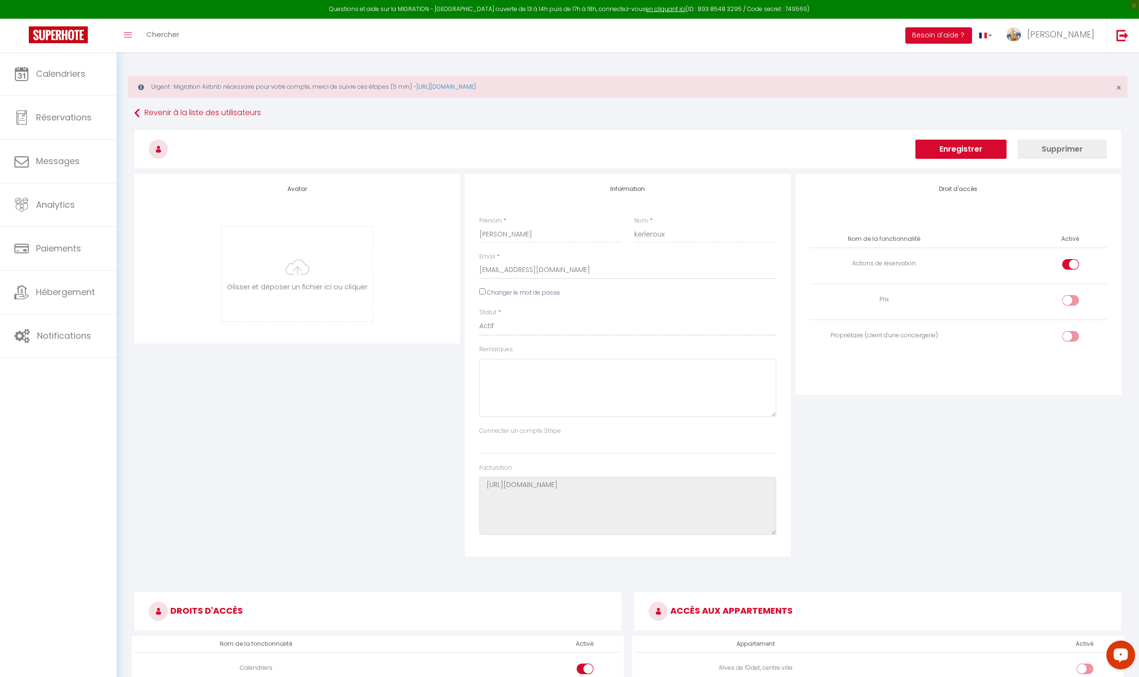
click at [984, 151] on button "Enregistrer" at bounding box center [961, 149] width 91 height 19
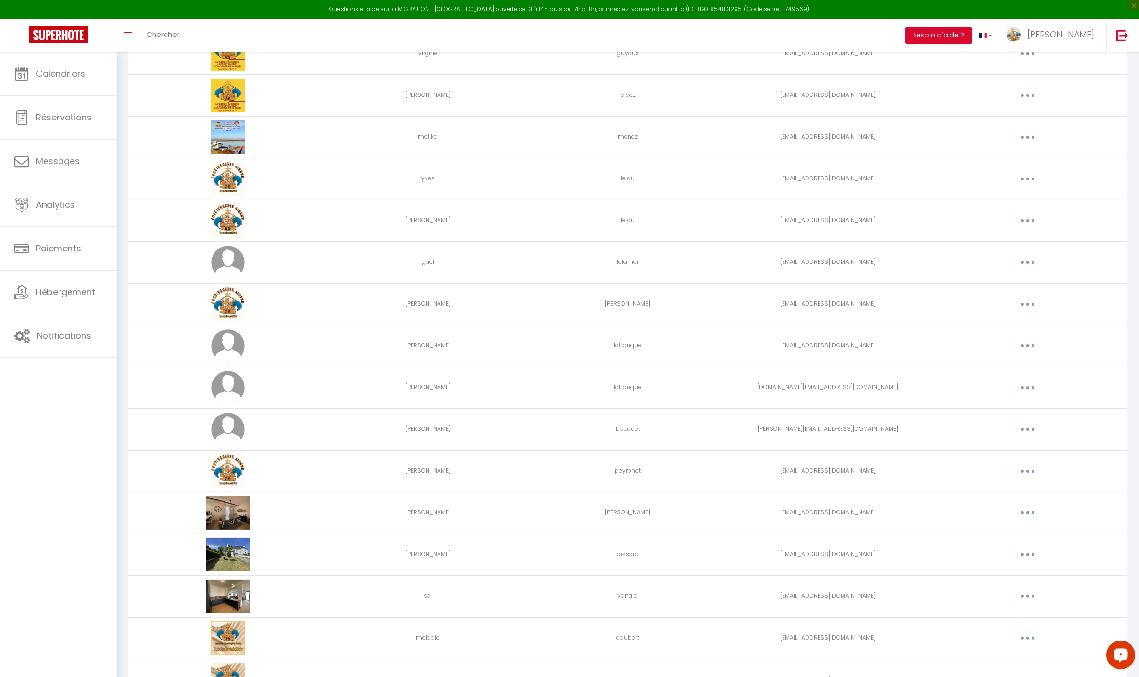
scroll to position [1424, 0]
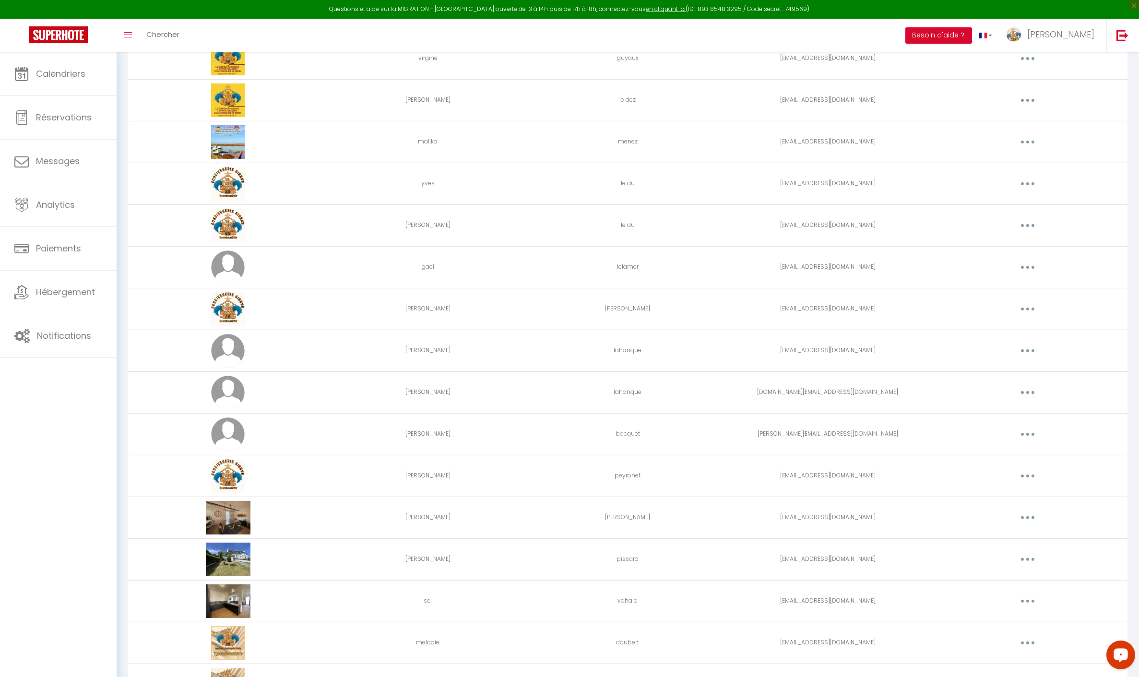
click at [1026, 468] on button "button" at bounding box center [1028, 475] width 27 height 15
click at [978, 490] on link "Editer" at bounding box center [1003, 498] width 71 height 16
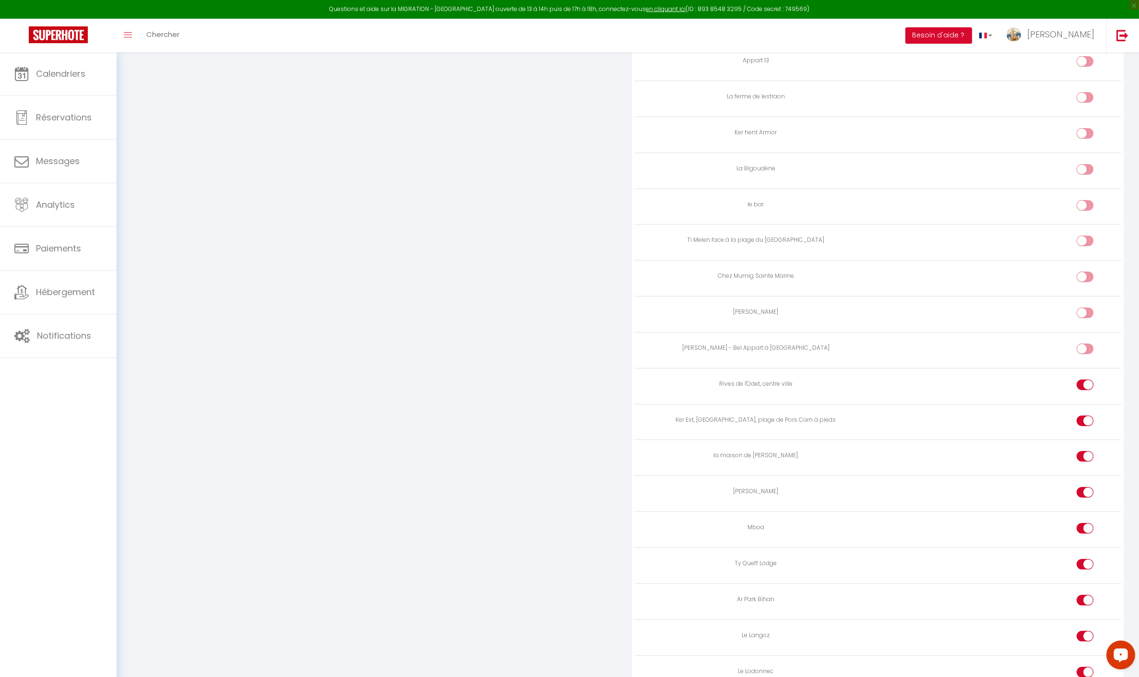
scroll to position [1363, 0]
click at [1089, 415] on input "checkbox" at bounding box center [1093, 422] width 17 height 14
click at [1083, 450] on div at bounding box center [1085, 455] width 17 height 11
click at [1085, 450] on input "checkbox" at bounding box center [1093, 457] width 17 height 14
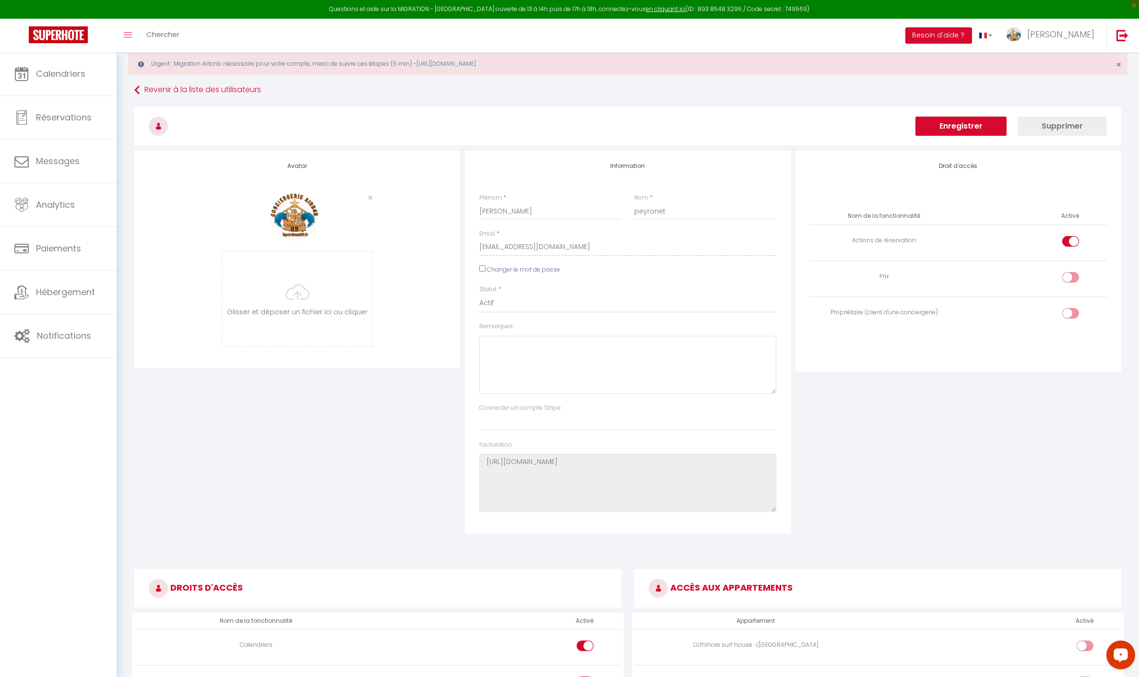
scroll to position [9, 0]
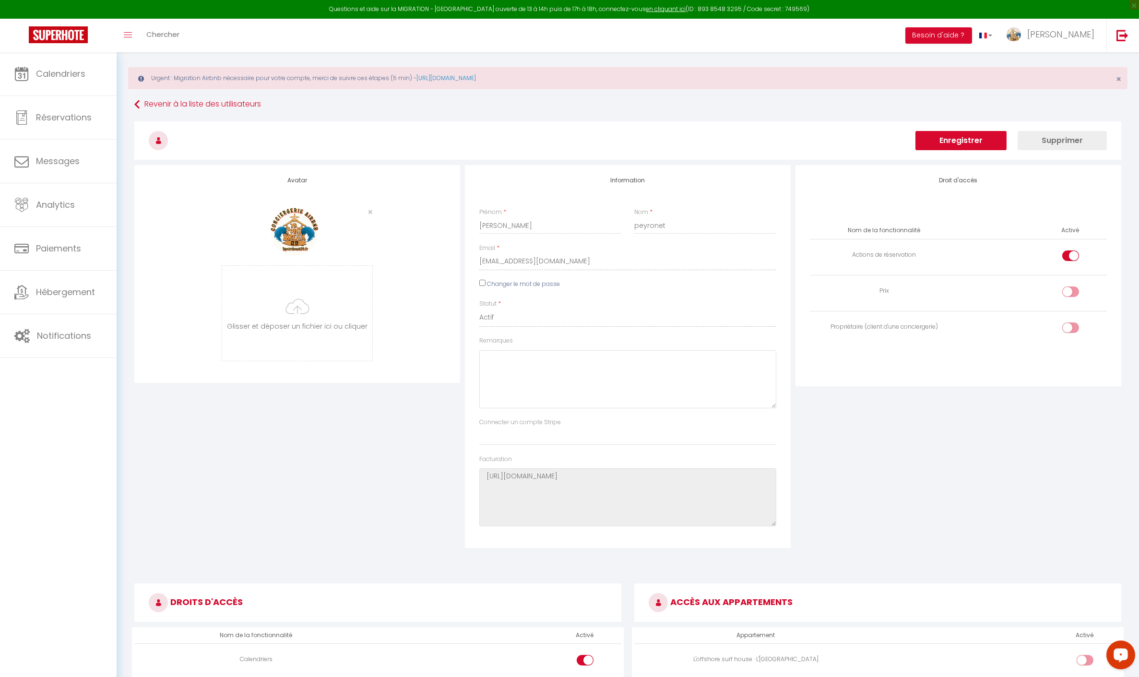
click at [961, 139] on button "Enregistrer" at bounding box center [961, 140] width 91 height 19
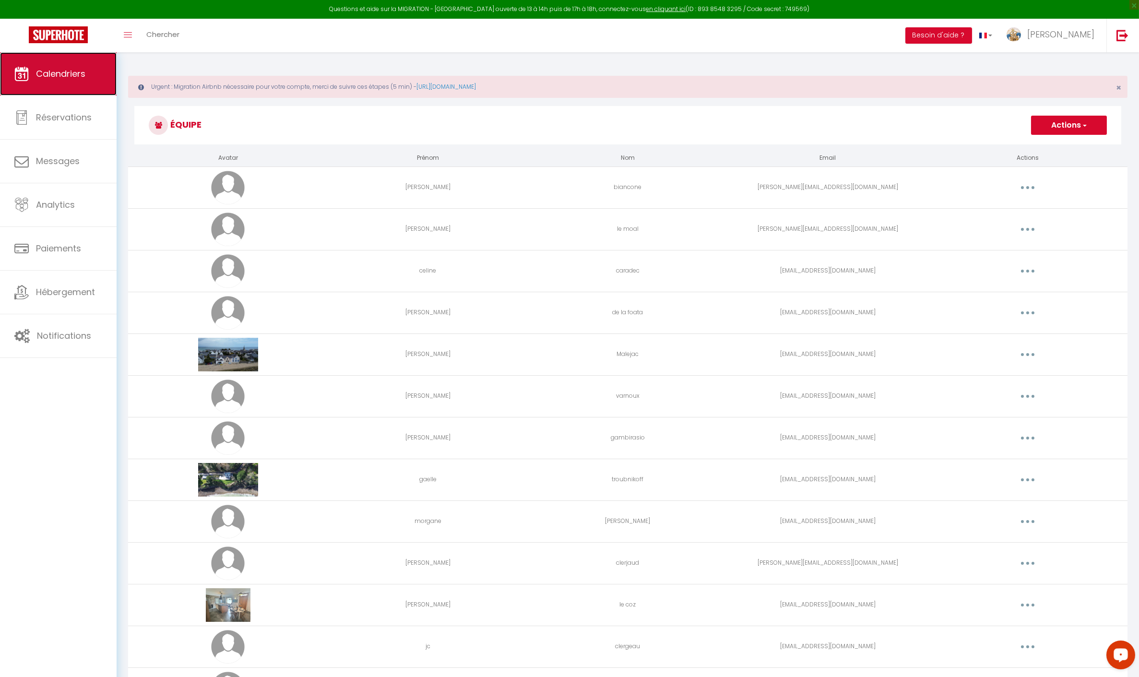
click at [88, 91] on link "Calendriers" at bounding box center [58, 73] width 117 height 43
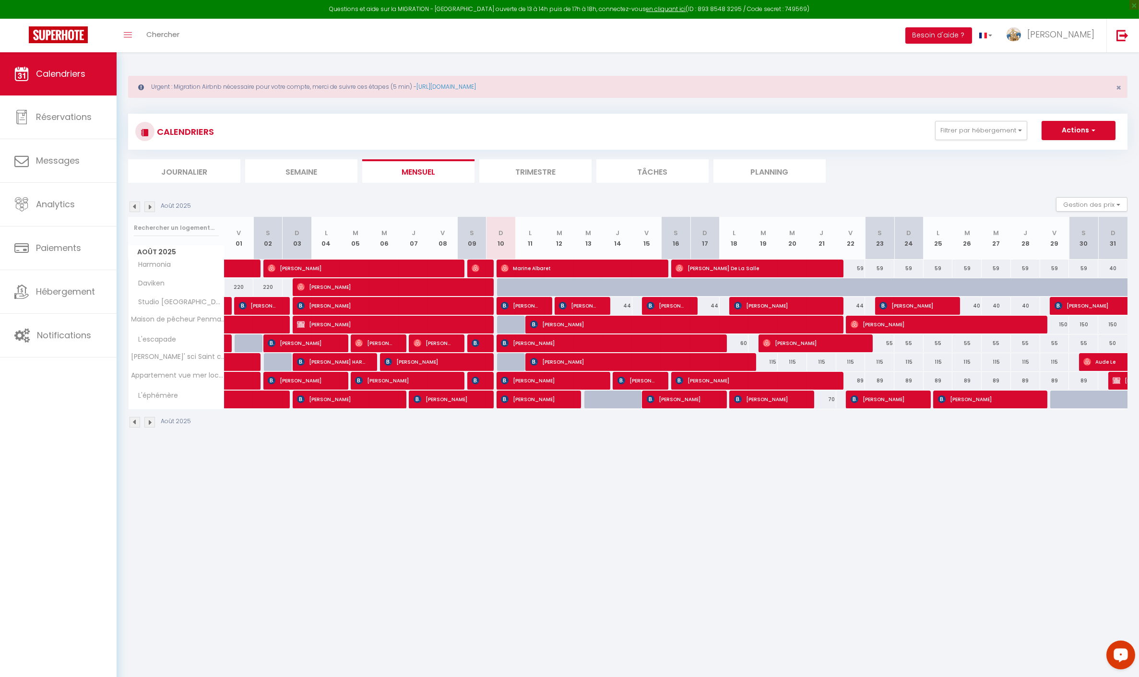
click at [464, 435] on div "Urgent : Migration Airbnb nécessaire pour votre compte, merci de suivre ces éta…" at bounding box center [628, 250] width 1023 height 397
